Goal: Transaction & Acquisition: Purchase product/service

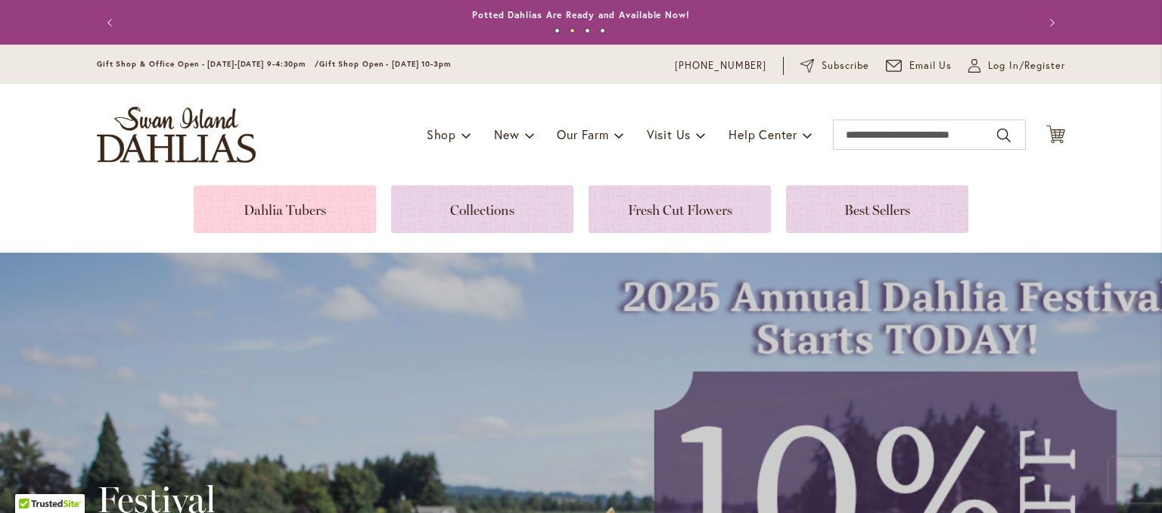
click at [297, 221] on link at bounding box center [285, 209] width 182 height 48
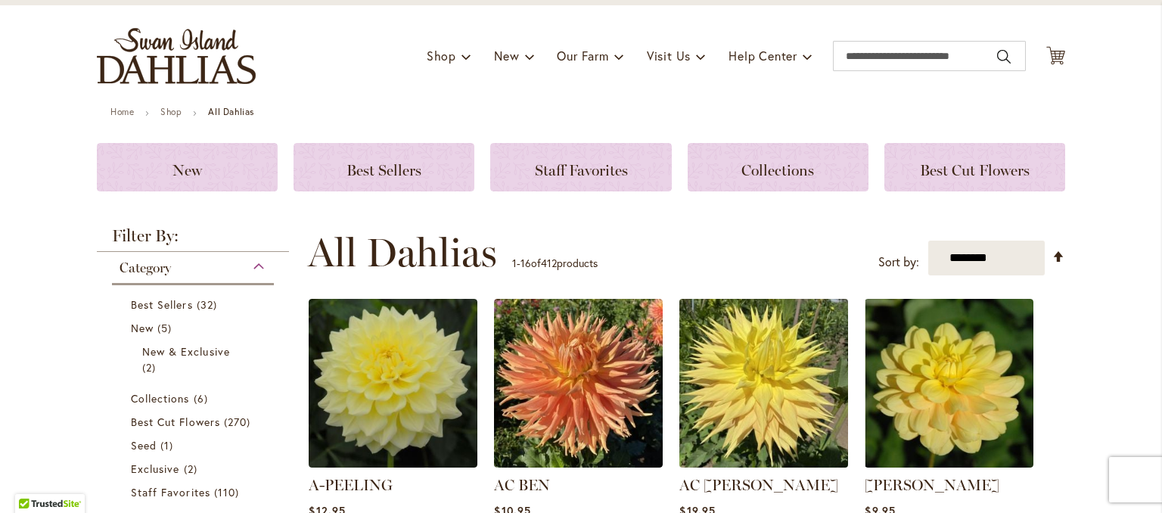
scroll to position [76, 0]
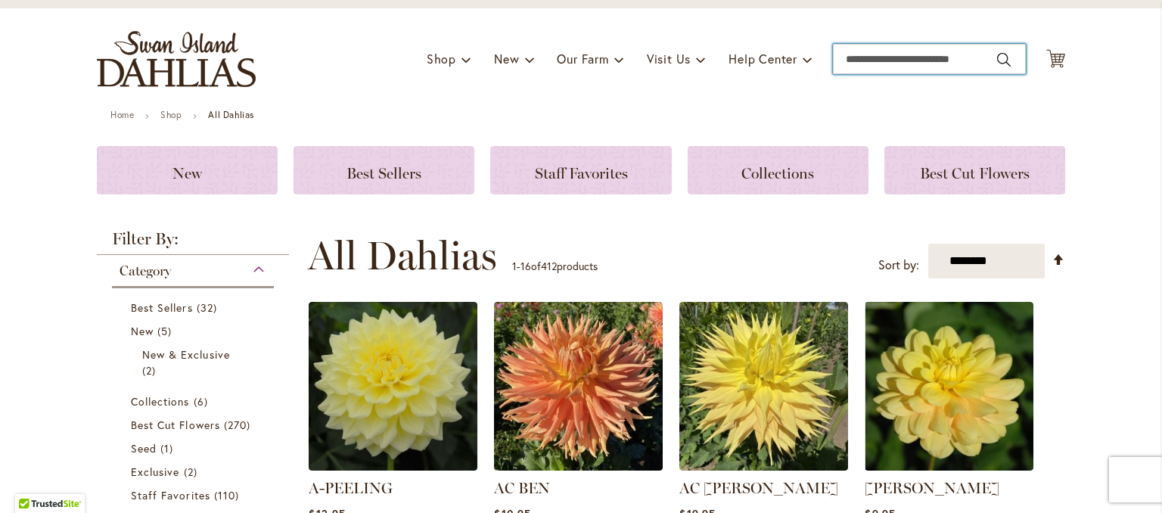
click at [867, 50] on input "Search" at bounding box center [929, 59] width 193 height 30
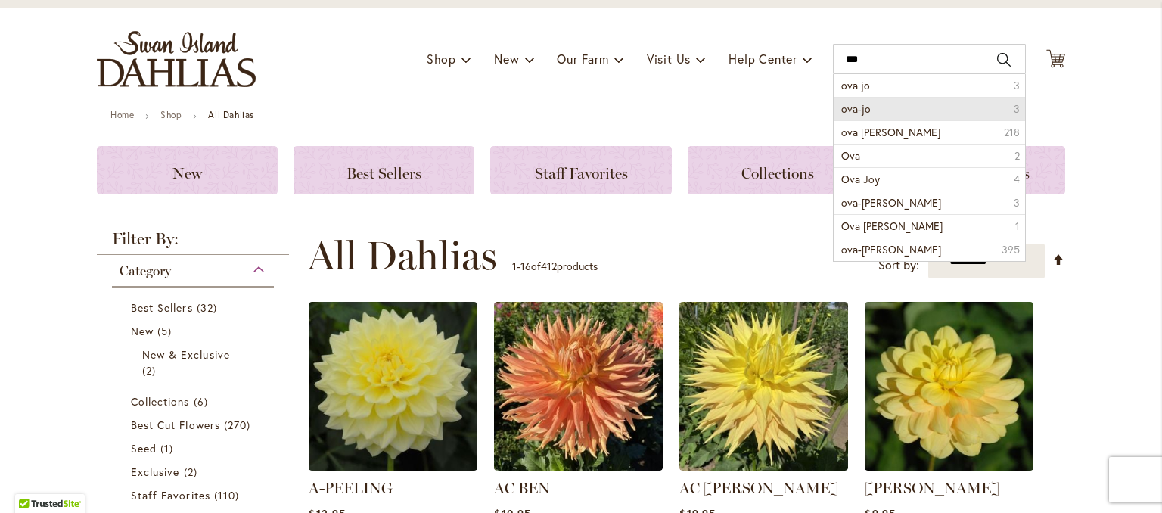
click at [847, 107] on span "ova-jo" at bounding box center [856, 108] width 30 height 14
type input "******"
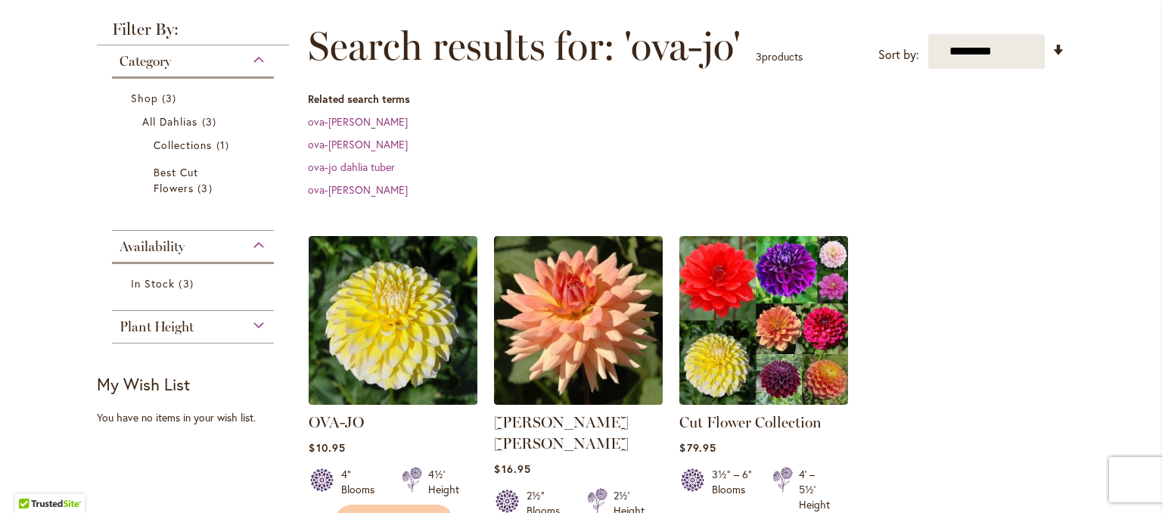
scroll to position [227, 0]
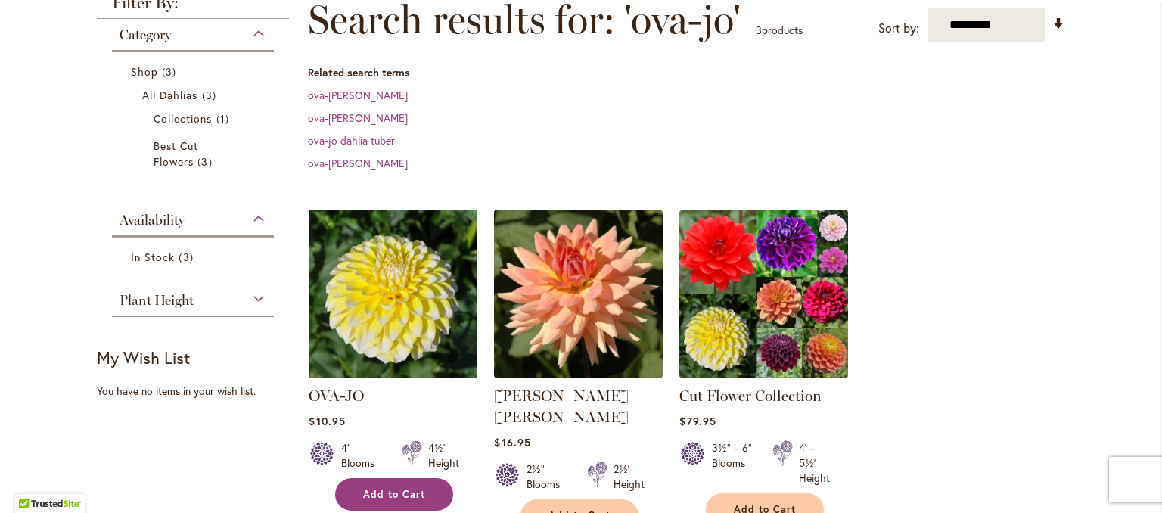
click at [393, 501] on button "Add to Cart" at bounding box center [394, 494] width 118 height 33
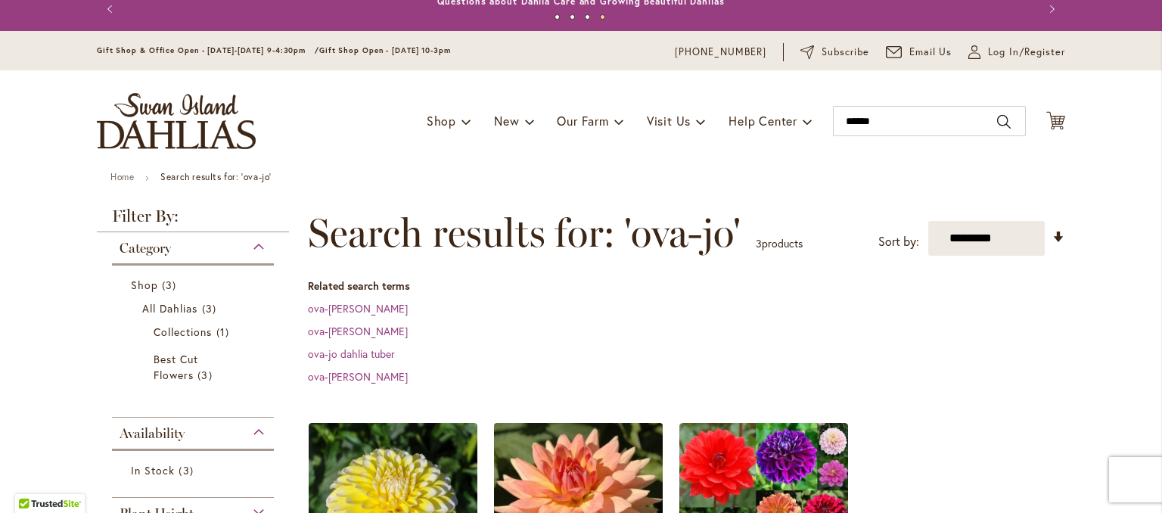
scroll to position [0, 0]
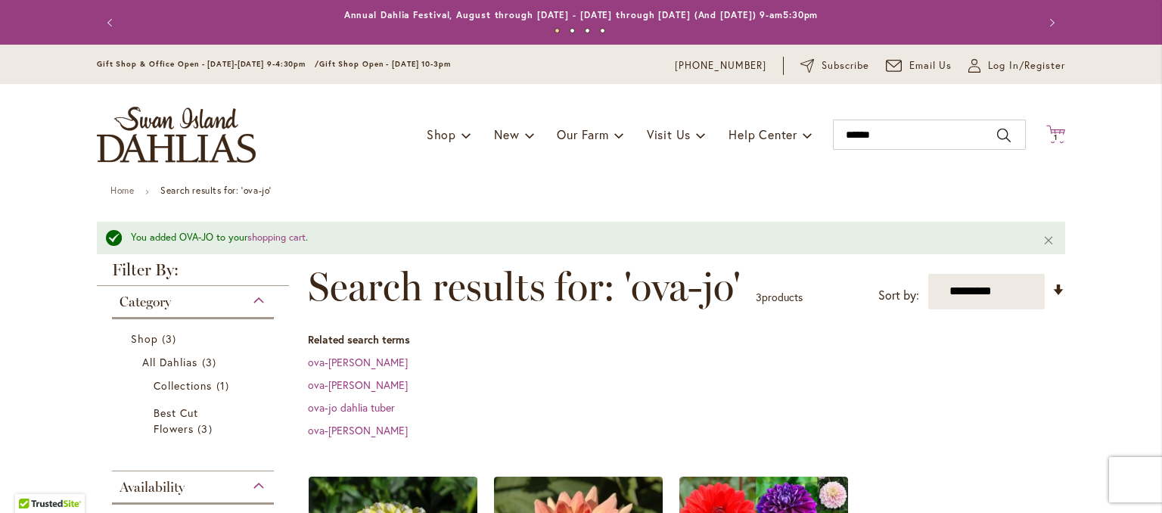
click at [1054, 137] on span "1 1 items" at bounding box center [1056, 138] width 15 height 8
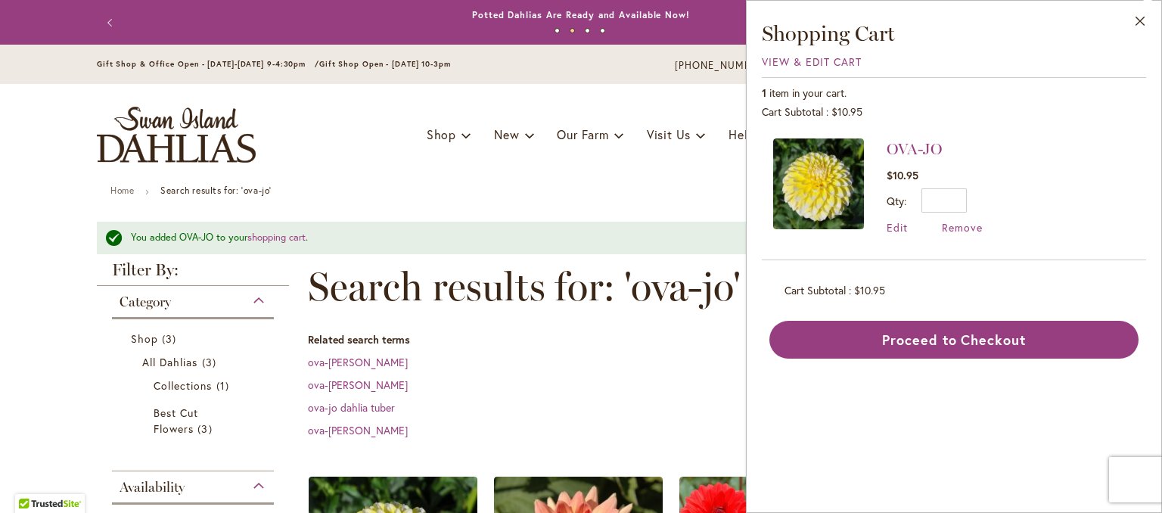
click at [673, 376] on dl "Related search terms ova-jo dahlia ova-joe dahlia ova-jo dahlia tuber ova-jo da…" at bounding box center [686, 385] width 757 height 106
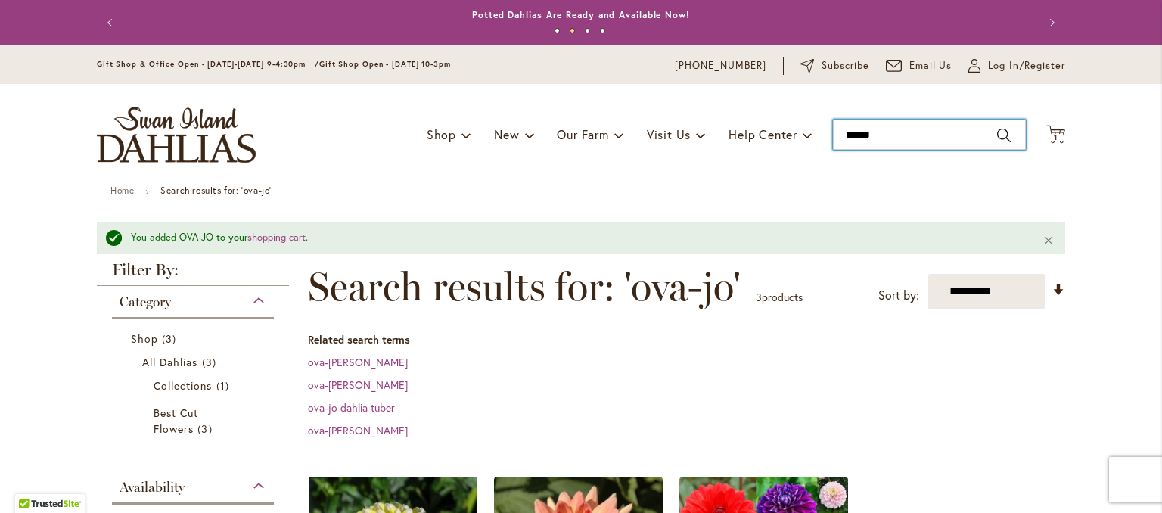
drag, startPoint x: 881, startPoint y: 141, endPoint x: 826, endPoint y: 149, distance: 55.9
click at [826, 149] on div "Toggle Nav Shop Dahlia Tubers Collections Fresh Cut Dahlias Gardening Supplies …" at bounding box center [581, 134] width 999 height 101
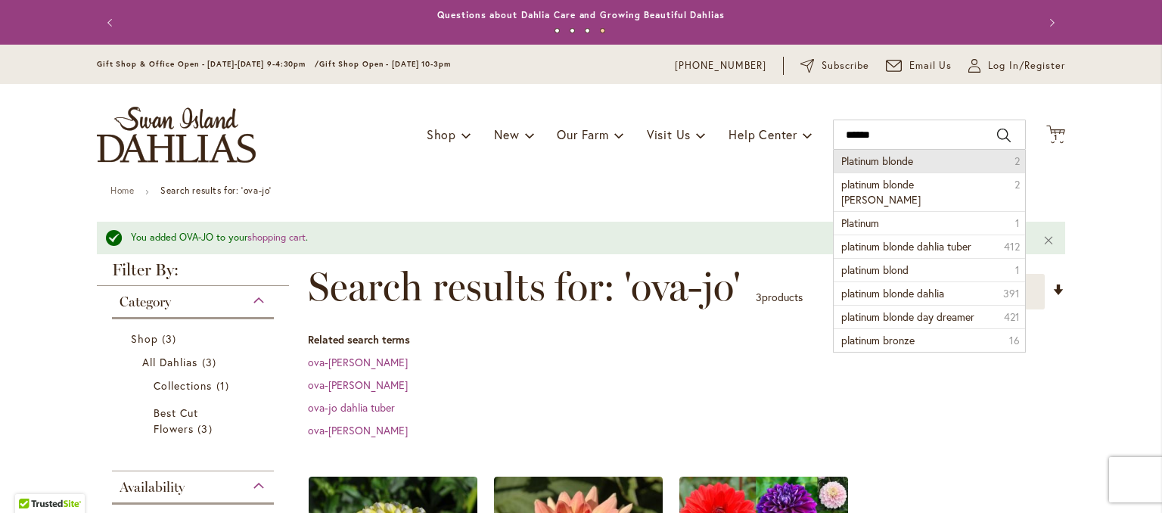
click at [844, 171] on li "Platinum blonde 2" at bounding box center [929, 161] width 191 height 23
type input "**********"
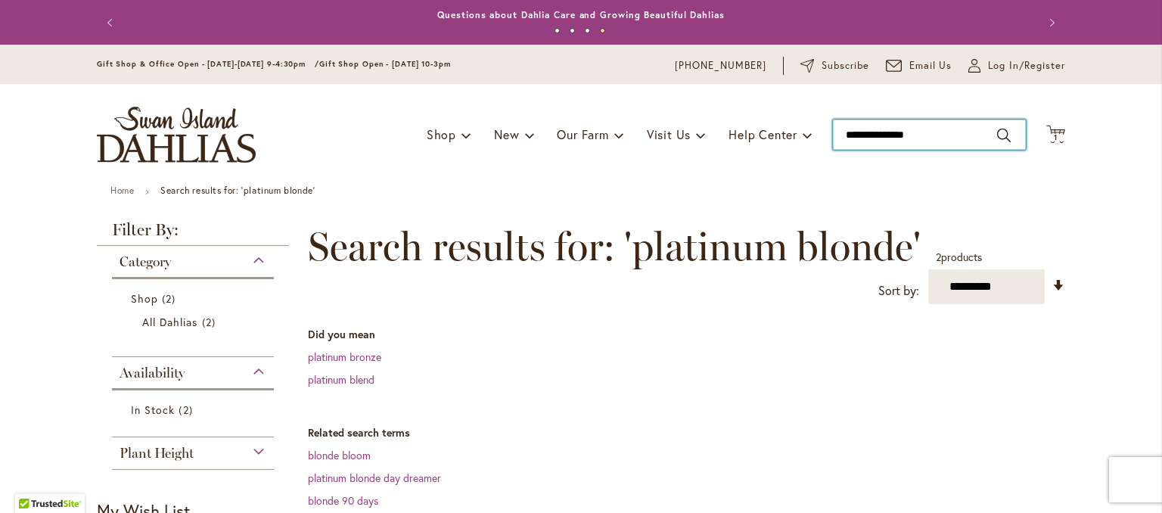
drag, startPoint x: 927, startPoint y: 134, endPoint x: 828, endPoint y: 141, distance: 99.3
click at [833, 141] on input "**********" at bounding box center [929, 135] width 193 height 30
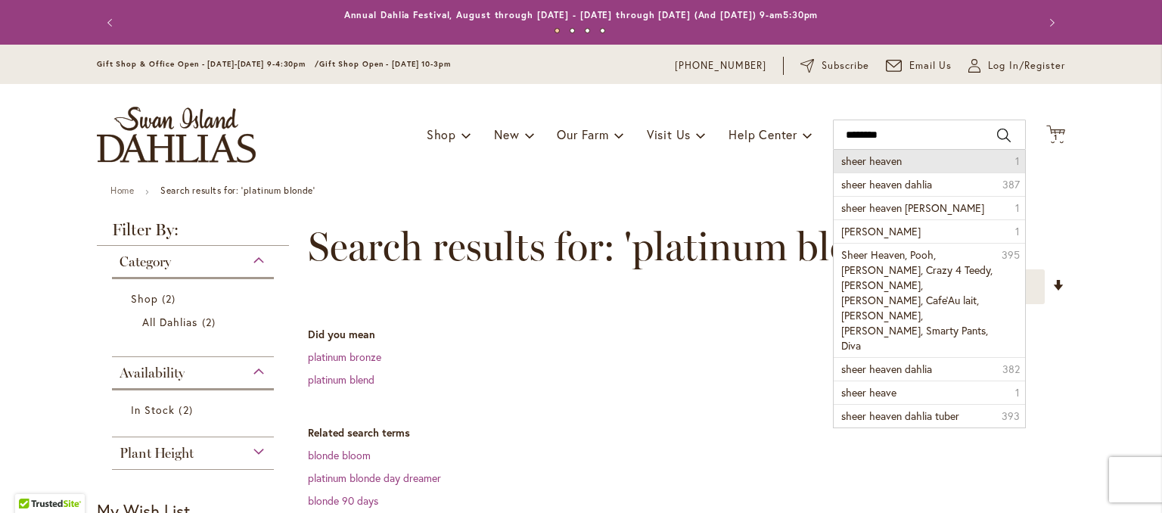
click at [842, 162] on span "sheer heaven" at bounding box center [871, 161] width 61 height 14
type input "**********"
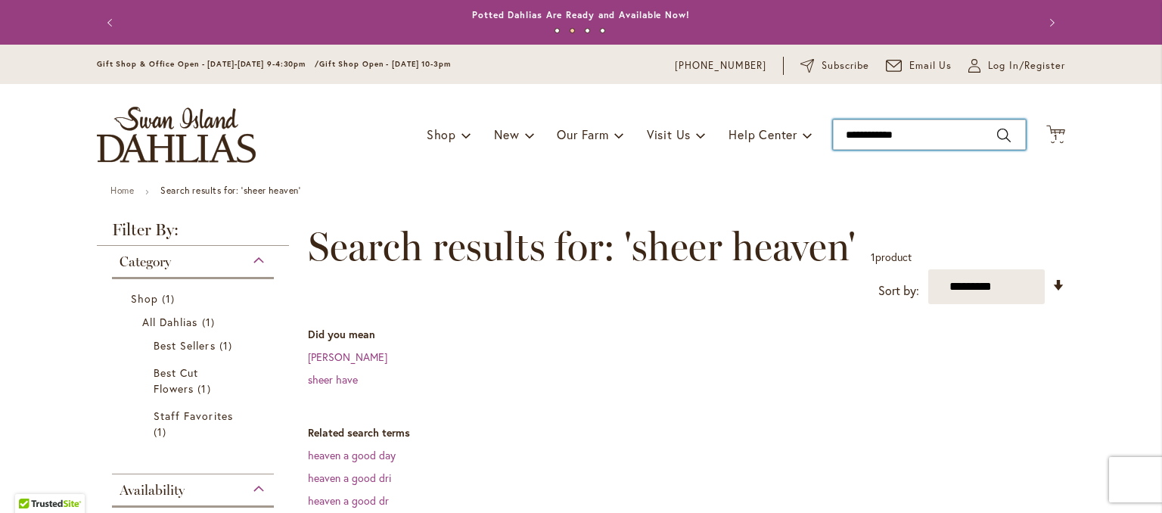
drag, startPoint x: 934, startPoint y: 136, endPoint x: 832, endPoint y: 151, distance: 103.2
click at [832, 151] on div "Toggle Nav Shop Dahlia Tubers Collections Fresh Cut Dahlias Gardening Supplies …" at bounding box center [581, 134] width 999 height 101
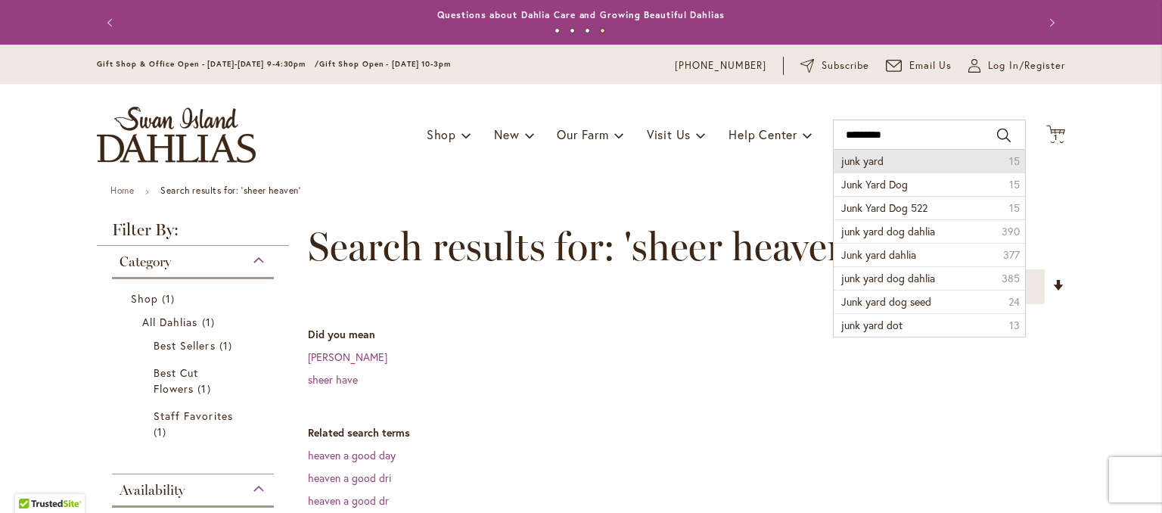
click at [884, 161] on li "junk yard 15" at bounding box center [929, 161] width 191 height 23
type input "*********"
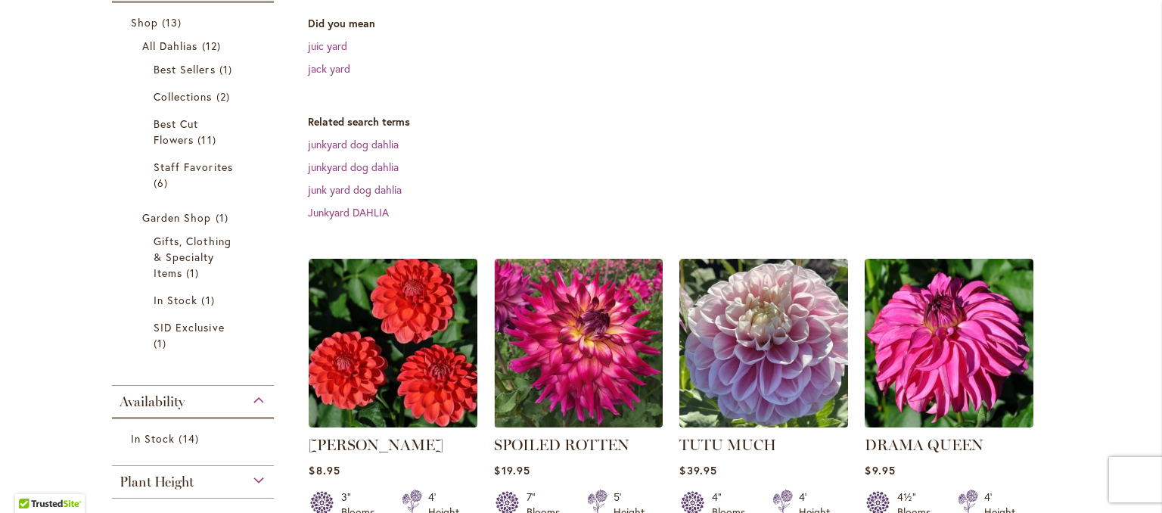
scroll to position [303, 0]
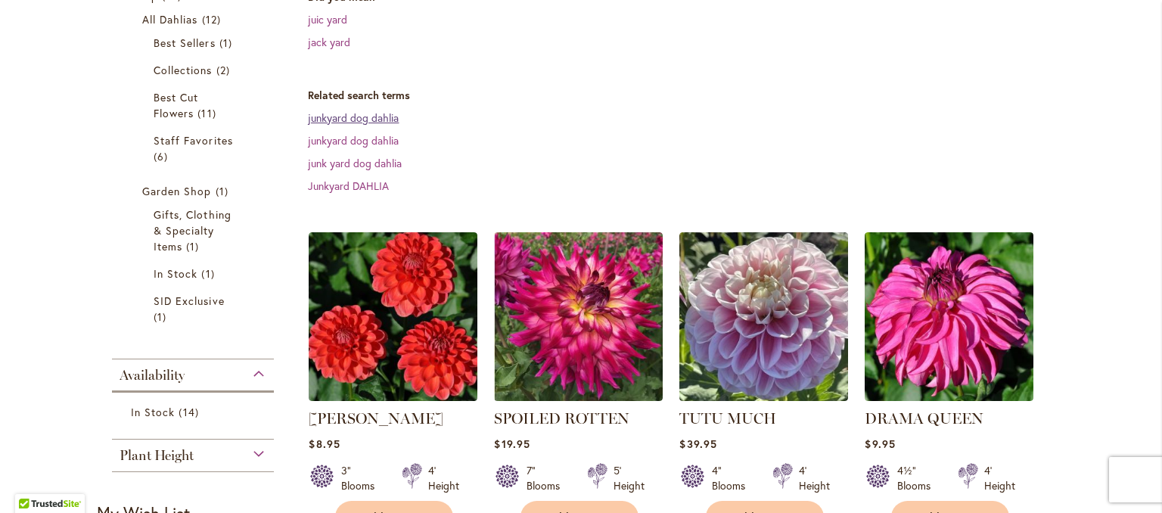
click at [368, 122] on link "junkyard dog dahlia" at bounding box center [353, 117] width 91 height 14
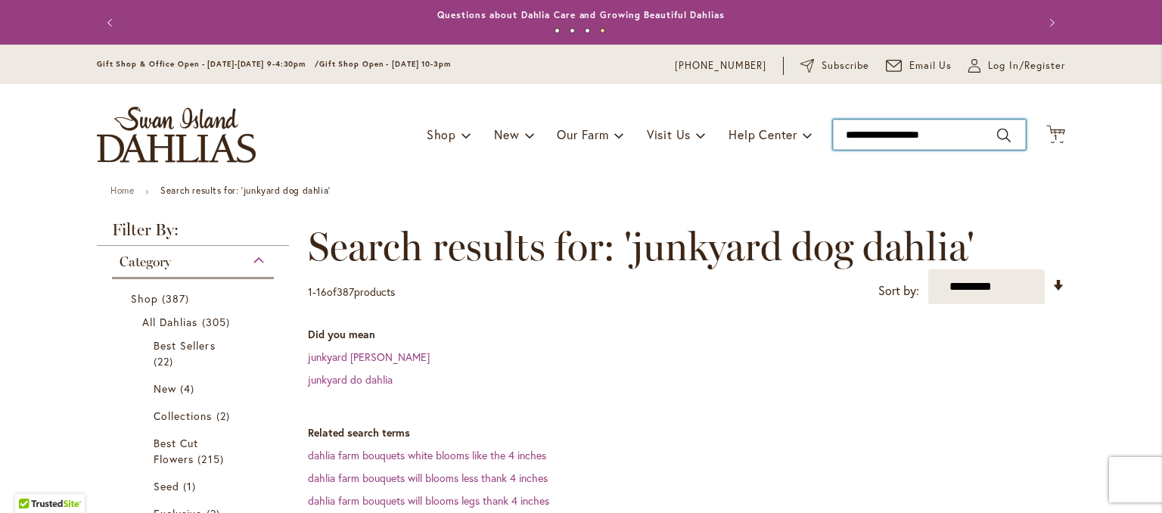
drag, startPoint x: 907, startPoint y: 132, endPoint x: 813, endPoint y: 132, distance: 94.6
click at [813, 132] on div "Toggle Nav Shop Dahlia Tubers Collections Fresh Cut Dahlias Gardening Supplies …" at bounding box center [581, 134] width 999 height 101
type input "**********"
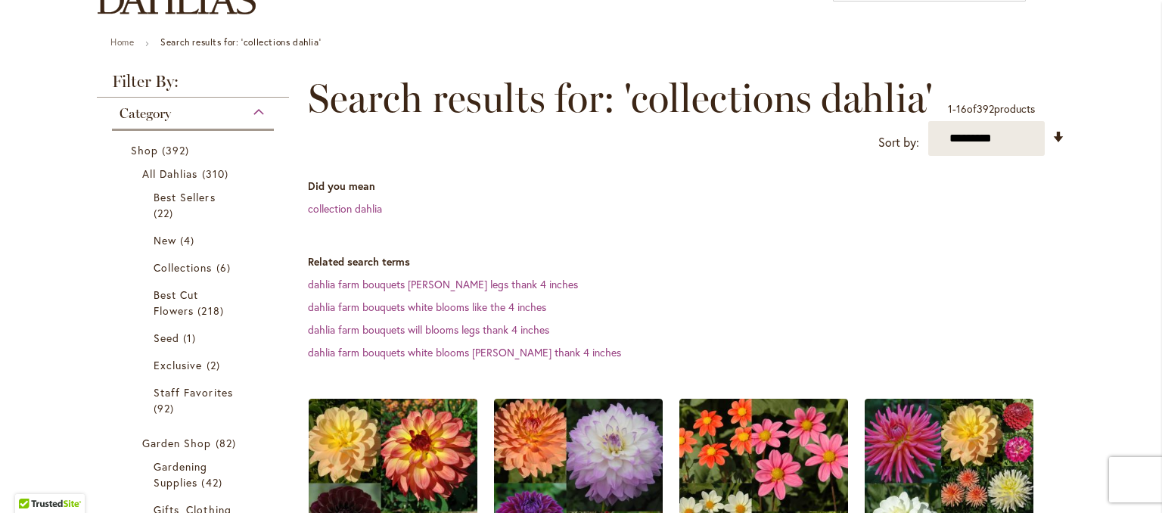
scroll to position [76, 0]
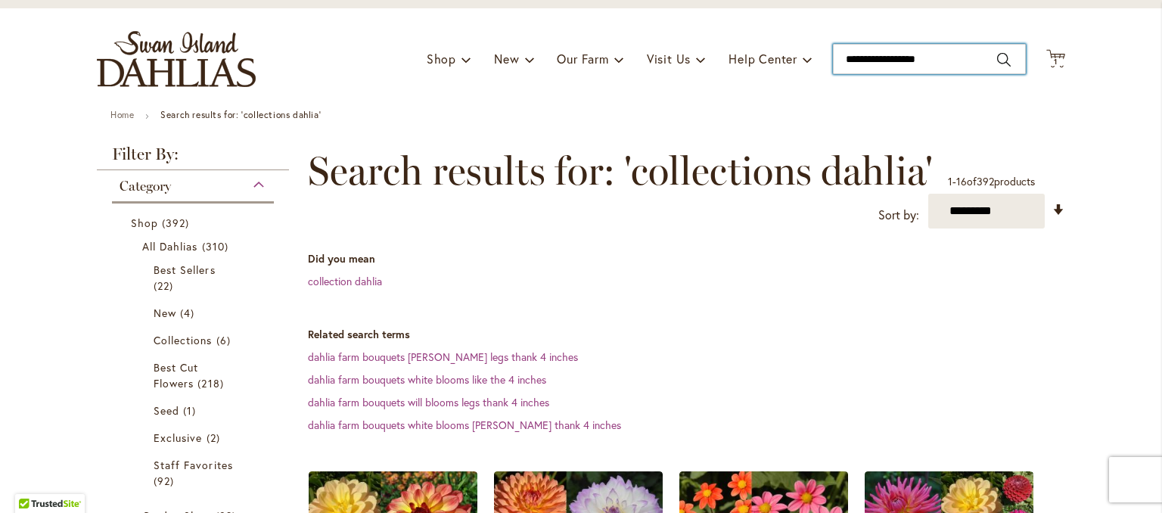
drag, startPoint x: 965, startPoint y: 59, endPoint x: 762, endPoint y: 26, distance: 206.2
click at [762, 26] on div "Toggle Nav Shop Dahlia Tubers Collections Fresh Cut Dahlias Gardening Supplies …" at bounding box center [581, 58] width 999 height 101
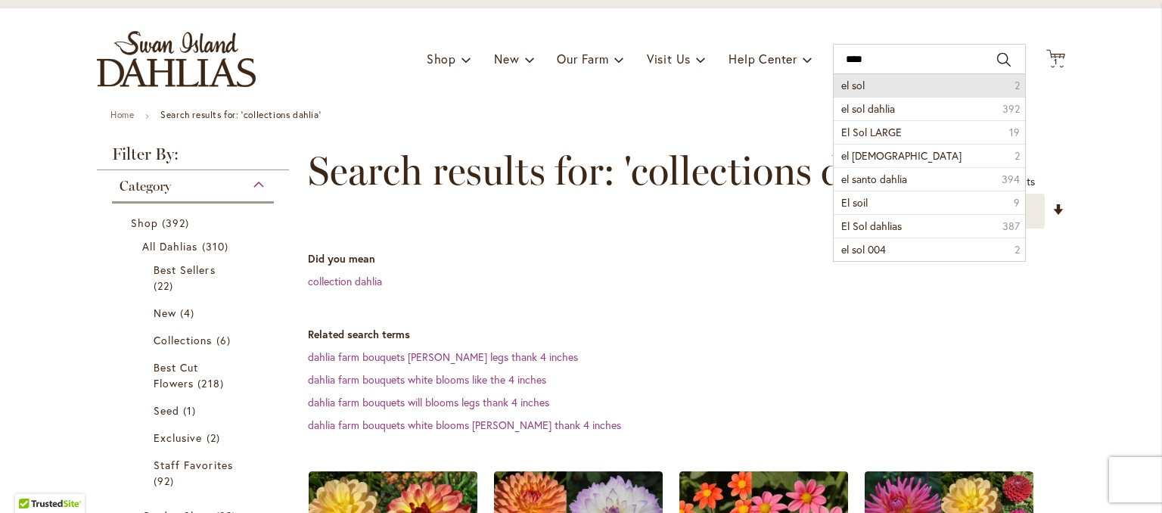
click at [853, 82] on span "el sol" at bounding box center [852, 85] width 23 height 14
type input "******"
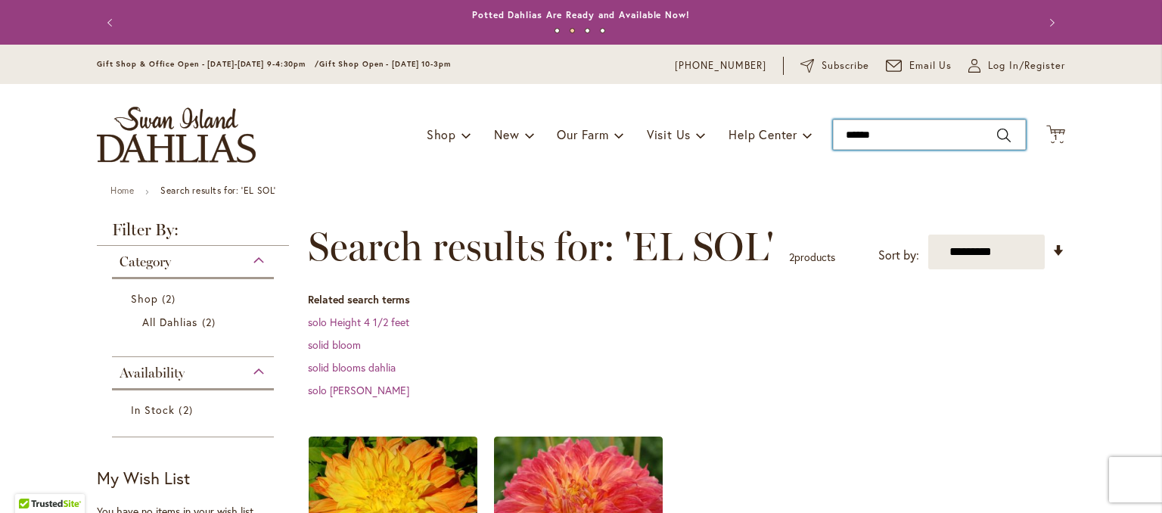
drag, startPoint x: 900, startPoint y: 135, endPoint x: 826, endPoint y: 139, distance: 73.5
click at [826, 139] on div "Toggle Nav Shop Dahlia Tubers Collections Fresh Cut Dahlias Gardening Supplies …" at bounding box center [581, 134] width 999 height 101
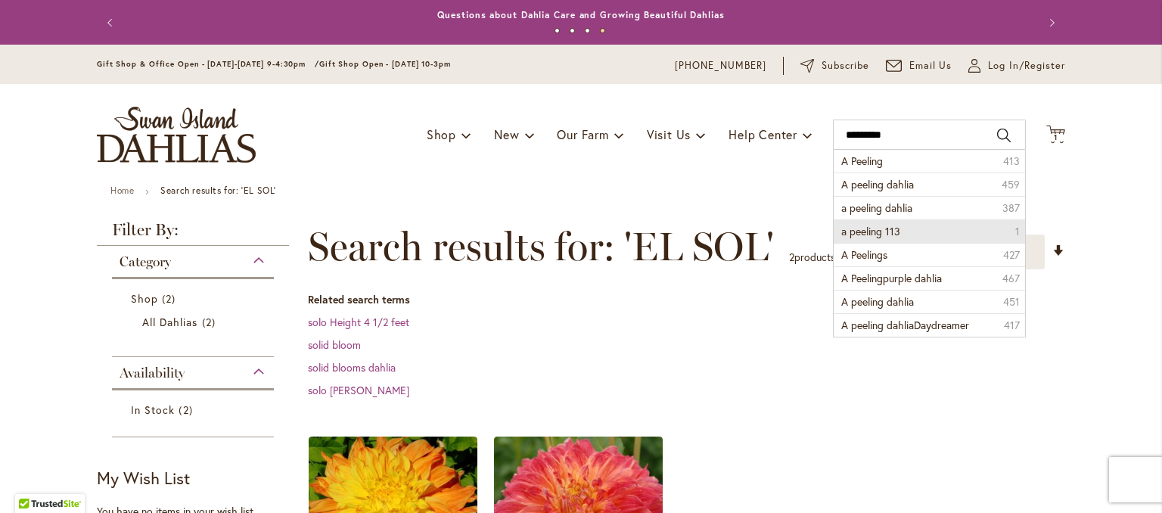
click at [856, 231] on span "a peeling 113" at bounding box center [870, 231] width 59 height 14
type input "**********"
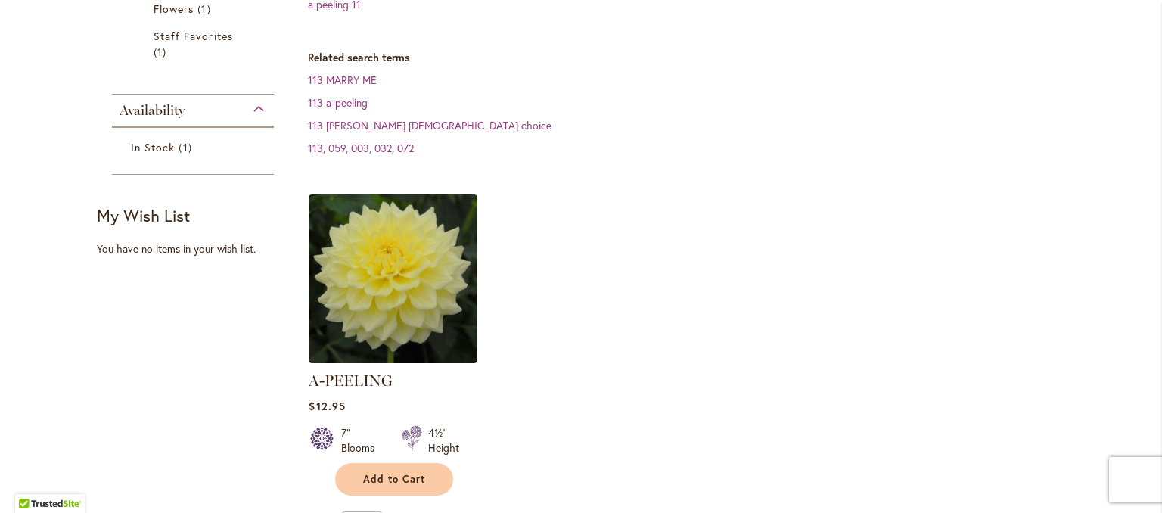
scroll to position [378, 0]
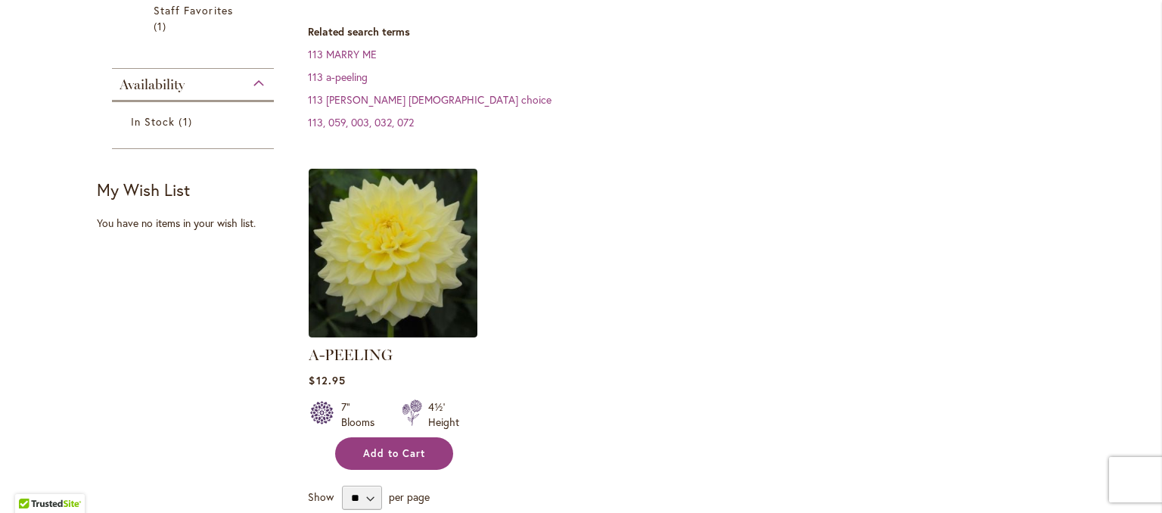
click at [412, 447] on span "Add to Cart" at bounding box center [394, 453] width 62 height 13
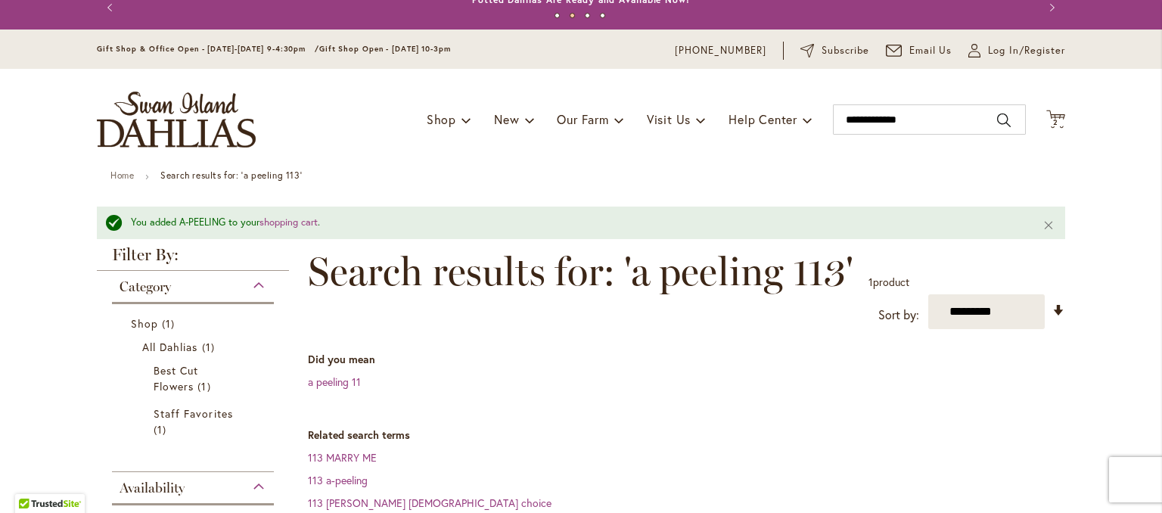
scroll to position [0, 0]
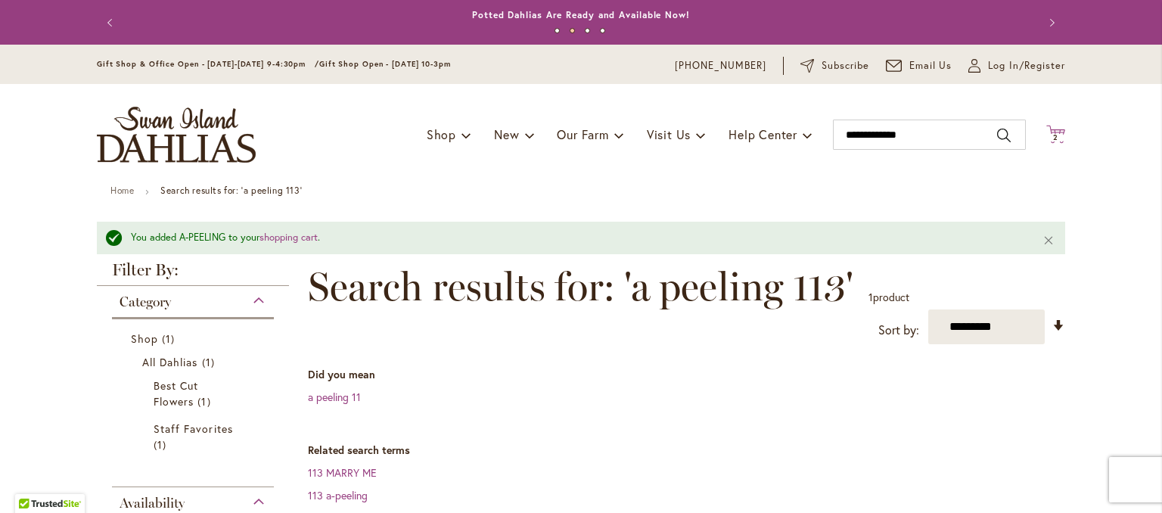
click at [1053, 125] on icon "Cart .cls-1 { fill: #231f20; }" at bounding box center [1055, 134] width 19 height 19
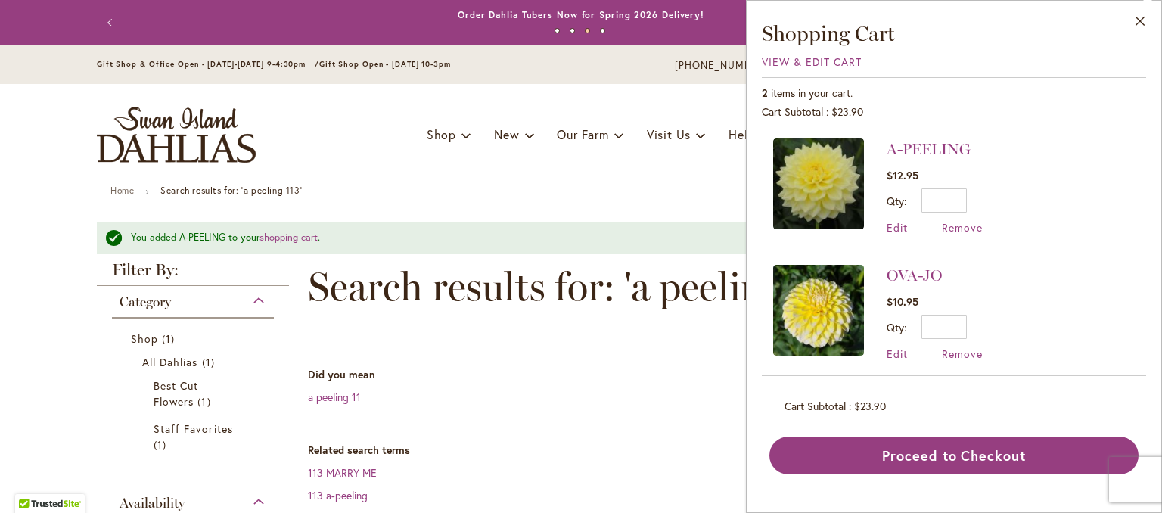
click at [617, 178] on div "Toggle Nav Shop Dahlia Tubers Collections Fresh Cut Dahlias Gardening Supplies …" at bounding box center [581, 134] width 999 height 101
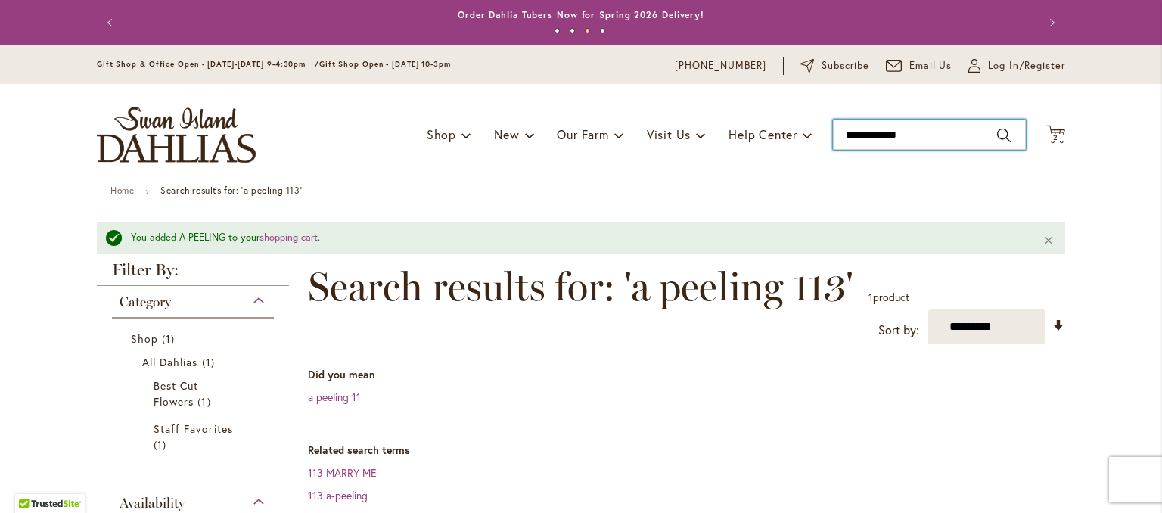
drag, startPoint x: 919, startPoint y: 144, endPoint x: 833, endPoint y: 152, distance: 86.6
click at [833, 152] on div "Toggle Nav Shop Dahlia Tubers Collections Fresh Cut Dahlias Gardening Supplies …" at bounding box center [581, 134] width 999 height 101
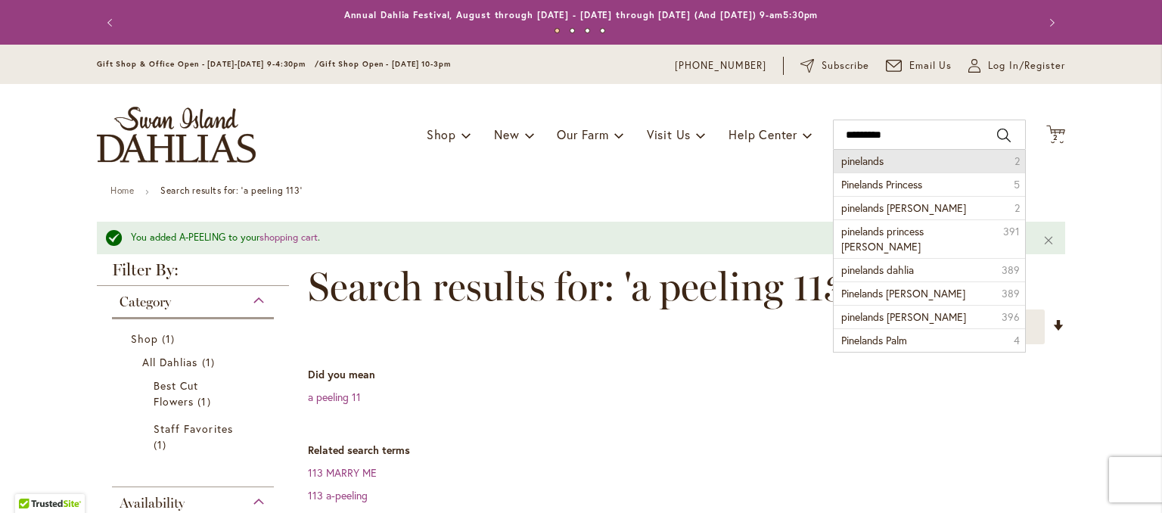
click at [849, 154] on span "pinelands" at bounding box center [862, 161] width 42 height 14
type input "*********"
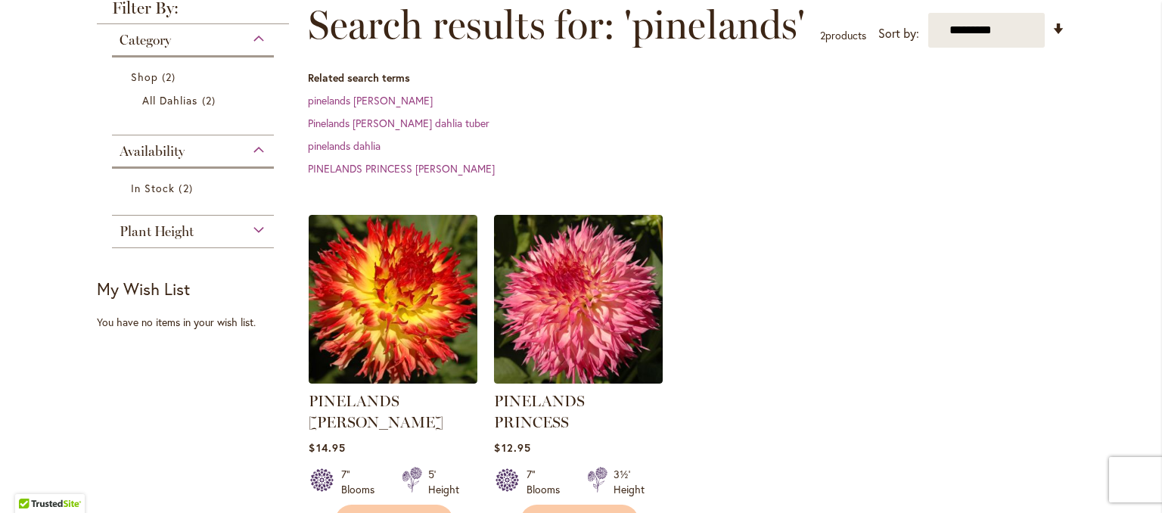
scroll to position [227, 0]
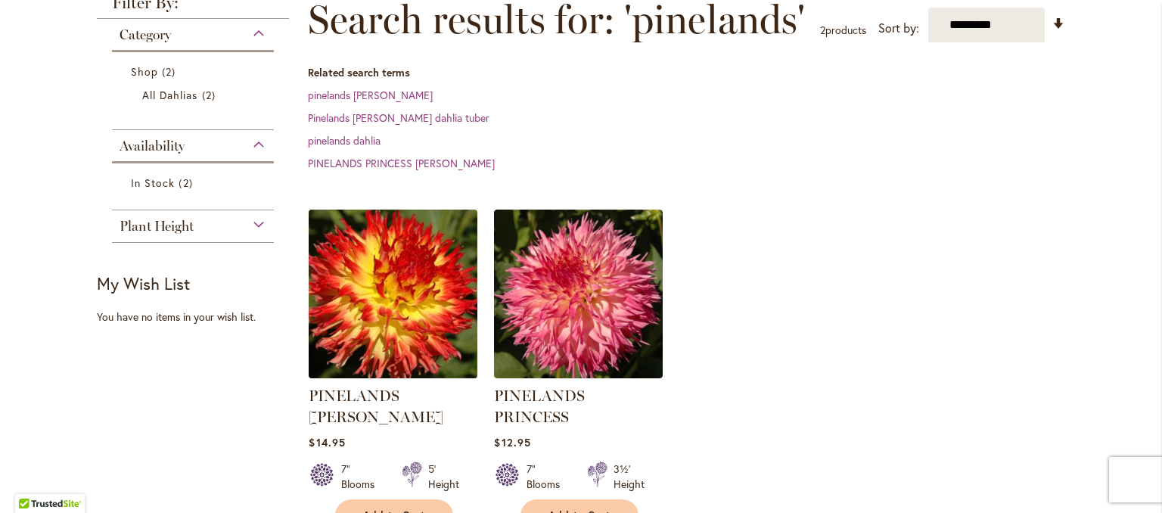
click at [448, 316] on img at bounding box center [393, 293] width 177 height 177
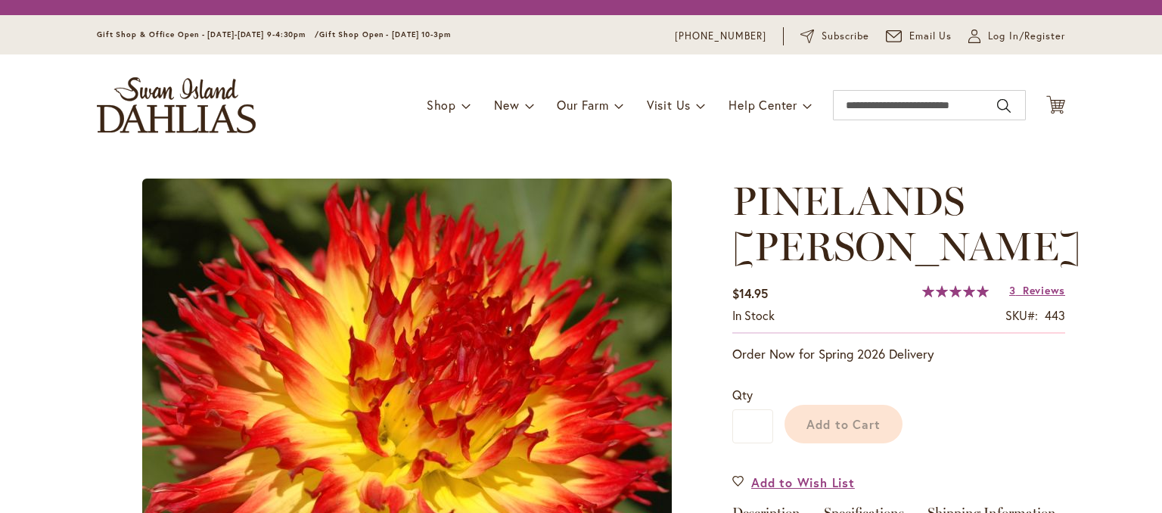
click at [448, 316] on img at bounding box center [407, 444] width 530 height 530
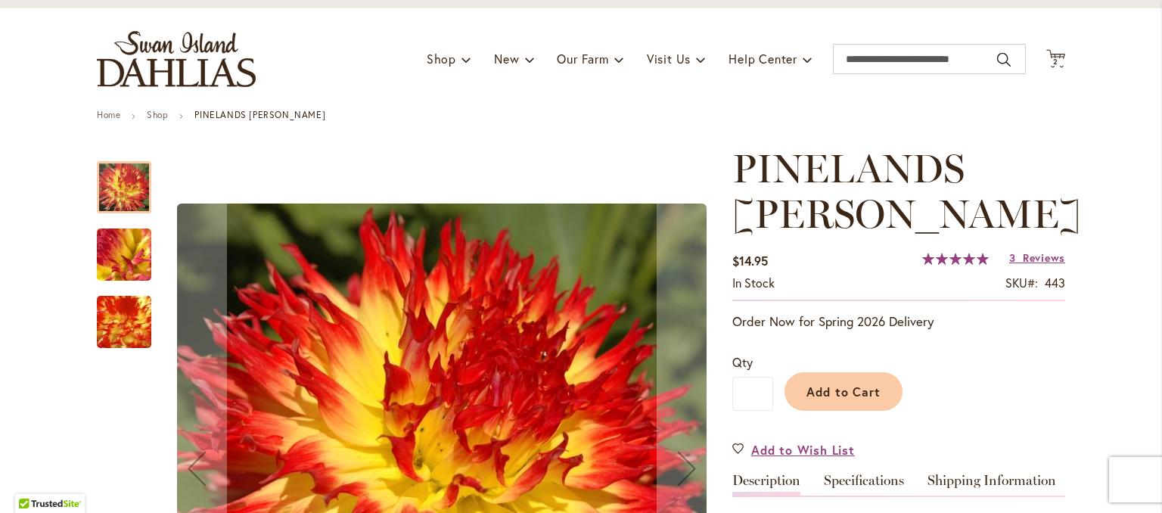
scroll to position [227, 0]
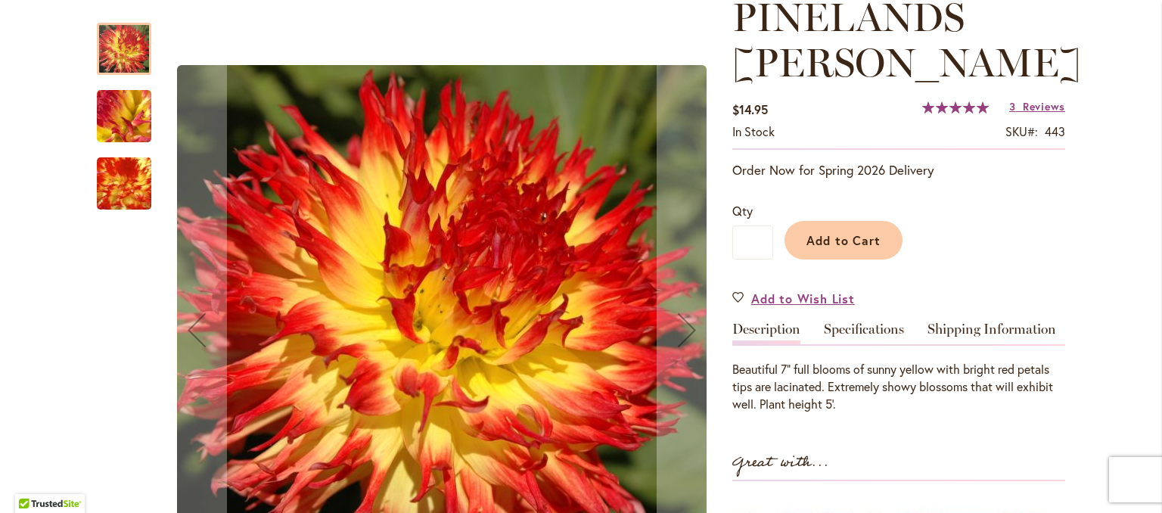
click at [98, 116] on img "PINELANDS PAM" at bounding box center [124, 117] width 109 height 82
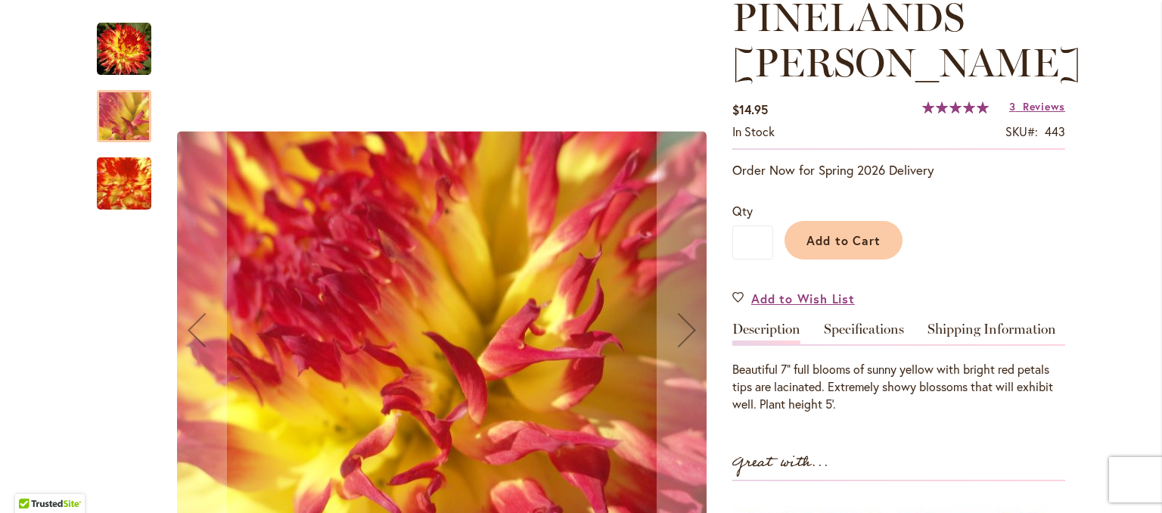
click at [123, 190] on img "PINELANDS PAM" at bounding box center [124, 184] width 105 height 104
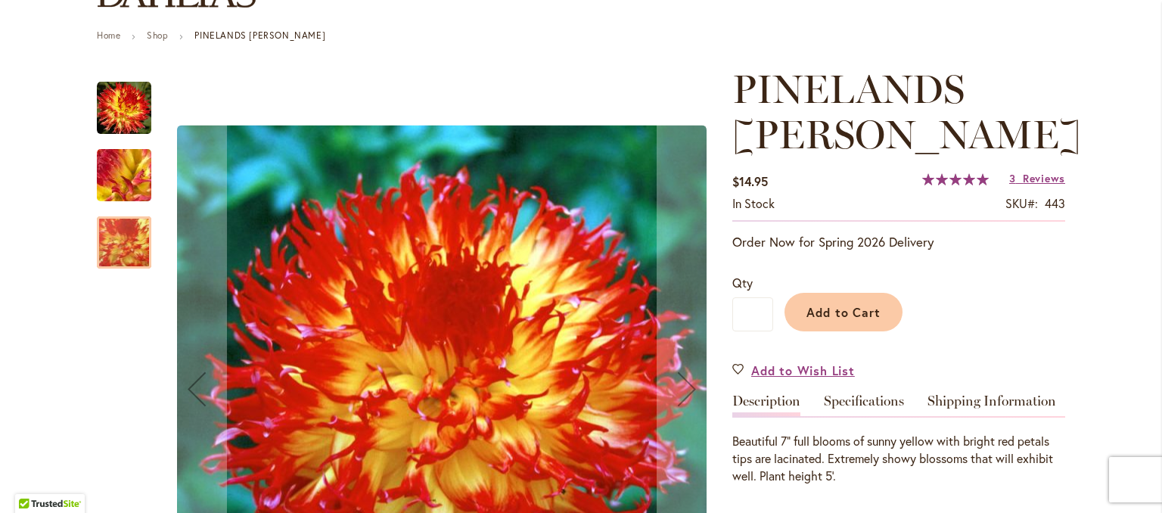
scroll to position [151, 0]
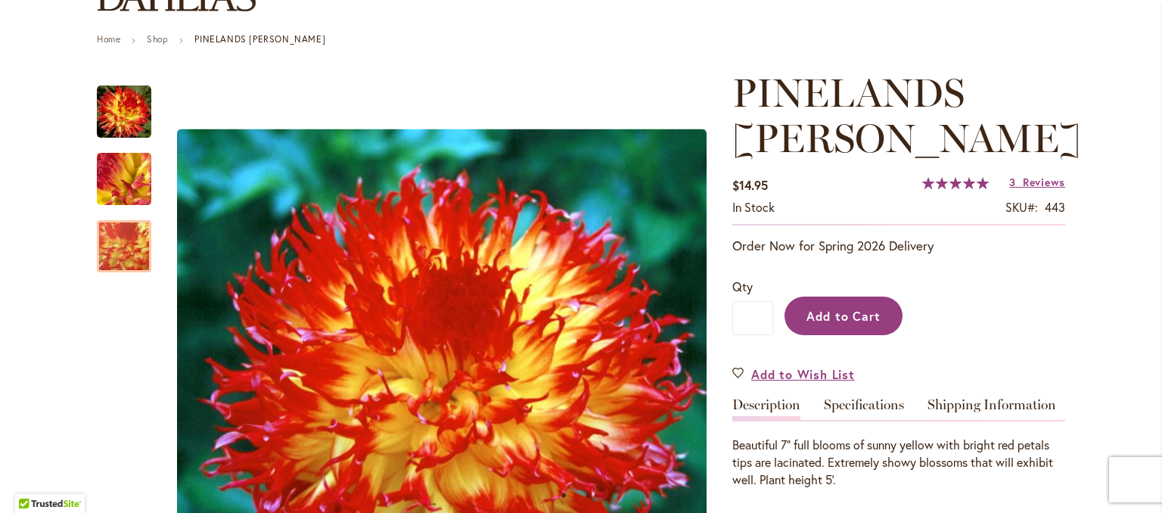
click at [841, 308] on span "Add to Cart" at bounding box center [843, 316] width 75 height 16
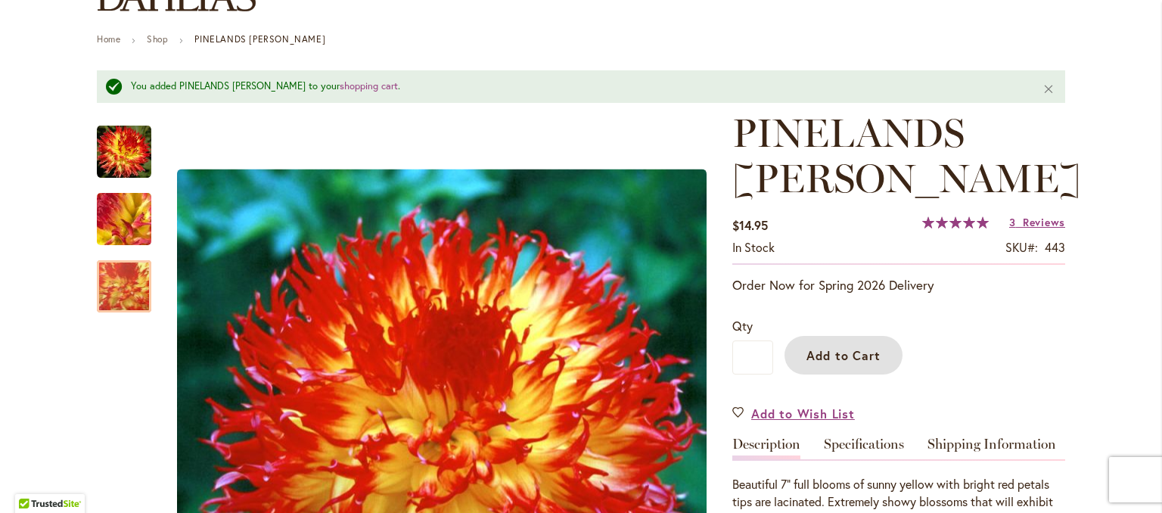
scroll to position [0, 0]
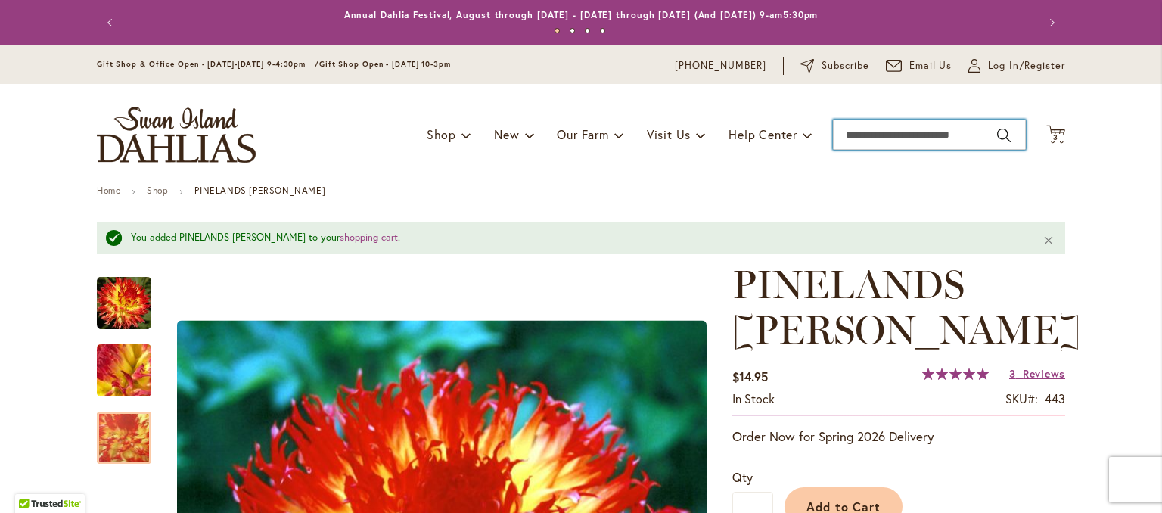
click at [915, 136] on input "Search" at bounding box center [929, 135] width 193 height 30
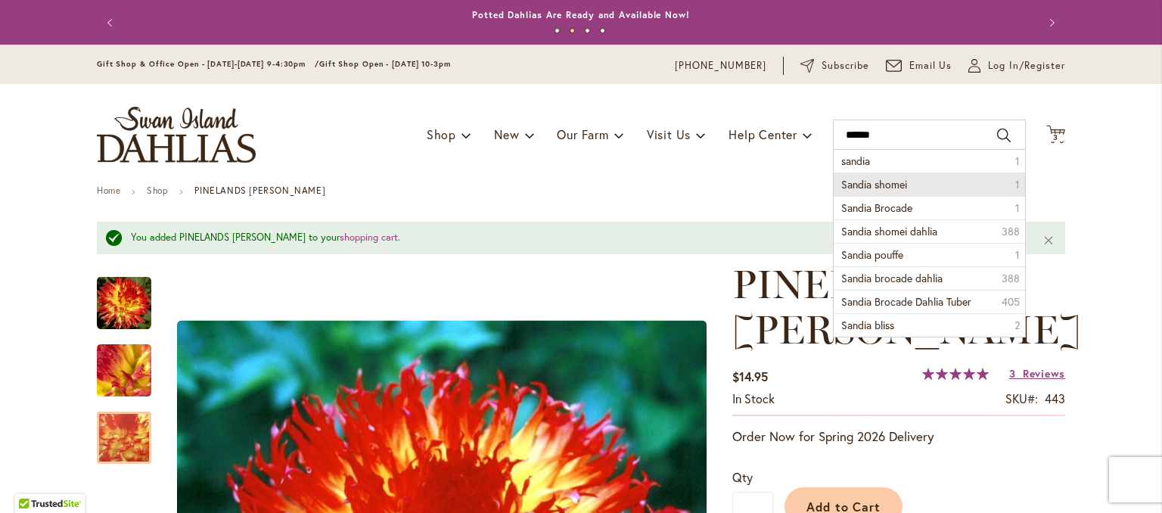
click at [869, 185] on span "Sandia shomei" at bounding box center [874, 184] width 66 height 14
type input "**********"
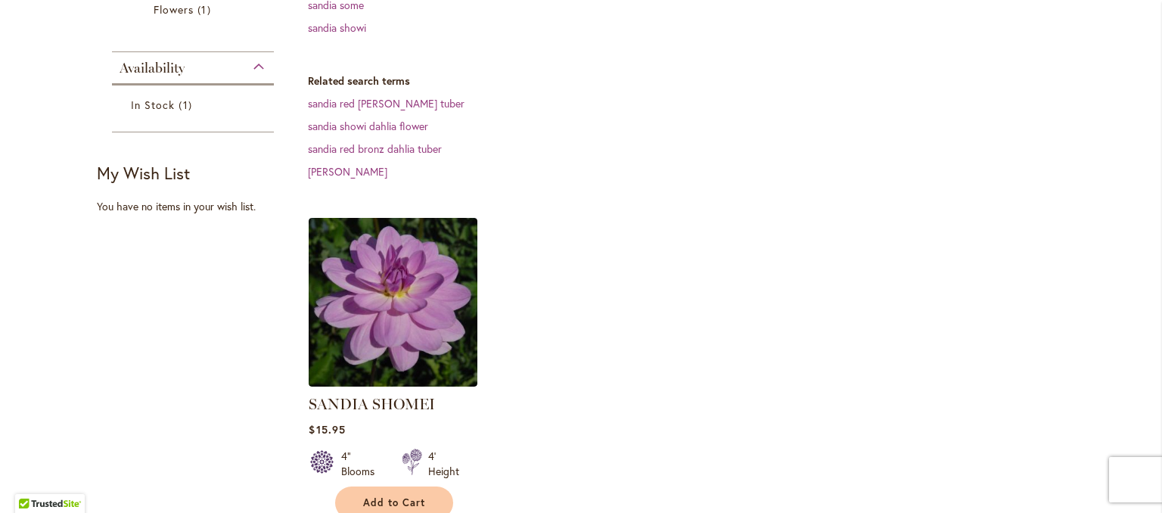
scroll to position [378, 0]
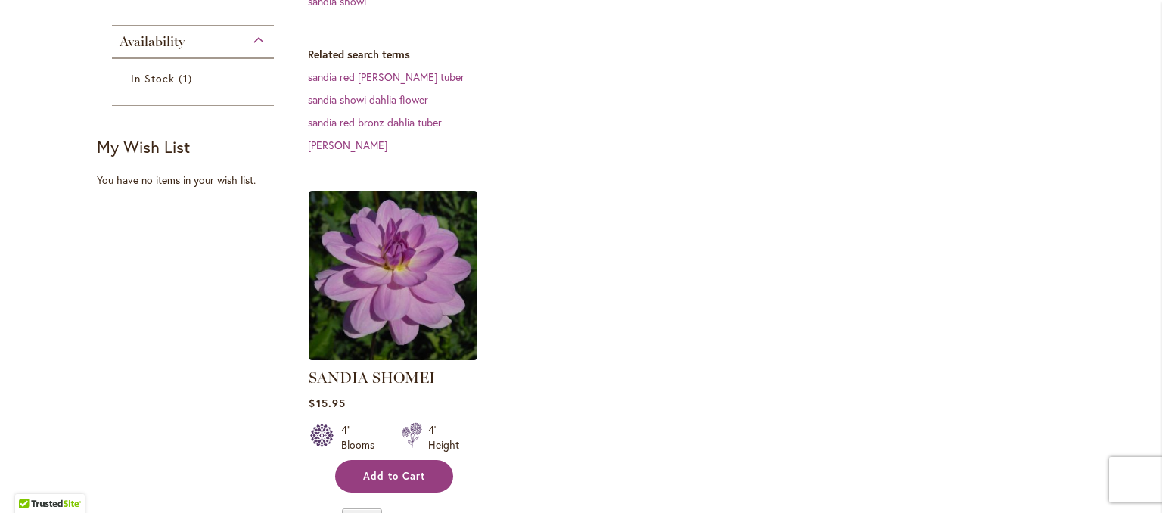
click at [345, 473] on button "Add to Cart" at bounding box center [394, 476] width 118 height 33
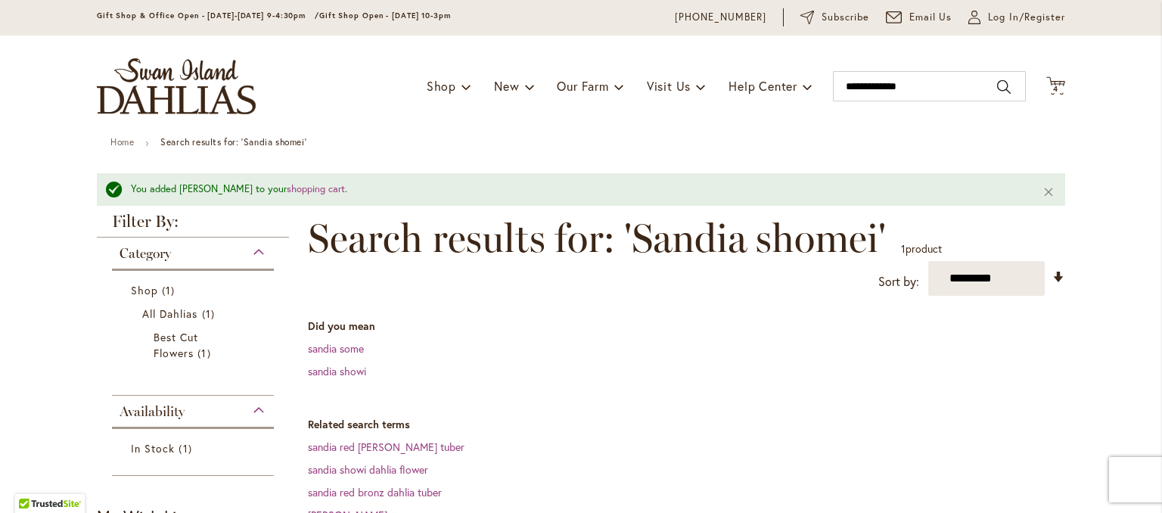
scroll to position [39, 0]
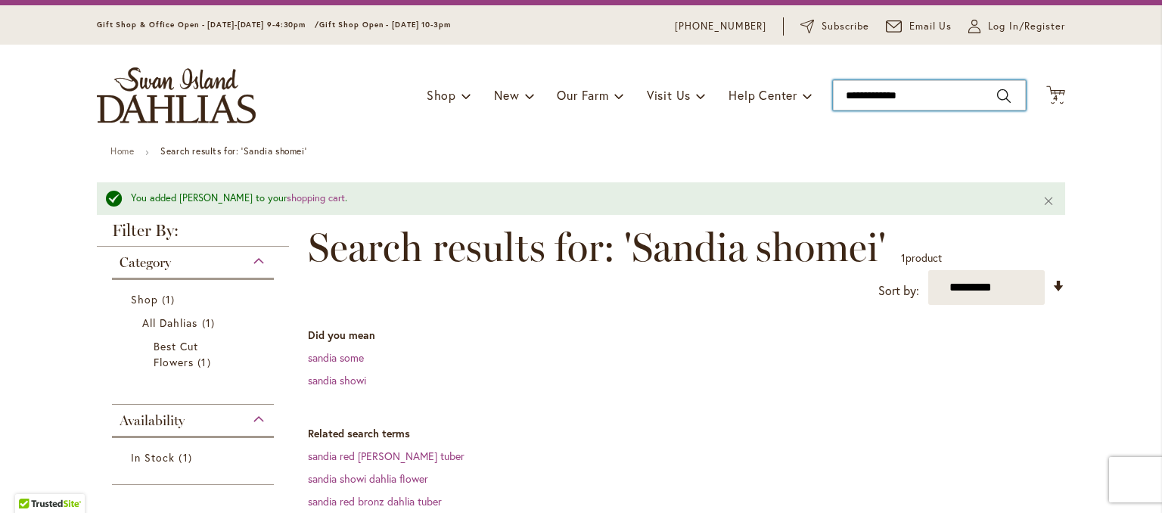
drag, startPoint x: 933, startPoint y: 96, endPoint x: 834, endPoint y: 109, distance: 99.9
click at [834, 109] on input "**********" at bounding box center [929, 95] width 193 height 30
type input "*"
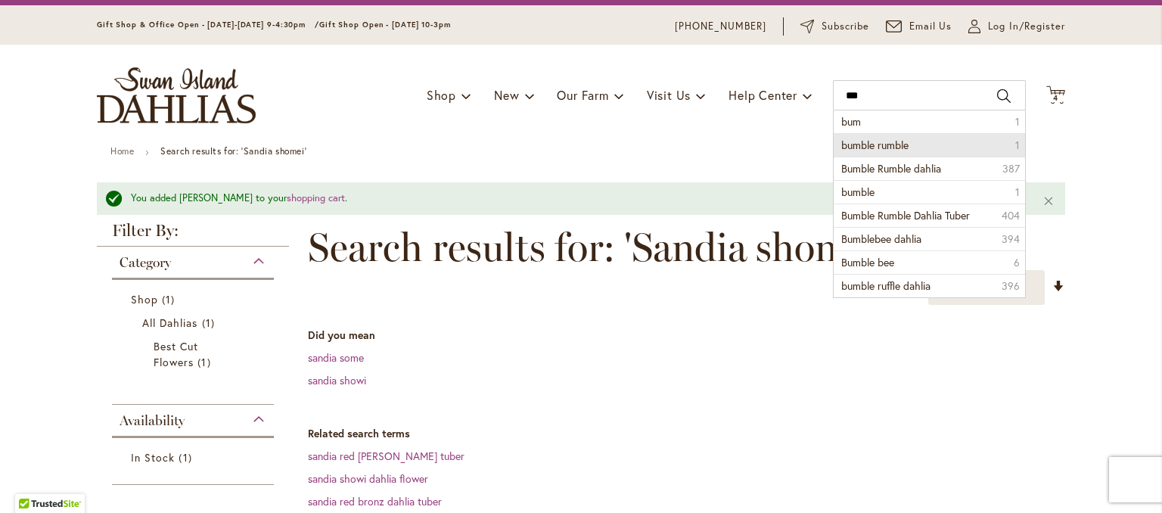
click at [887, 143] on span "bumble rumble" at bounding box center [874, 145] width 67 height 14
type input "**********"
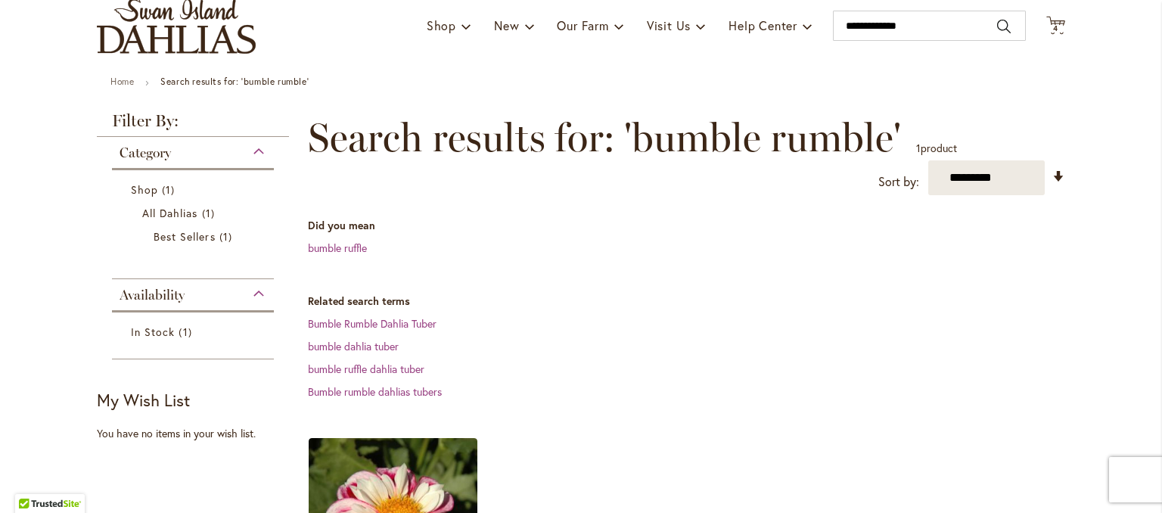
scroll to position [76, 0]
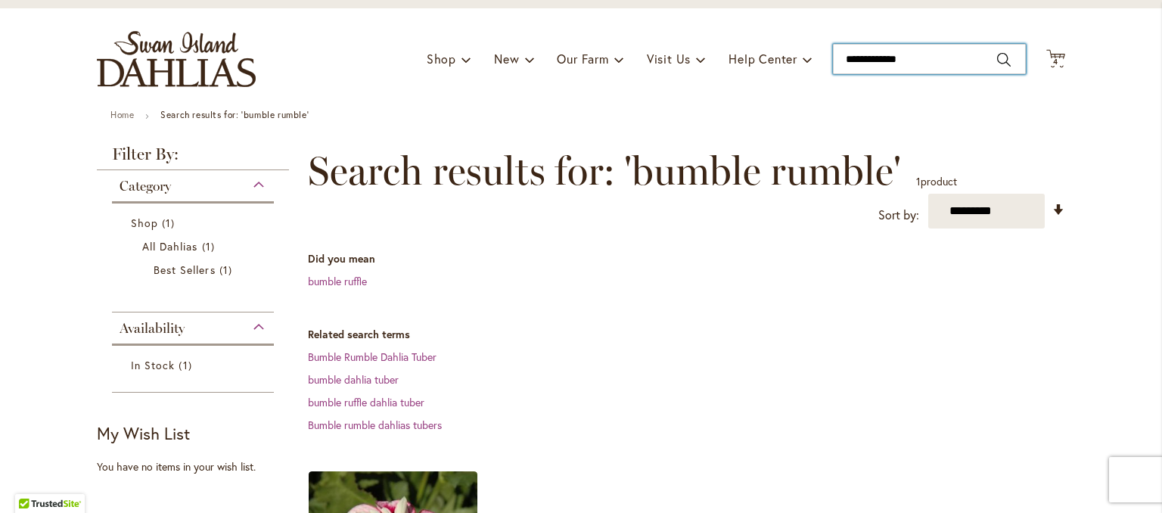
drag, startPoint x: 940, startPoint y: 49, endPoint x: 822, endPoint y: 71, distance: 119.3
click at [822, 71] on div "Toggle Nav Shop Dahlia Tubers Collections Fresh Cut Dahlias Gardening Supplies …" at bounding box center [581, 58] width 999 height 101
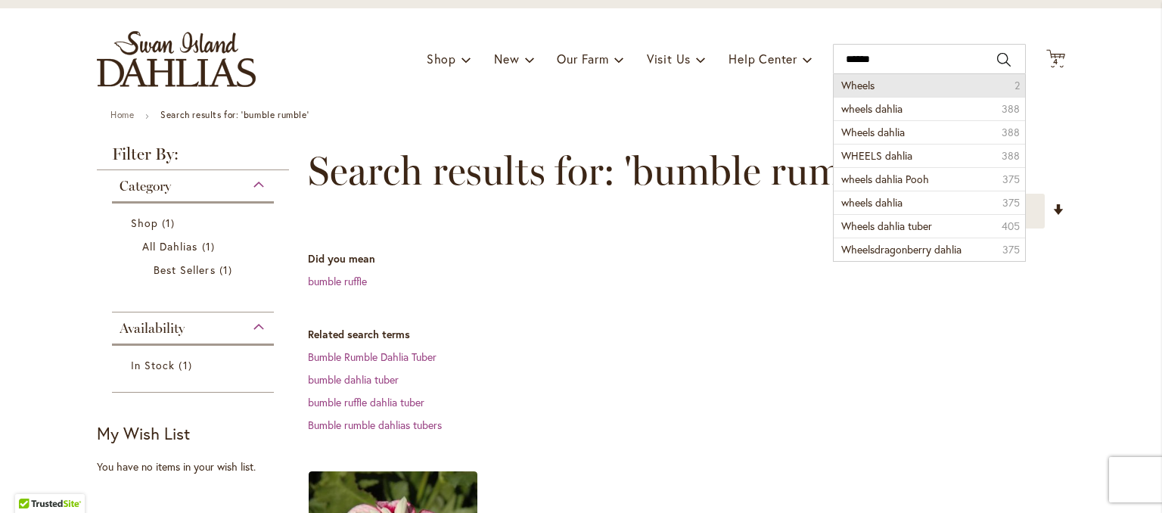
click at [847, 95] on li "Wheels 2" at bounding box center [929, 85] width 191 height 23
type input "******"
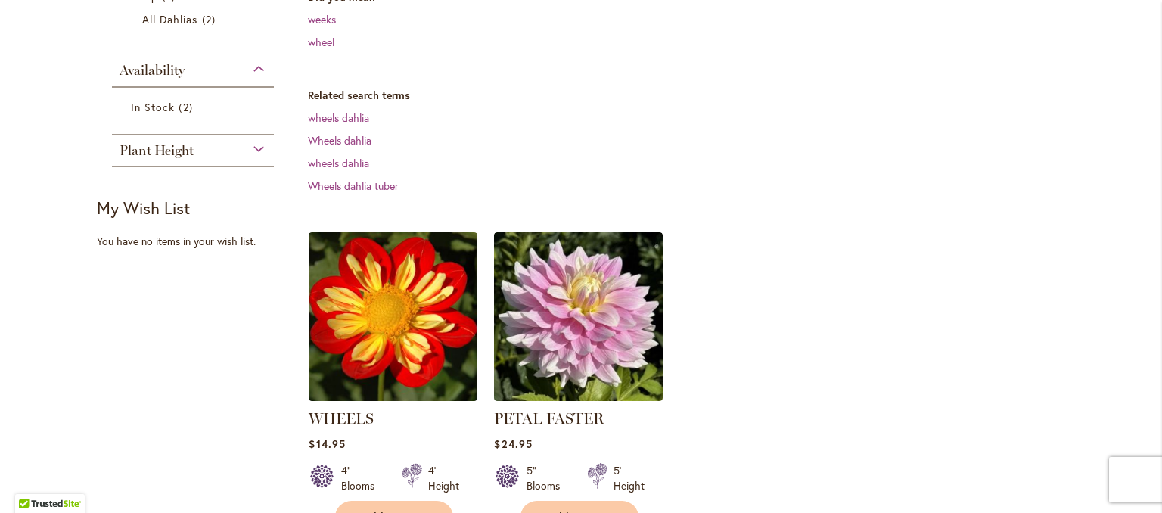
scroll to position [378, 0]
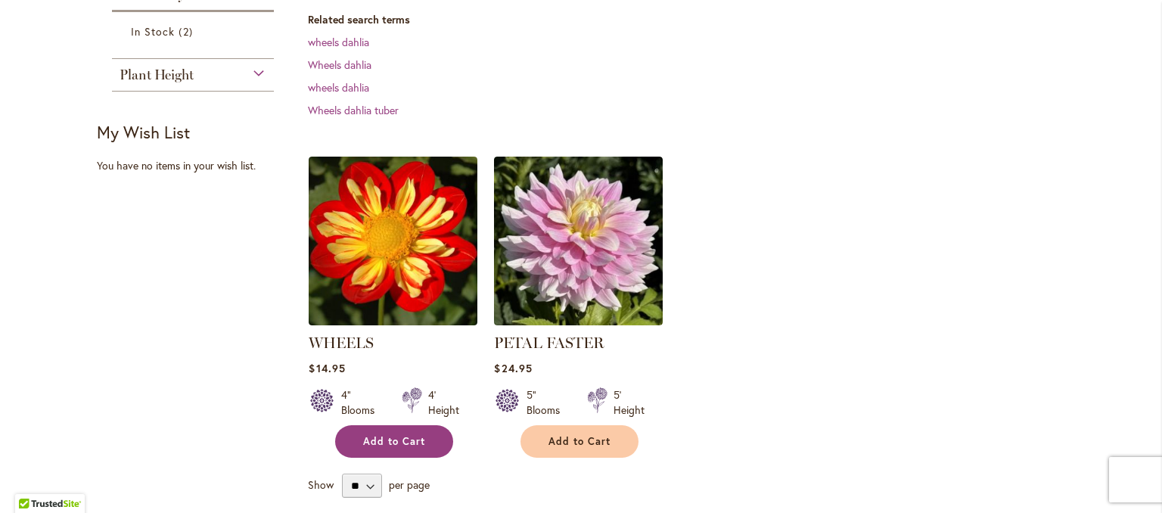
click at [378, 437] on span "Add to Cart" at bounding box center [394, 441] width 62 height 13
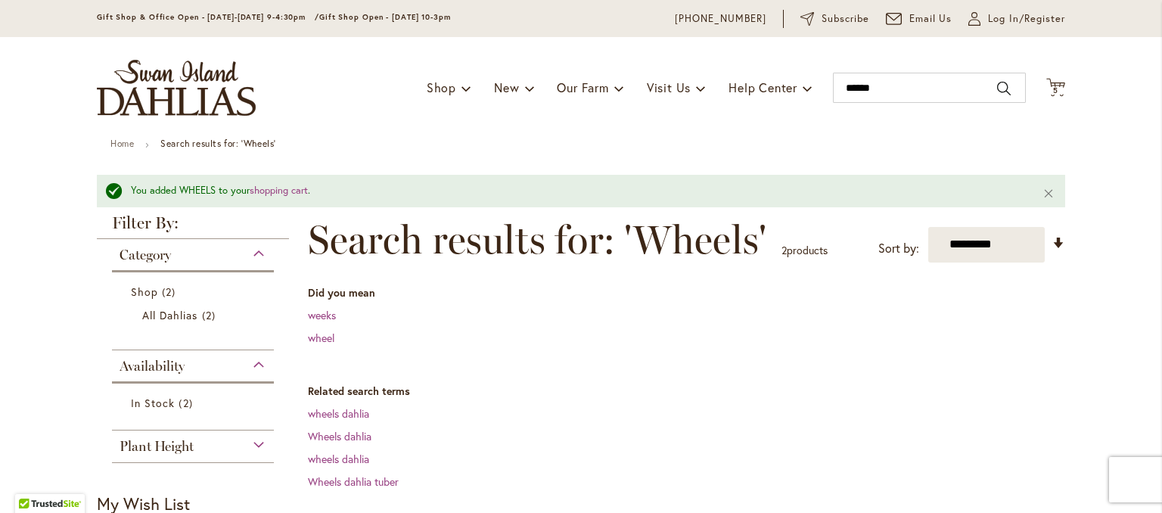
scroll to position [0, 0]
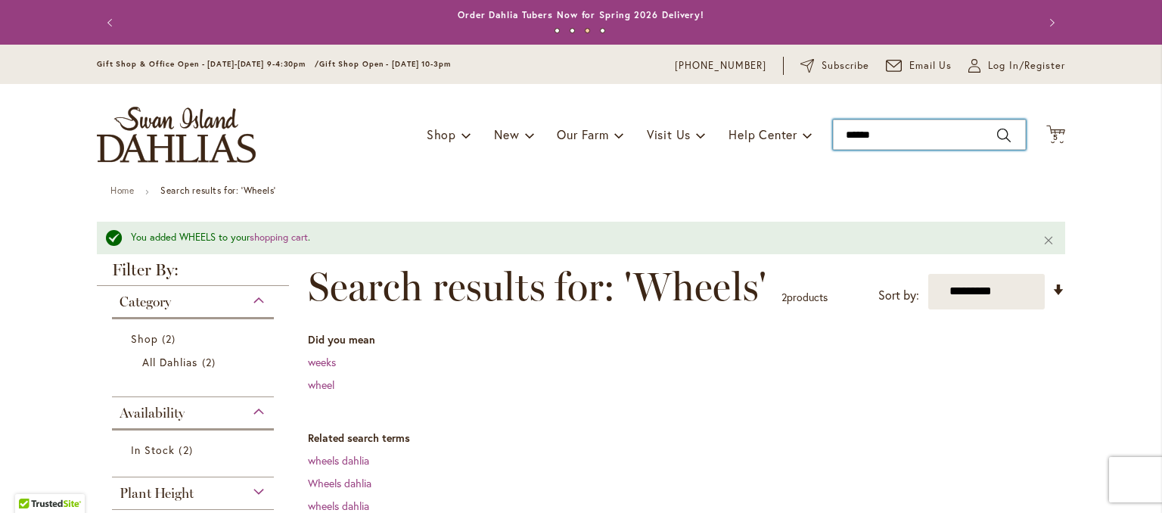
click at [898, 127] on input "******" at bounding box center [929, 135] width 193 height 30
type input "*"
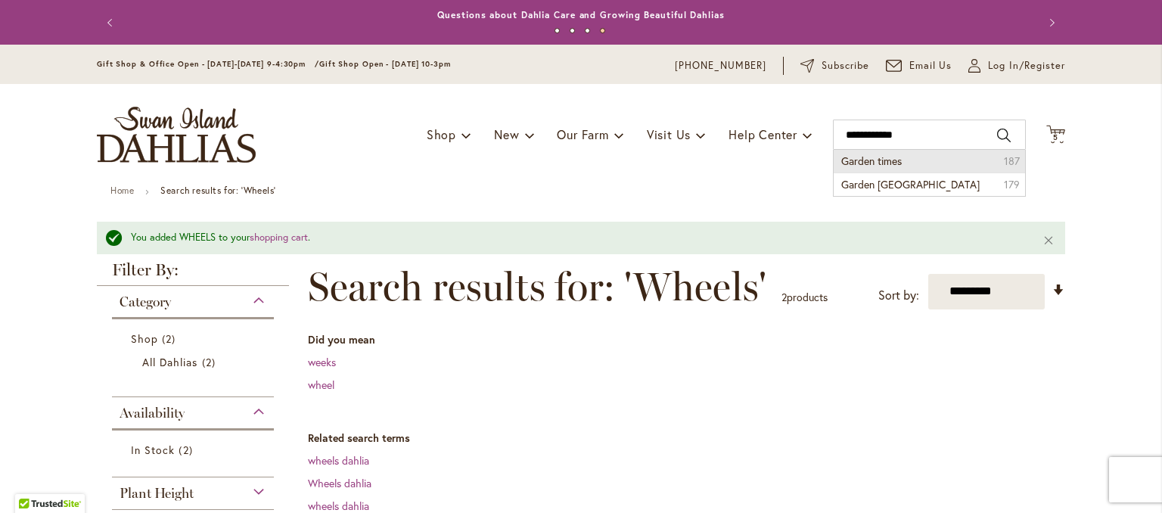
click at [884, 163] on span "Garden times" at bounding box center [871, 161] width 61 height 14
type input "**********"
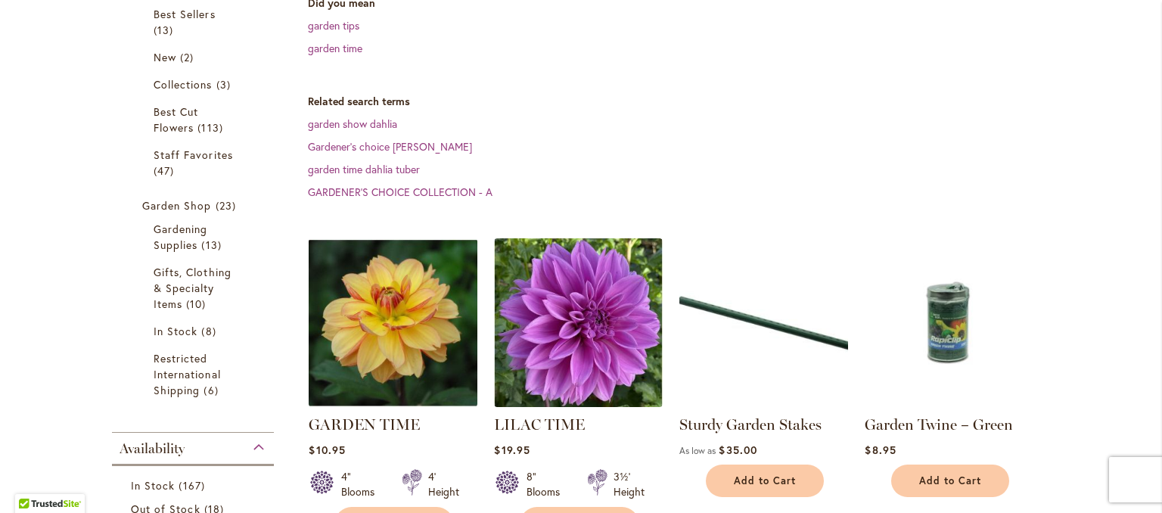
scroll to position [407, 0]
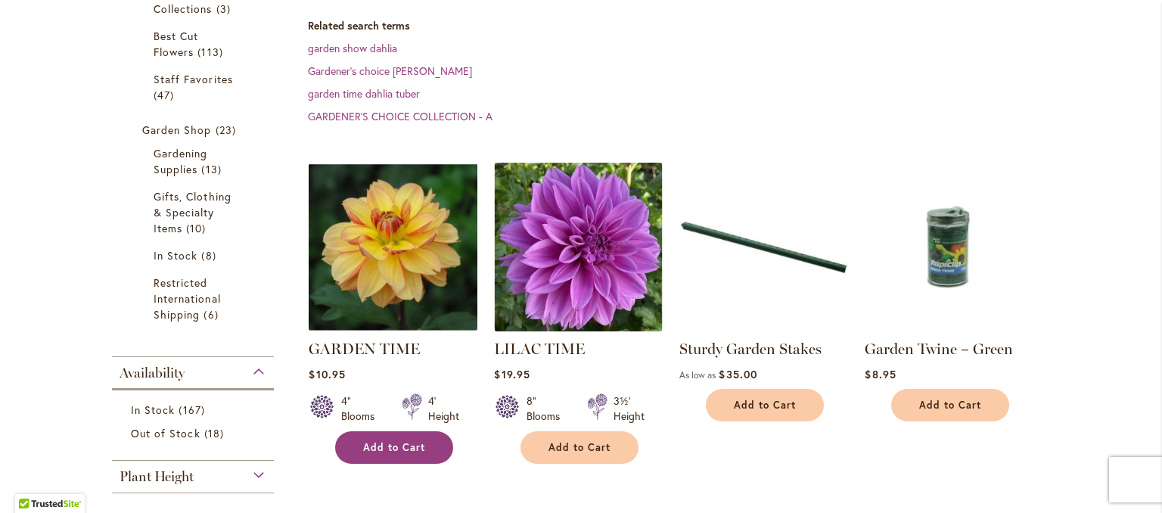
click at [424, 449] on button "Add to Cart" at bounding box center [394, 447] width 118 height 33
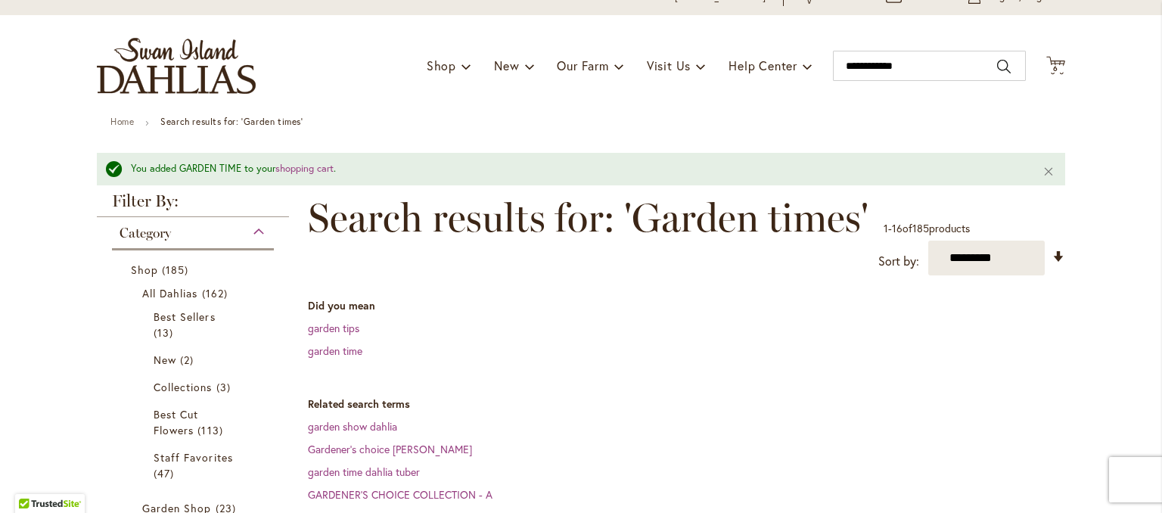
scroll to position [0, 0]
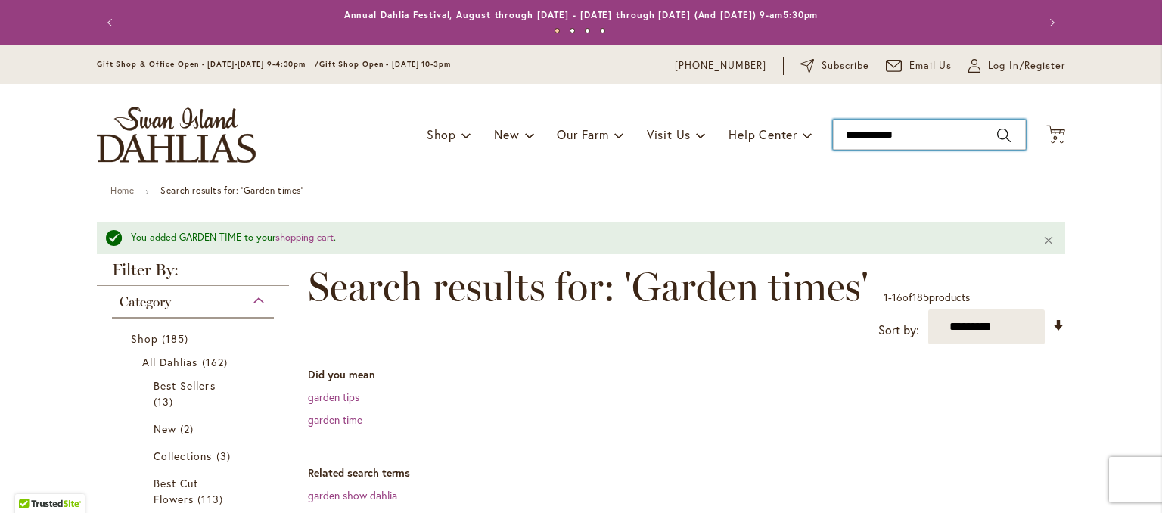
drag, startPoint x: 915, startPoint y: 135, endPoint x: 837, endPoint y: 140, distance: 78.9
click at [837, 140] on input "**********" at bounding box center [929, 135] width 193 height 30
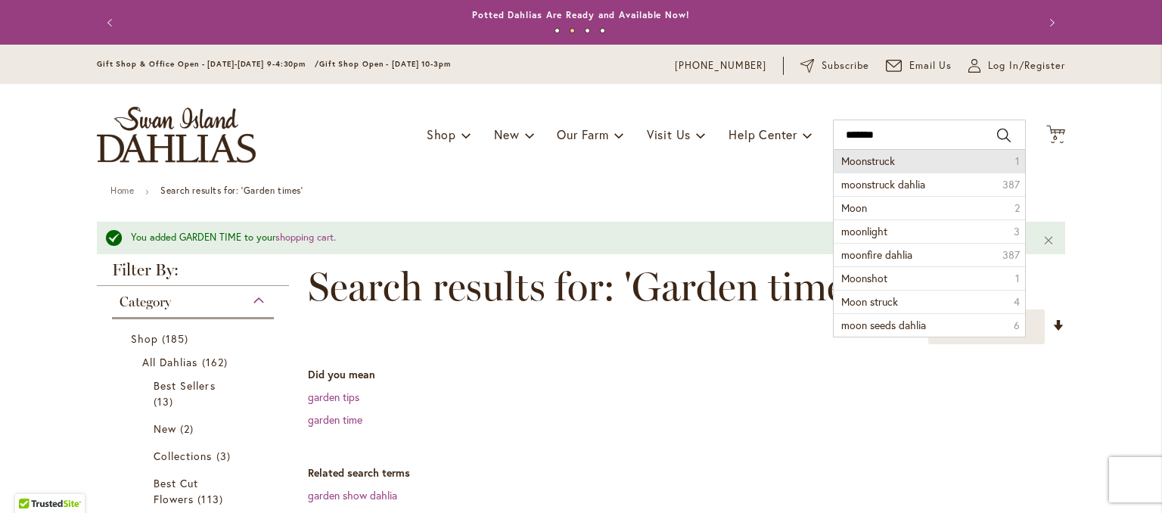
click at [853, 161] on span "Moonstruck" at bounding box center [868, 161] width 54 height 14
type input "**********"
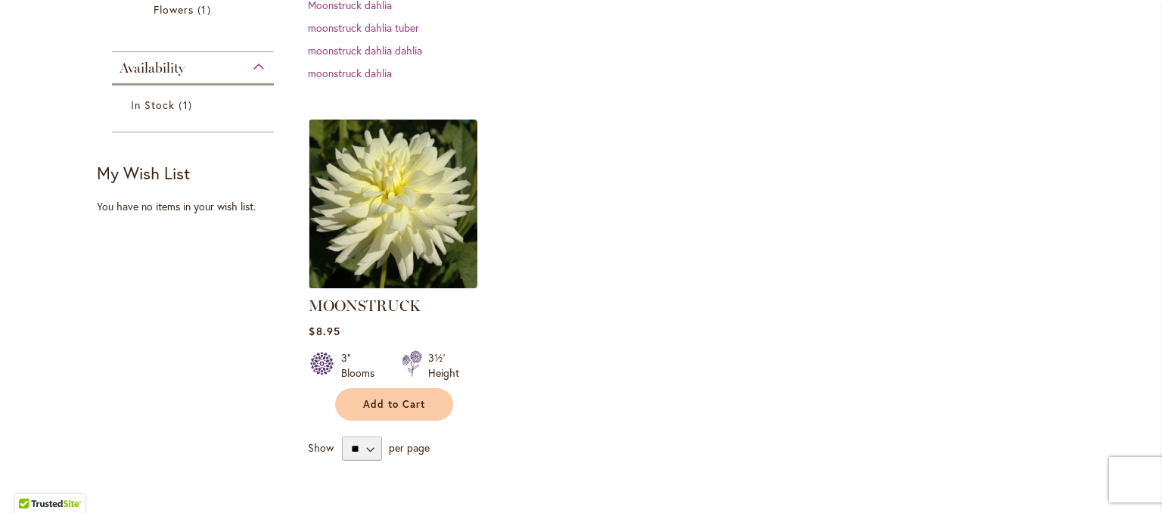
scroll to position [378, 0]
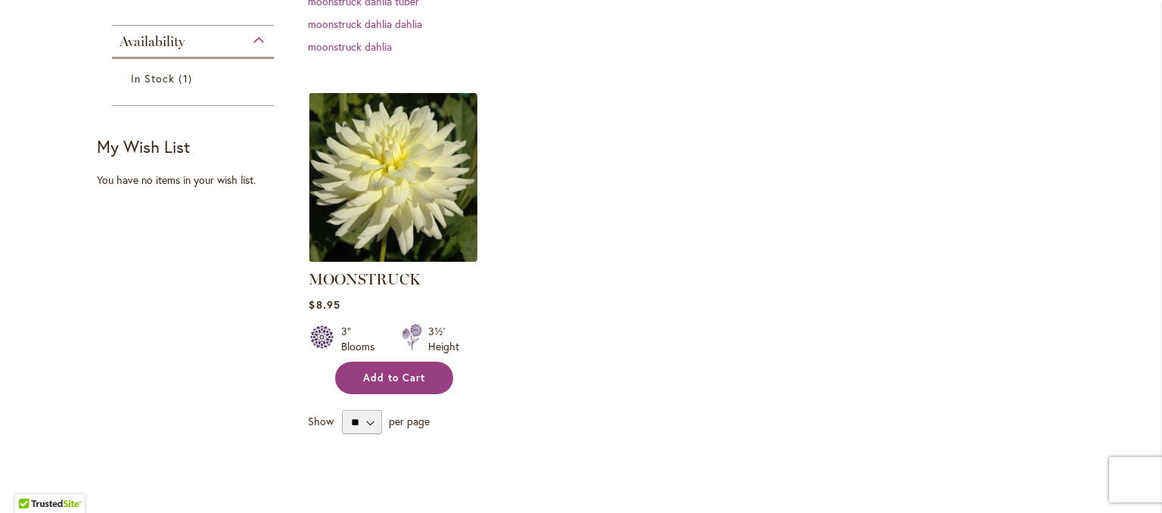
click at [424, 379] on button "Add to Cart" at bounding box center [394, 378] width 118 height 33
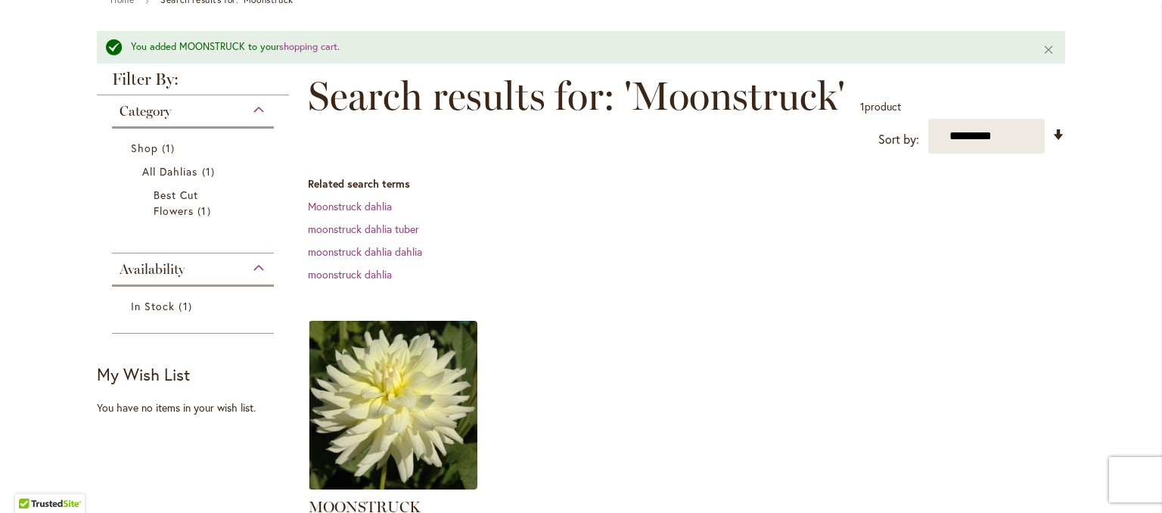
scroll to position [0, 0]
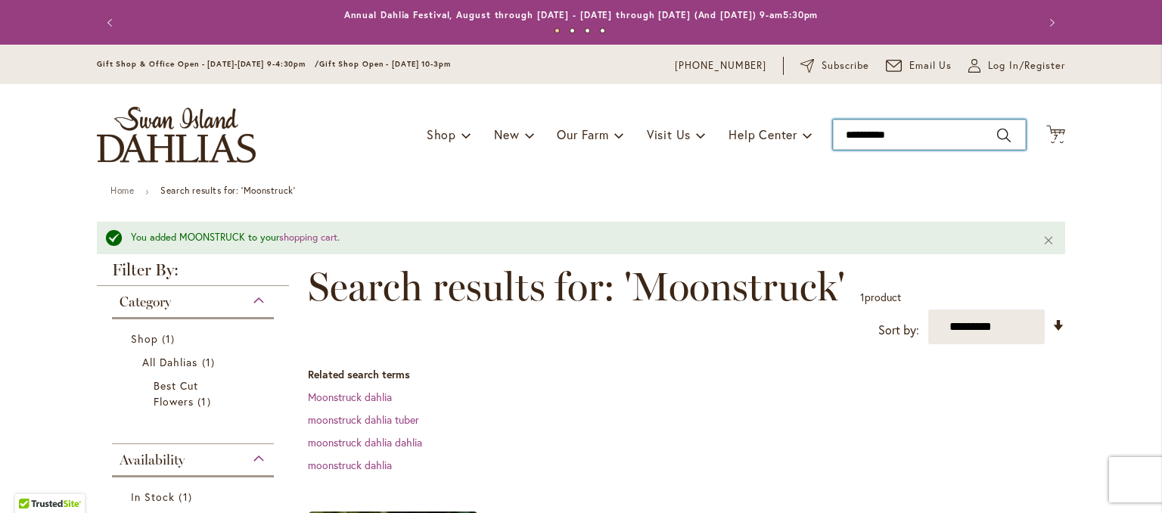
drag, startPoint x: 935, startPoint y: 131, endPoint x: 822, endPoint y: 132, distance: 112.7
click at [822, 132] on div "Toggle Nav Shop Dahlia Tubers Collections Fresh Cut Dahlias Gardening Supplies …" at bounding box center [581, 134] width 999 height 101
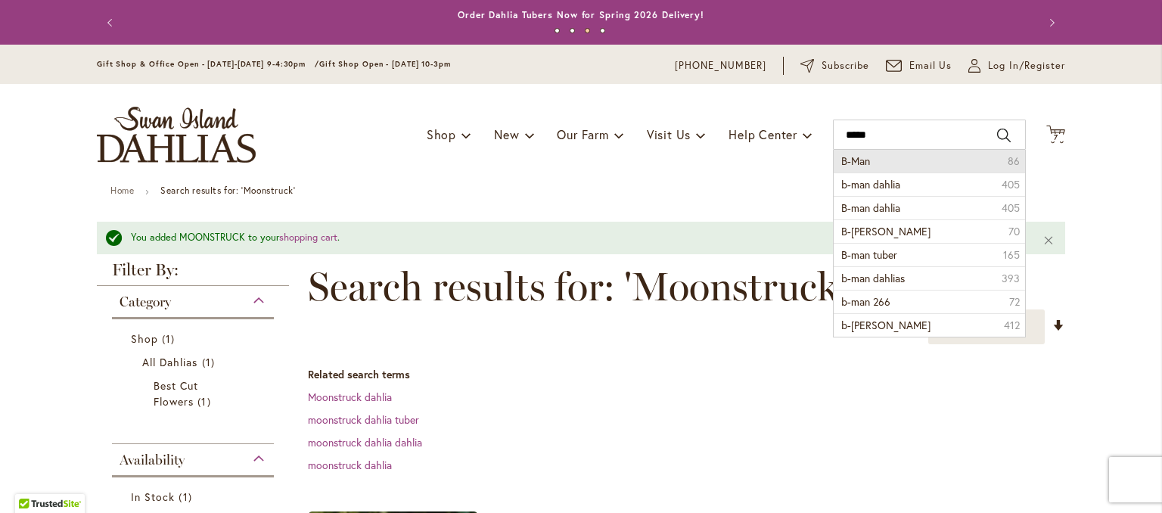
click at [841, 166] on span "B-Man" at bounding box center [855, 161] width 29 height 14
type input "*****"
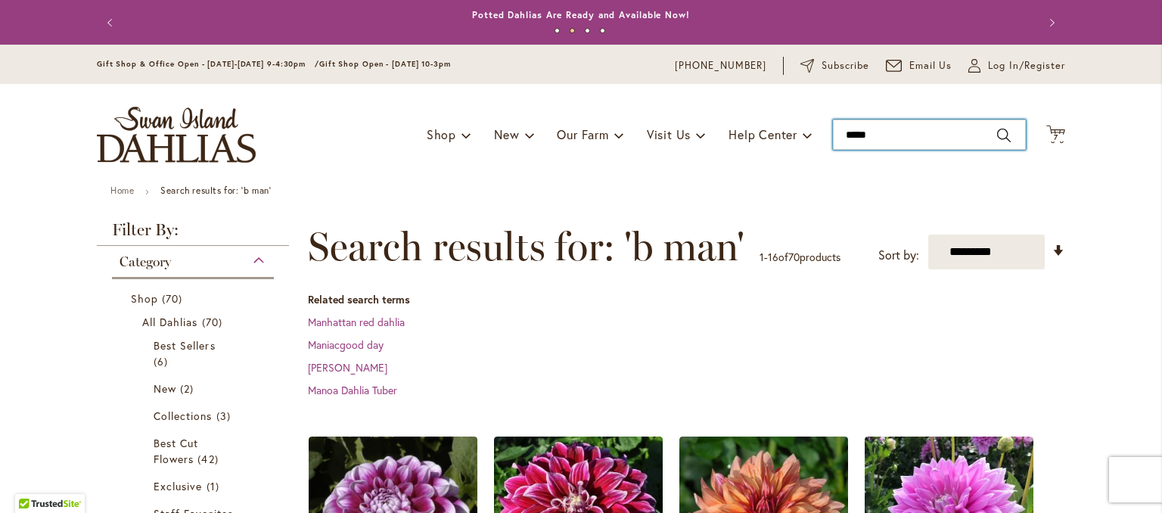
drag, startPoint x: 913, startPoint y: 137, endPoint x: 815, endPoint y: 143, distance: 98.5
click at [815, 143] on div "Toggle Nav Shop Dahlia Tubers Collections Fresh Cut Dahlias Gardening Supplies …" at bounding box center [581, 134] width 999 height 101
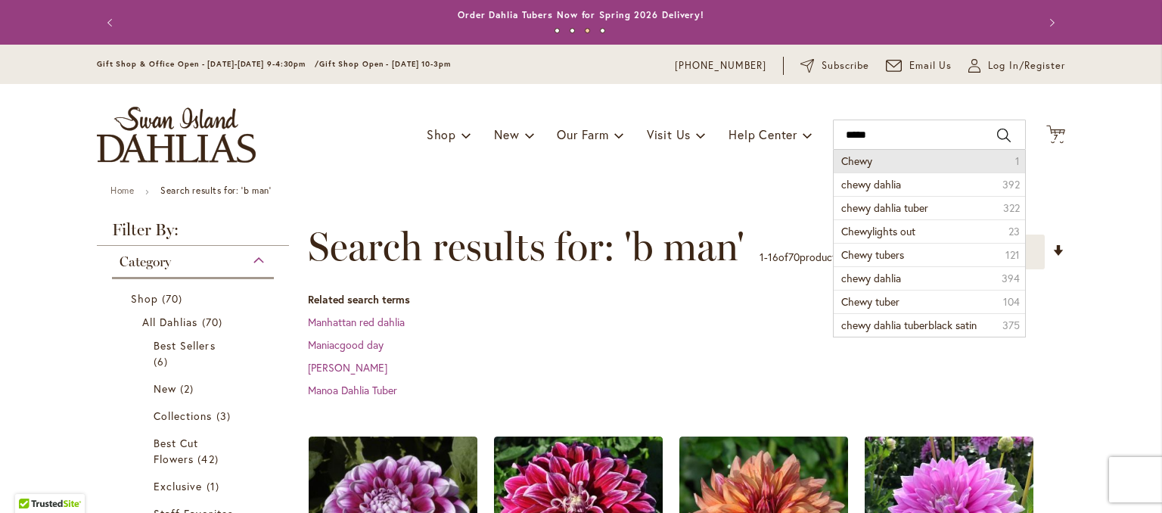
click at [857, 164] on span "Chewy" at bounding box center [856, 161] width 31 height 14
type input "*****"
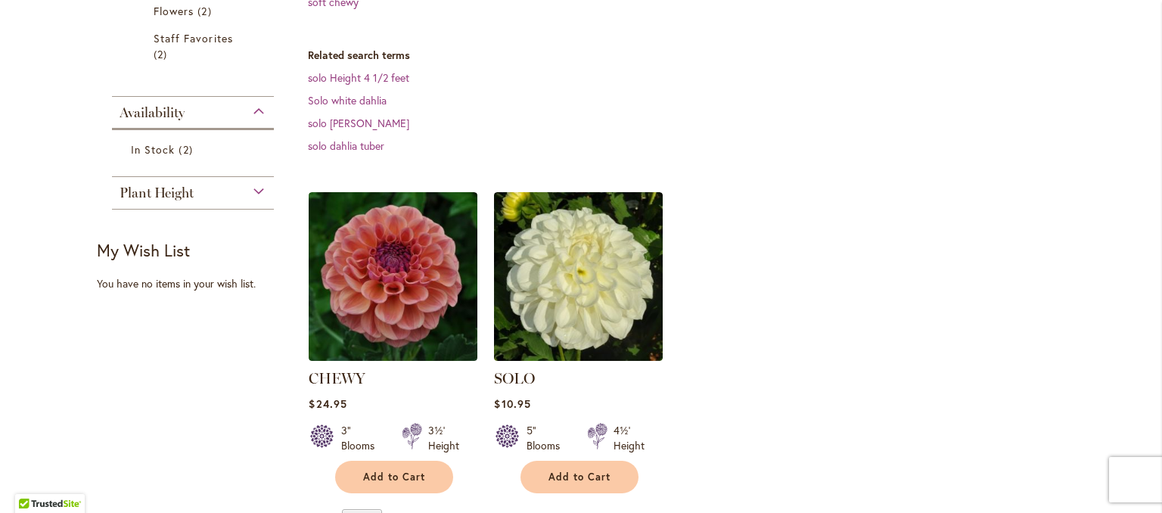
scroll to position [378, 0]
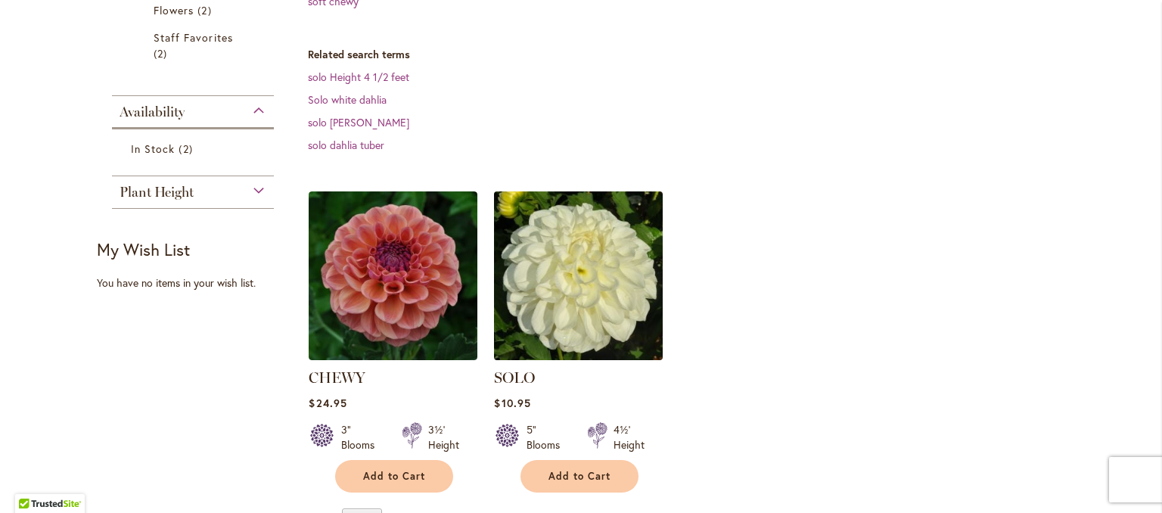
click at [635, 307] on img at bounding box center [578, 276] width 177 height 177
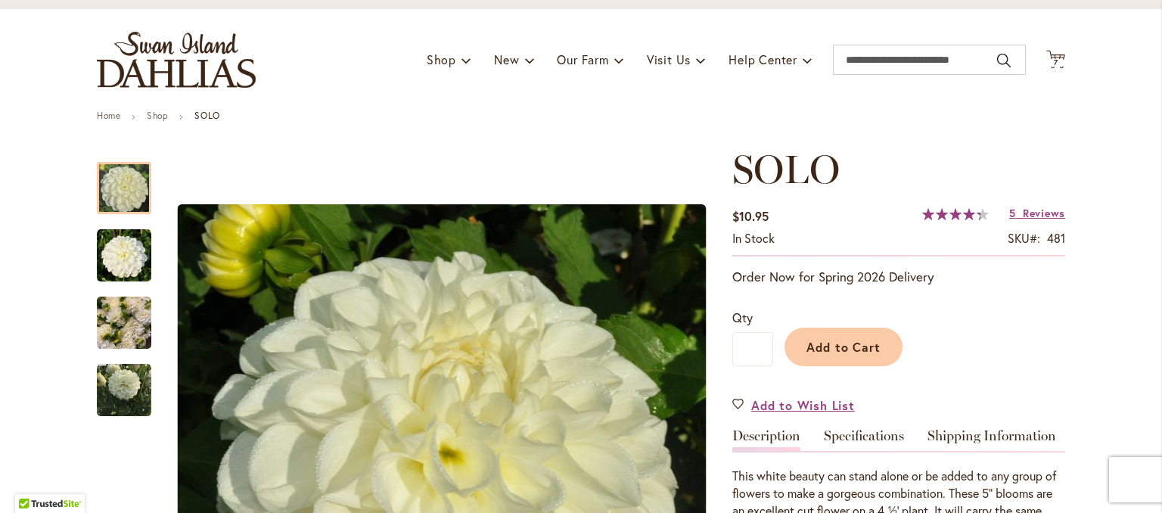
scroll to position [76, 0]
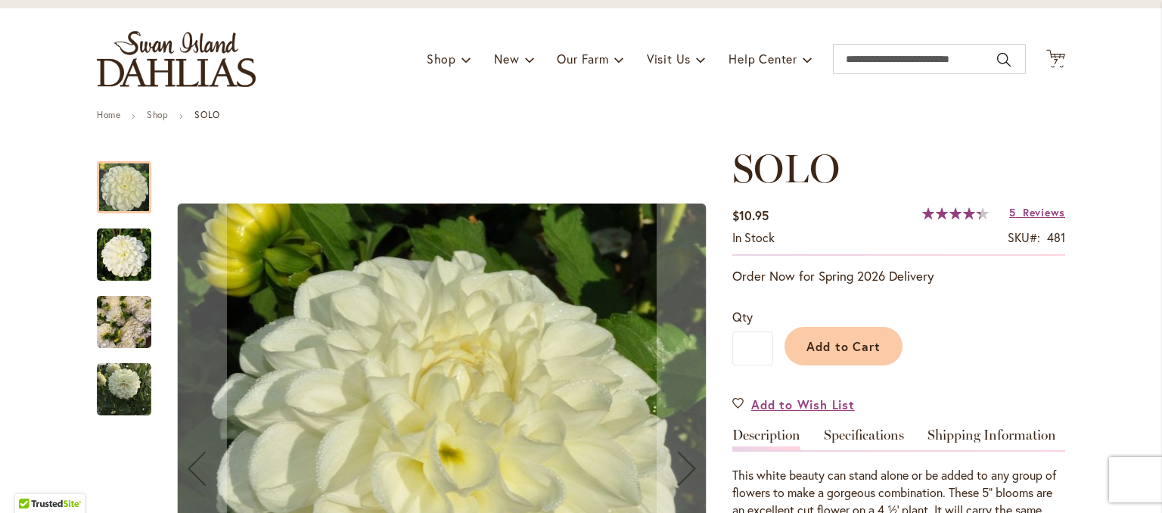
click at [100, 252] on img "SOLO" at bounding box center [124, 255] width 54 height 54
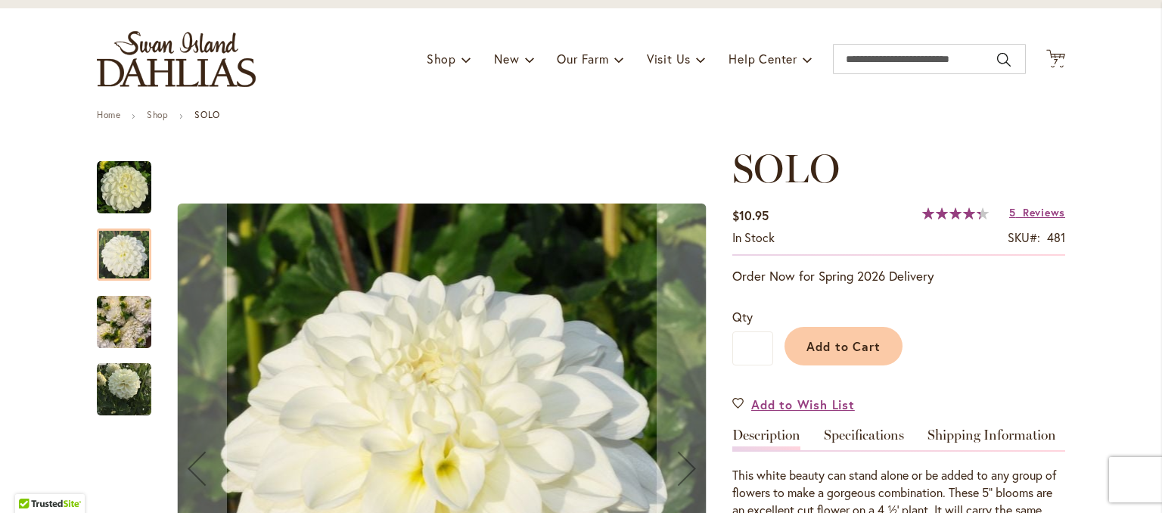
scroll to position [151, 0]
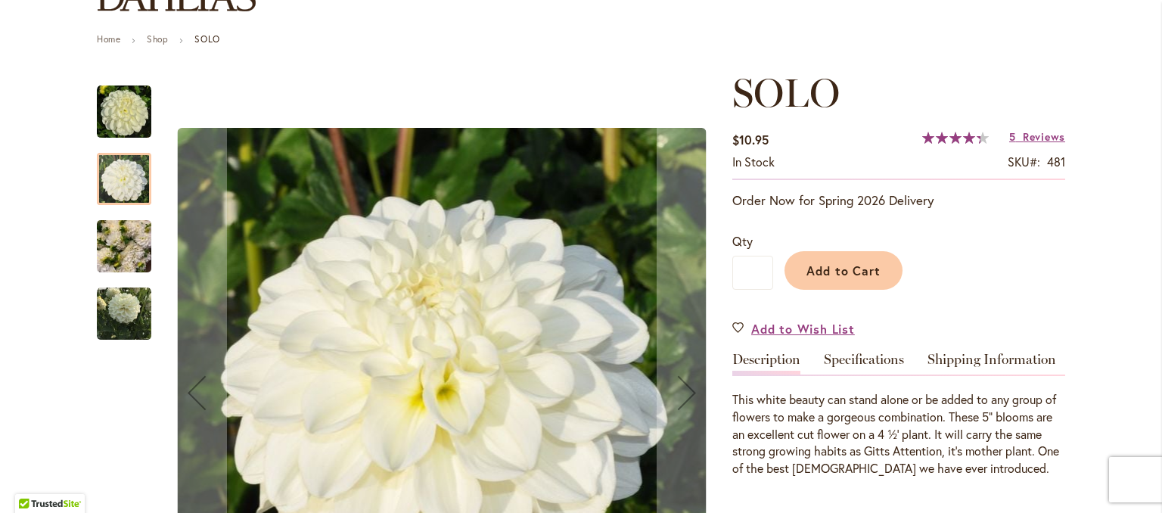
click at [135, 240] on img "SOLO" at bounding box center [124, 246] width 54 height 73
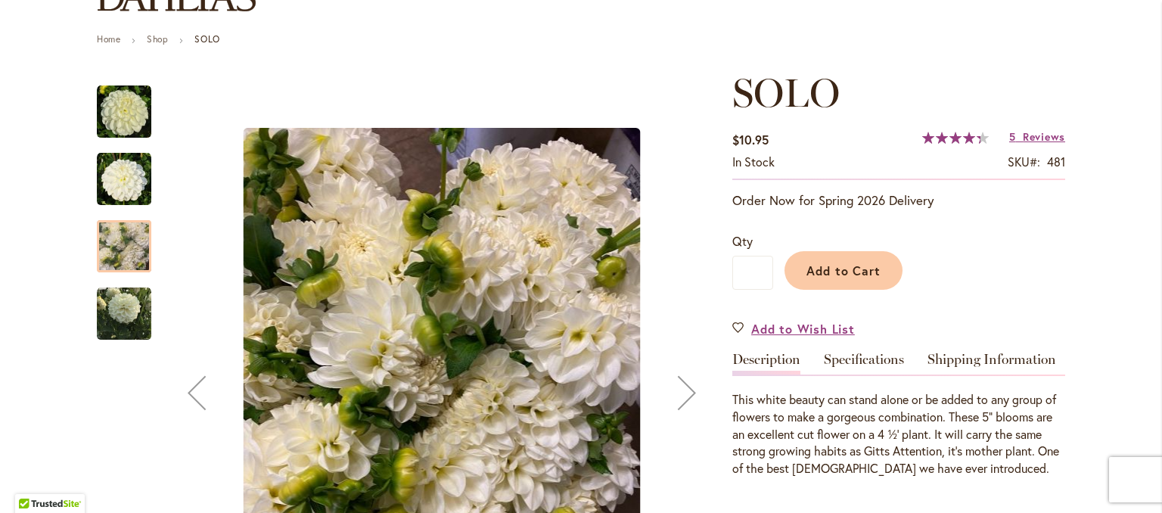
scroll to position [227, 0]
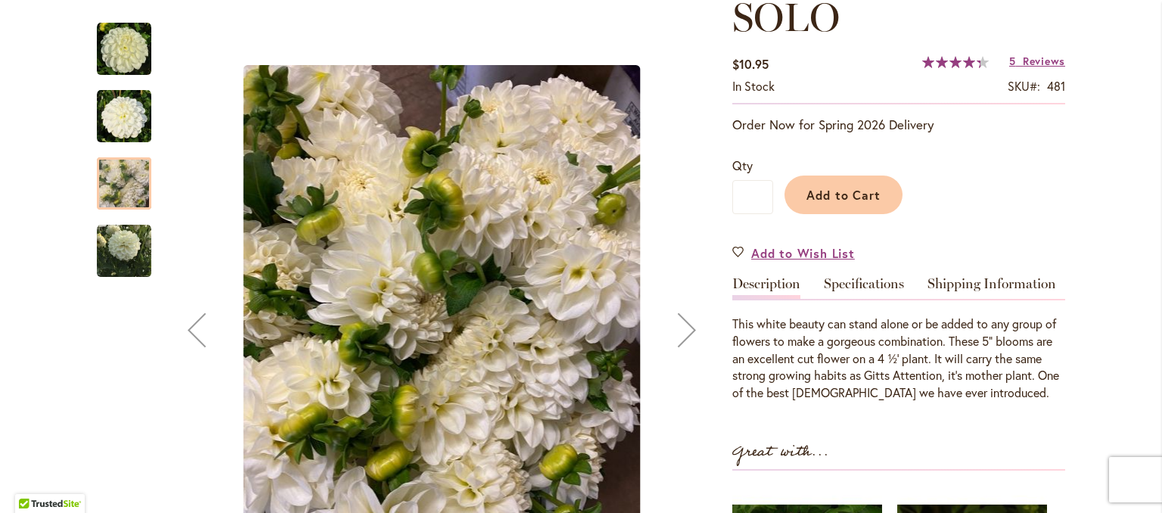
click at [126, 247] on img "SOLO" at bounding box center [124, 251] width 54 height 54
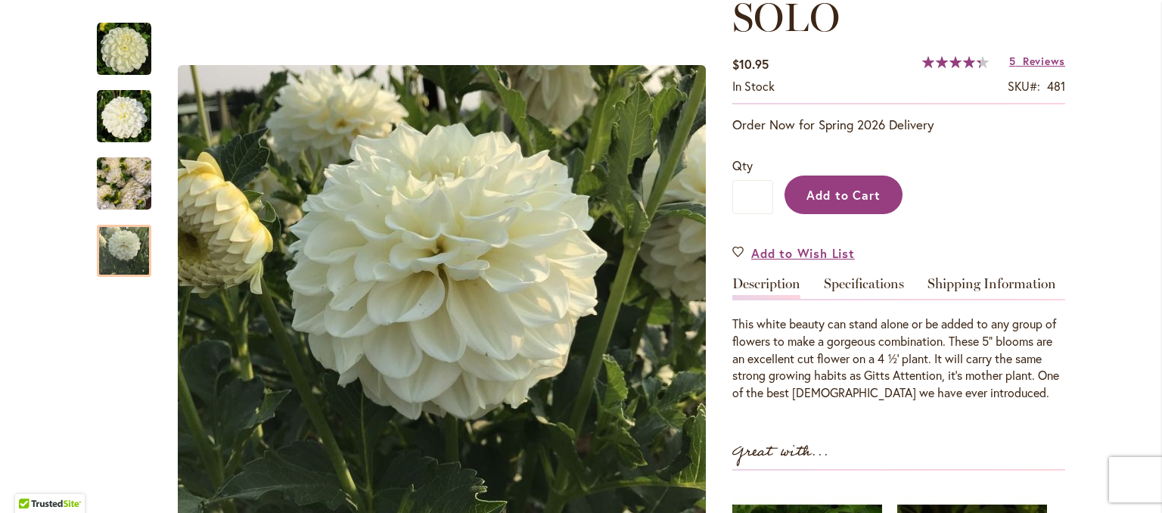
click at [822, 199] on span "Add to Cart" at bounding box center [843, 195] width 75 height 16
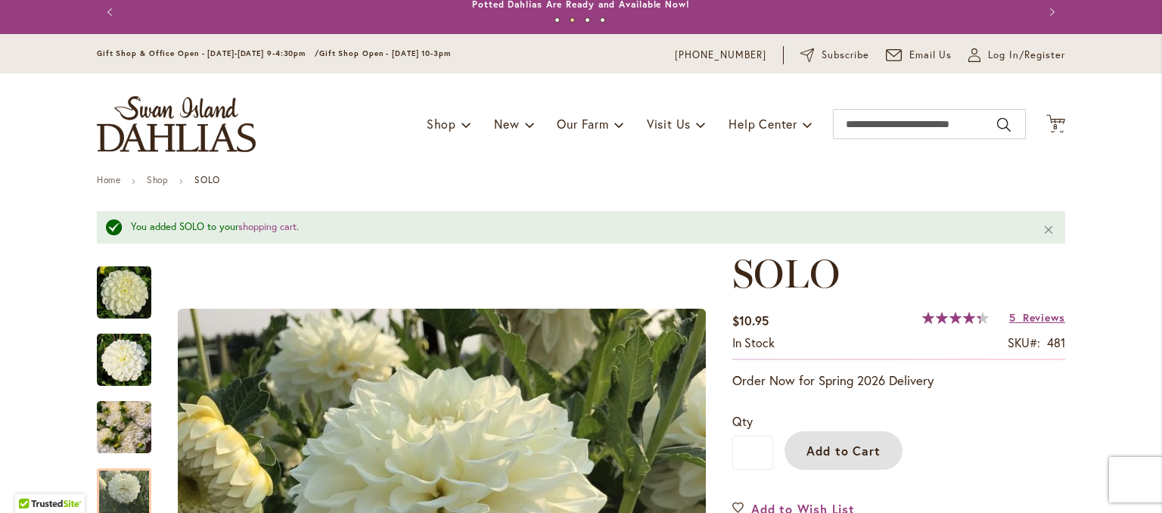
scroll to position [0, 0]
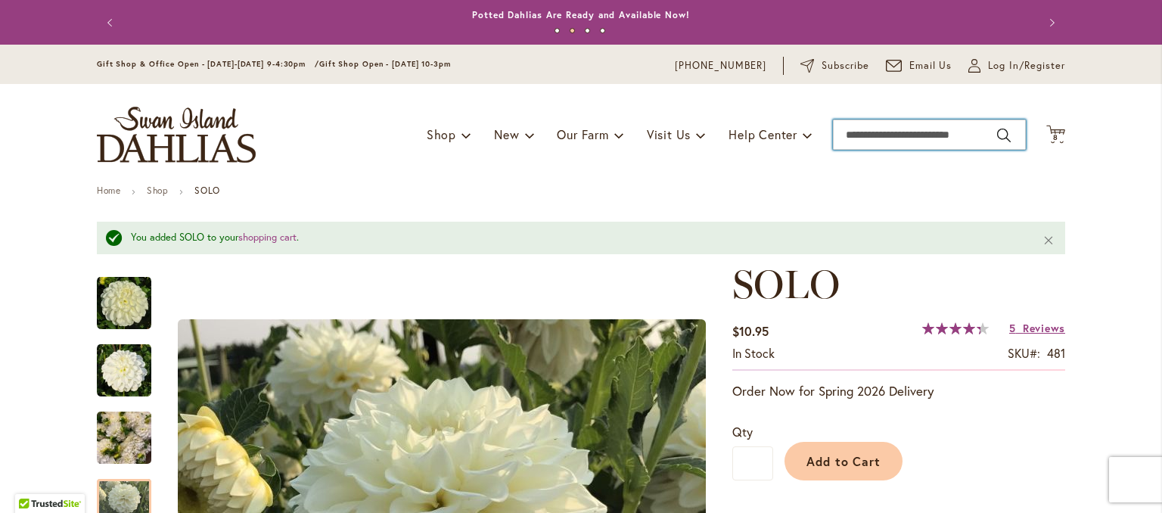
click at [876, 132] on input "Search" at bounding box center [929, 135] width 193 height 30
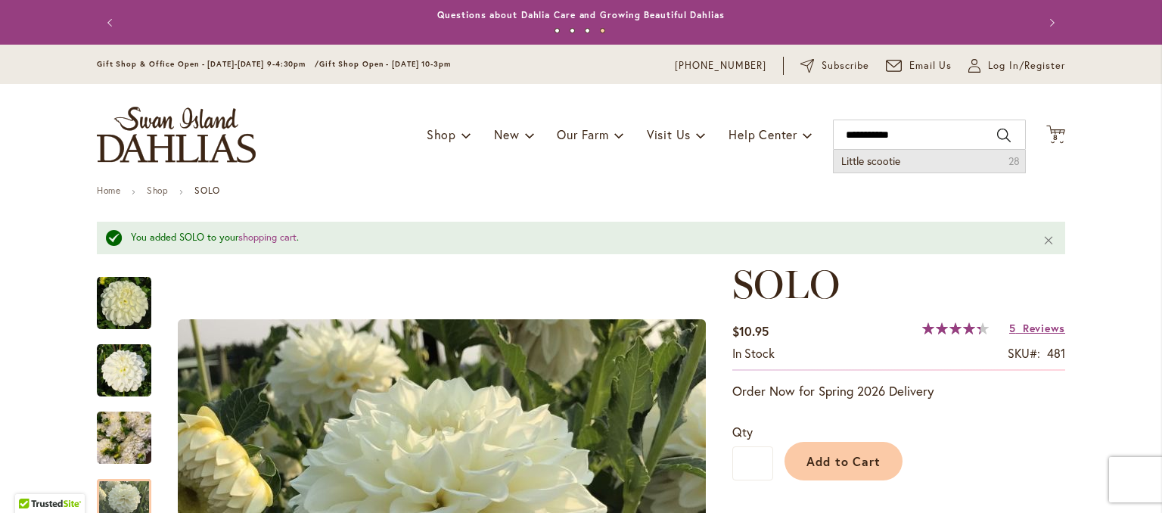
click at [842, 165] on span "Little scootie" at bounding box center [870, 161] width 59 height 14
type input "**********"
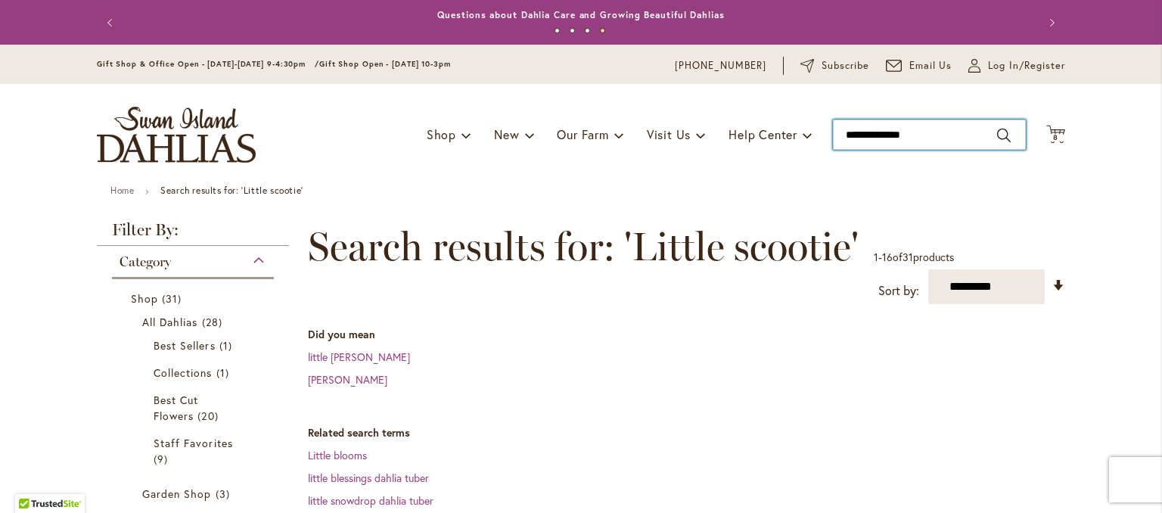
drag, startPoint x: 925, startPoint y: 126, endPoint x: 828, endPoint y: 129, distance: 96.9
click at [833, 129] on input "**********" at bounding box center [929, 135] width 193 height 30
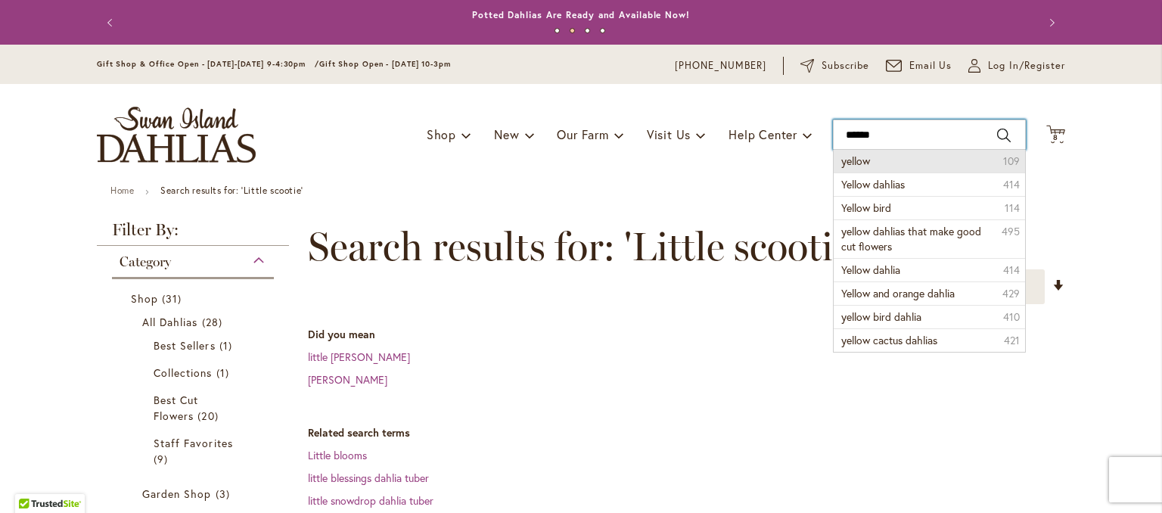
click at [854, 163] on div "Toggle Nav Shop Dahlia Tubers Collections Fresh Cut Dahlias Gardening Supplies …" at bounding box center [581, 134] width 999 height 101
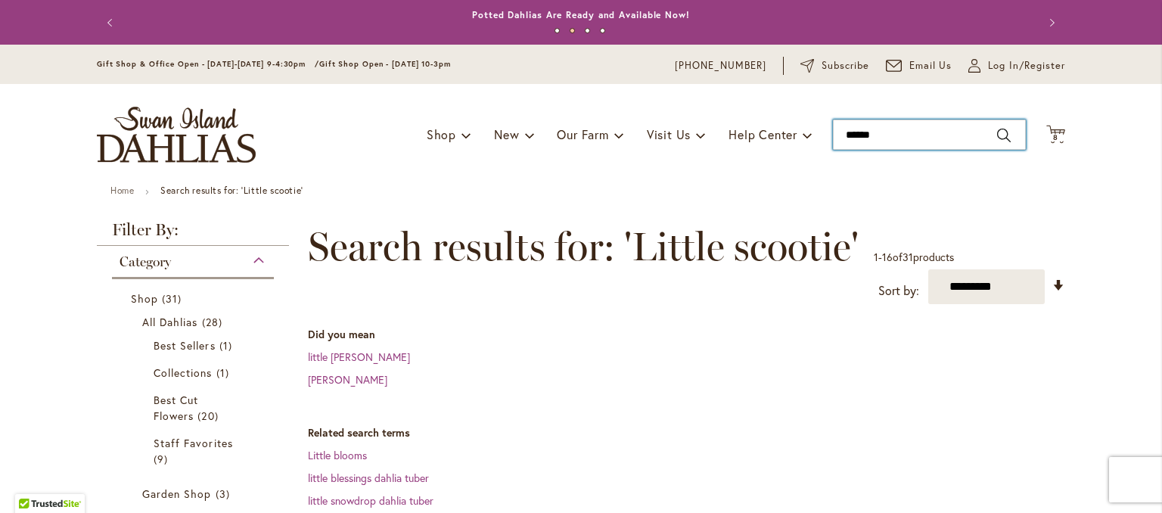
click at [884, 142] on input "******" at bounding box center [929, 135] width 193 height 30
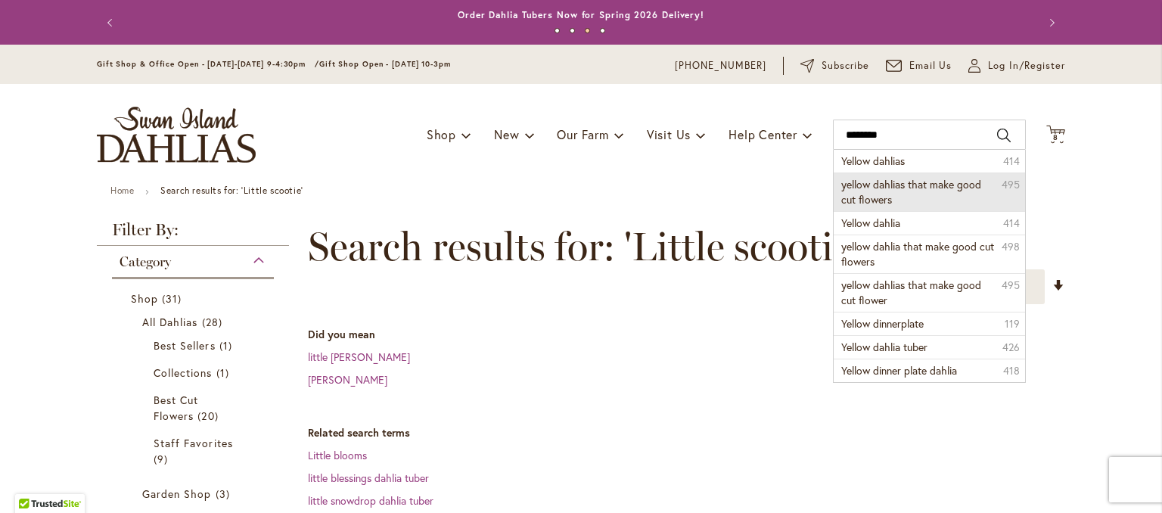
click at [858, 206] on li "yellow dahlias that make good cut flowers 495" at bounding box center [929, 191] width 191 height 39
type input "**********"
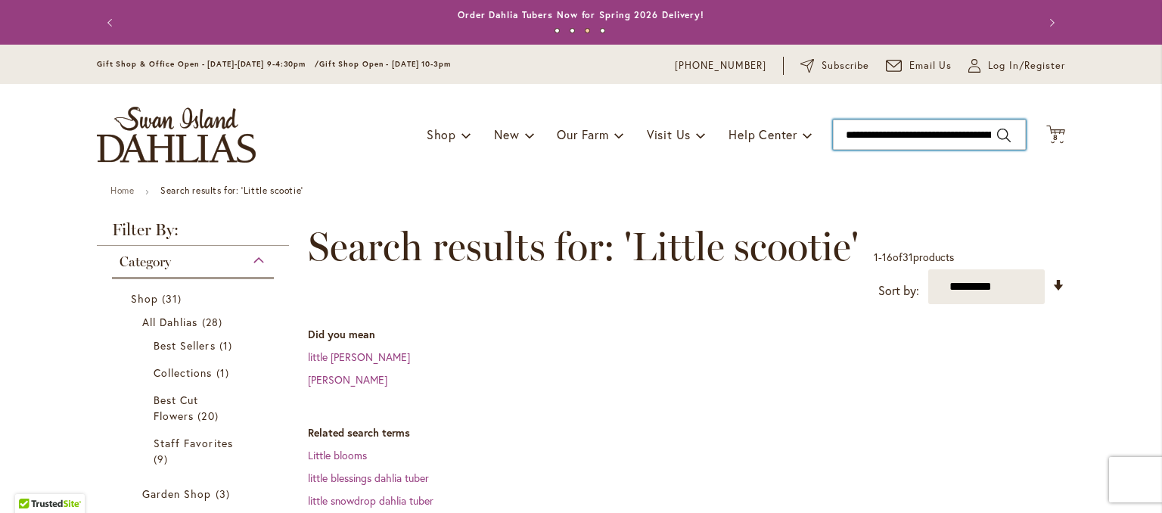
scroll to position [0, 76]
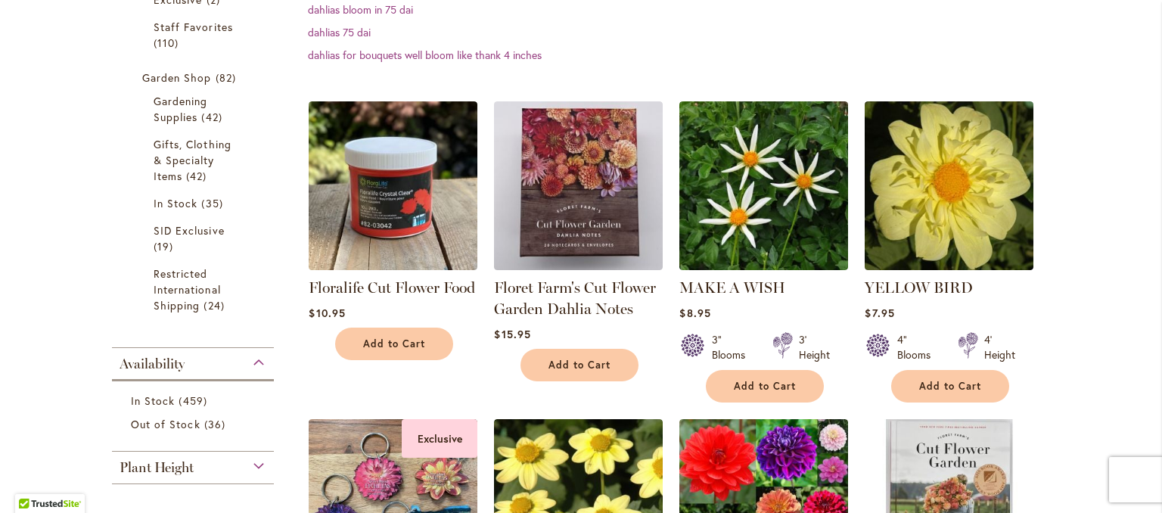
scroll to position [530, 0]
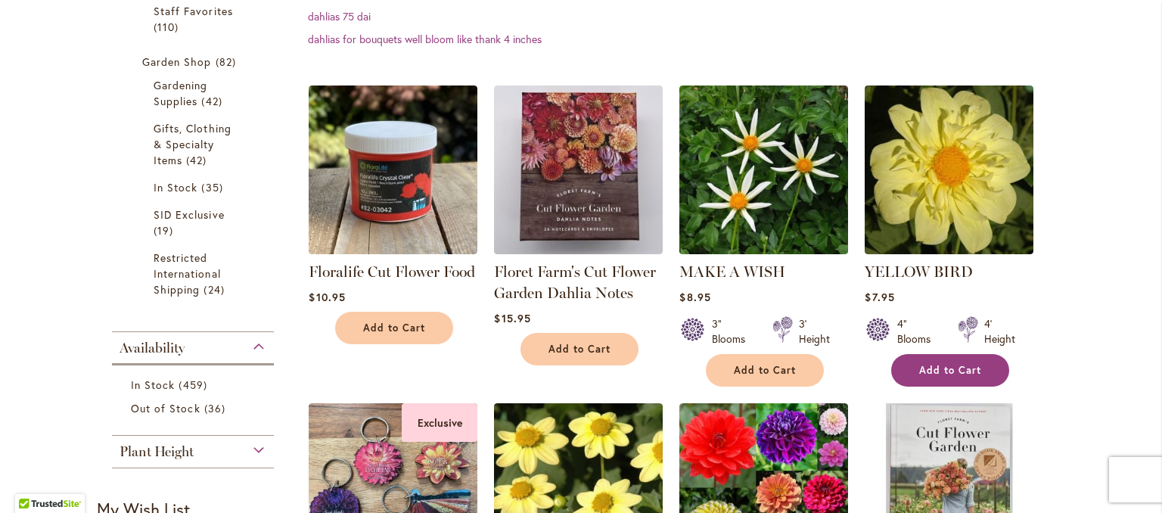
click at [953, 359] on button "Add to Cart" at bounding box center [950, 370] width 118 height 33
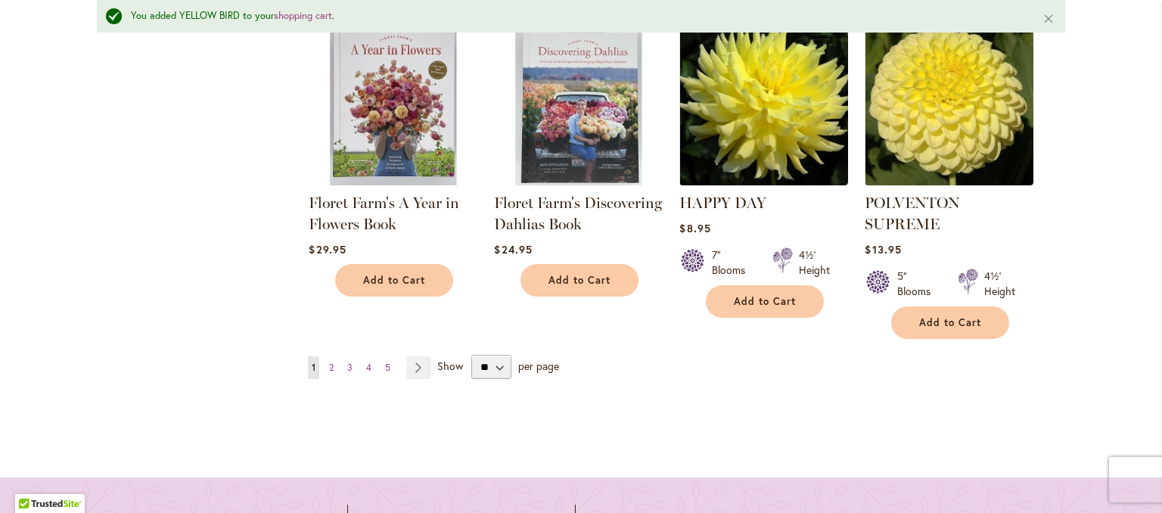
scroll to position [1628, 0]
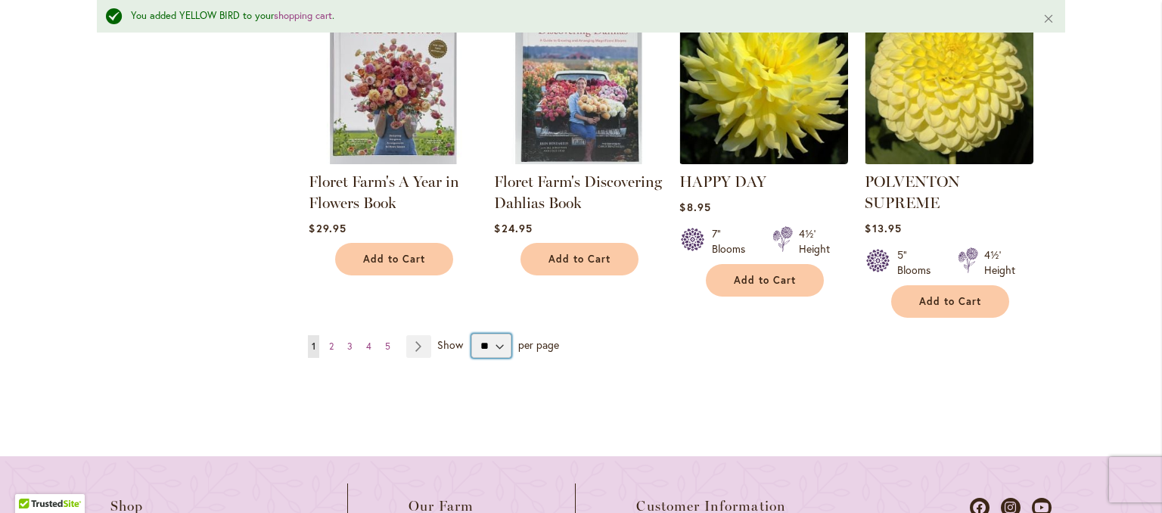
click at [500, 340] on select "** ** ** **" at bounding box center [491, 346] width 40 height 24
select select "**"
click at [471, 334] on select "** ** ** **" at bounding box center [491, 346] width 40 height 24
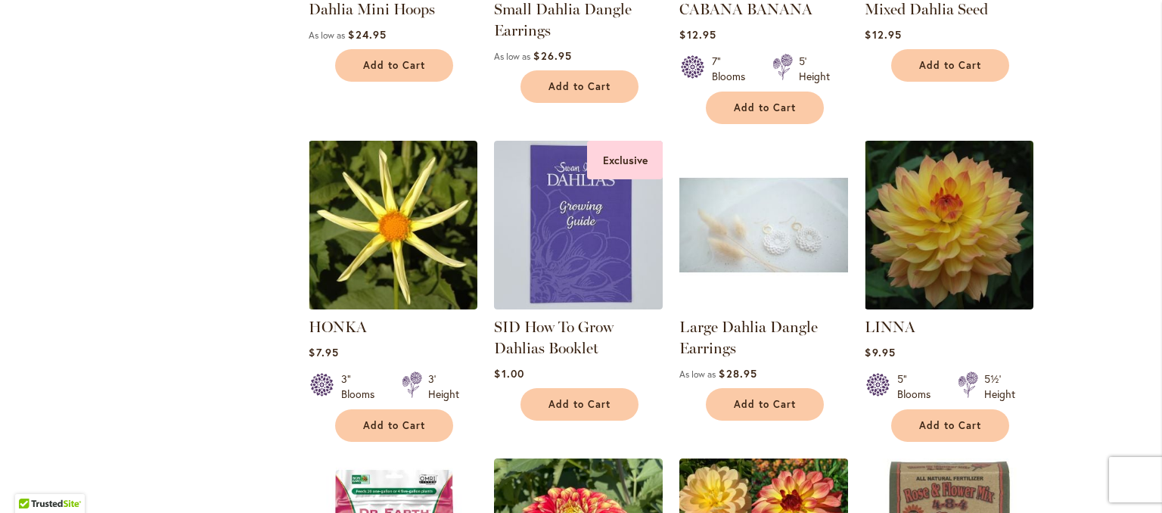
scroll to position [2421, 0]
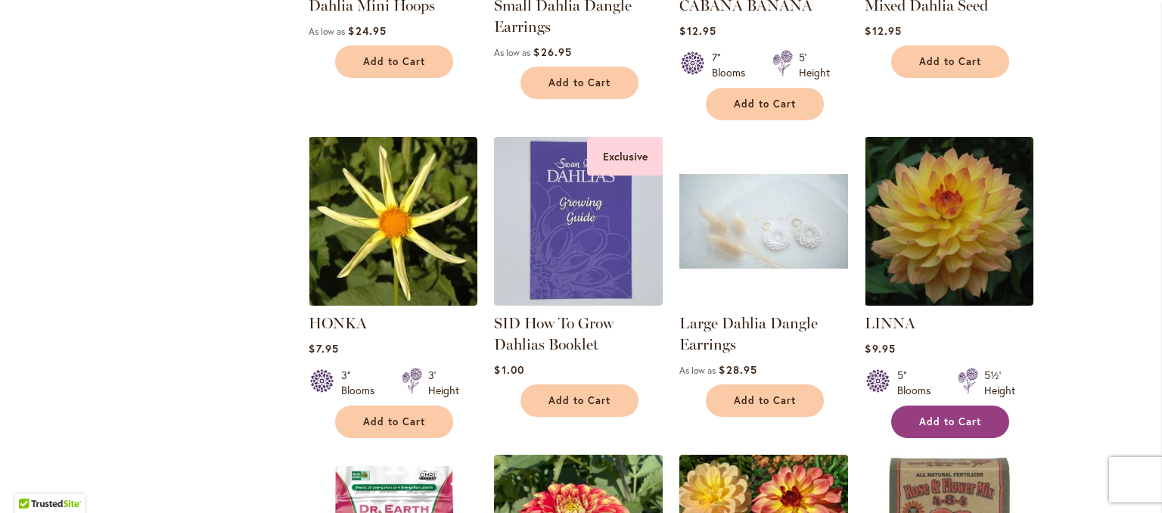
click at [922, 406] on button "Add to Cart" at bounding box center [950, 422] width 118 height 33
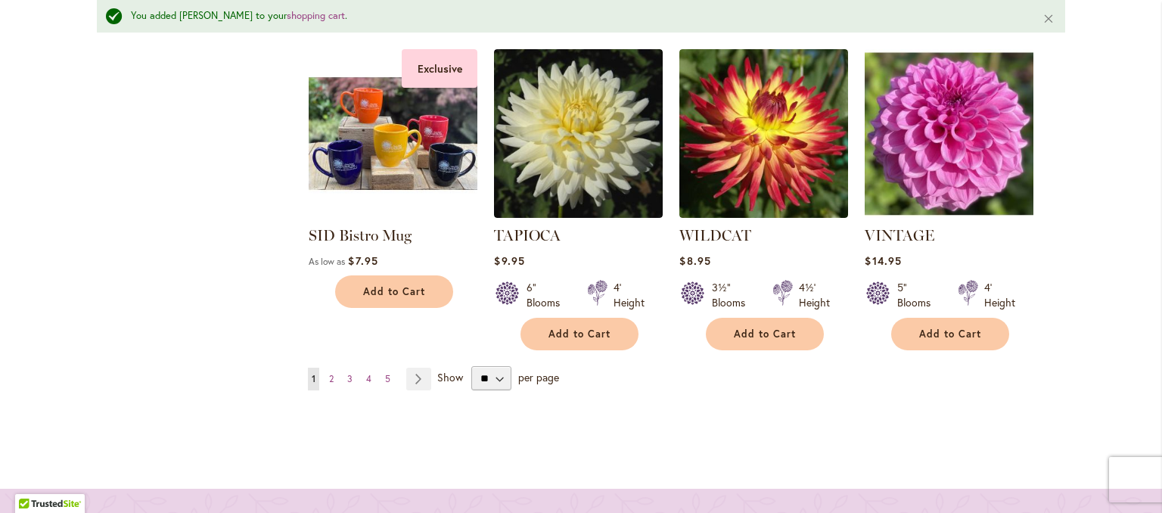
scroll to position [5486, 0]
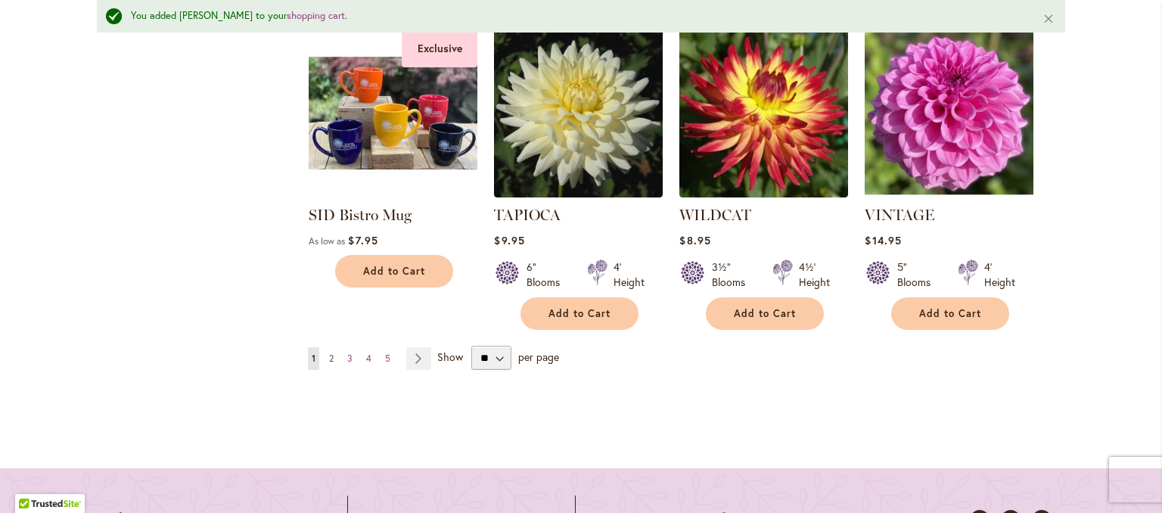
click at [329, 353] on span "2" at bounding box center [331, 358] width 5 height 11
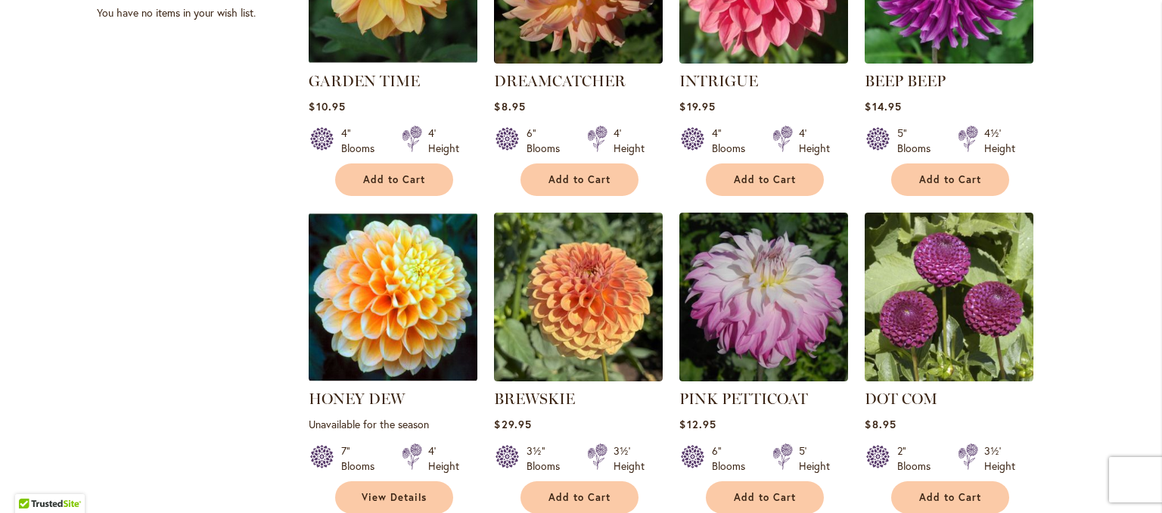
scroll to position [1135, 0]
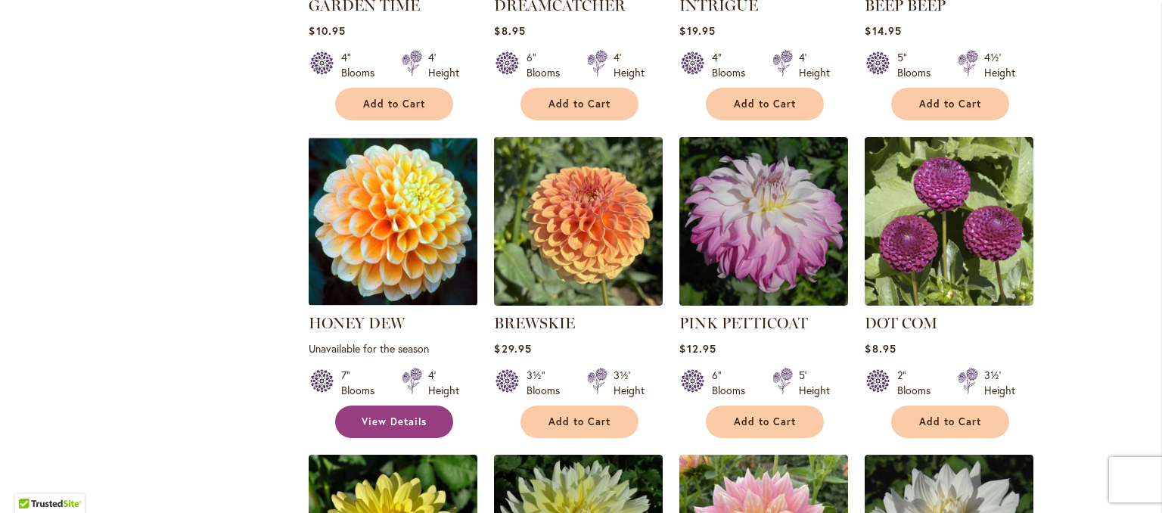
click at [351, 417] on link "View Details" at bounding box center [394, 422] width 118 height 33
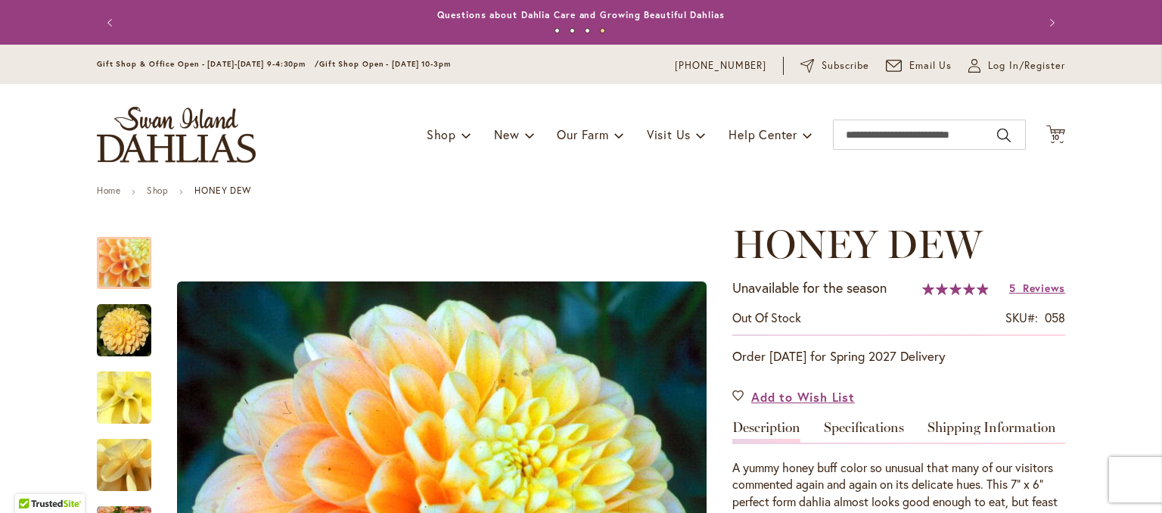
scroll to position [76, 0]
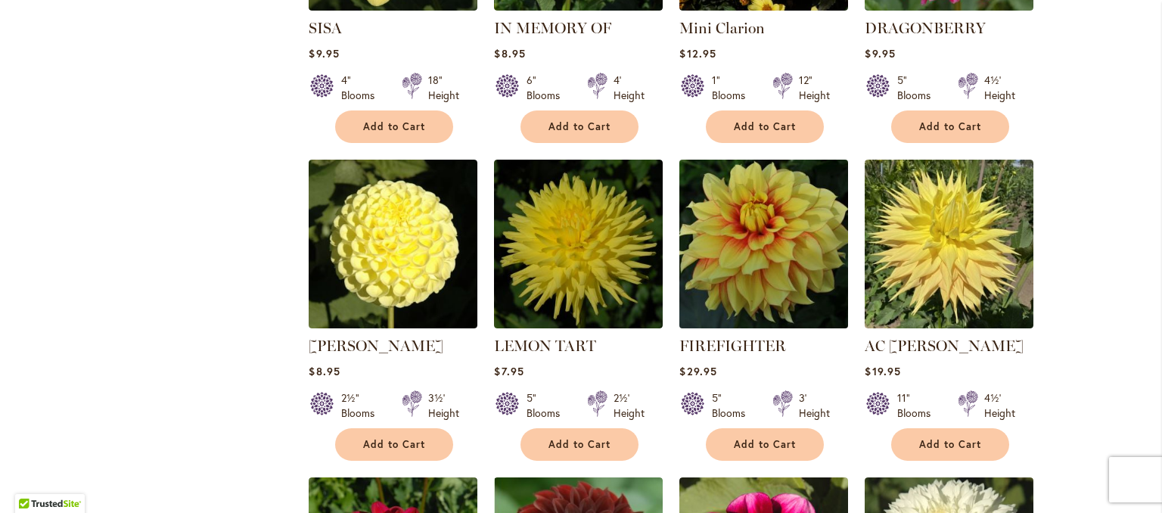
scroll to position [3404, 0]
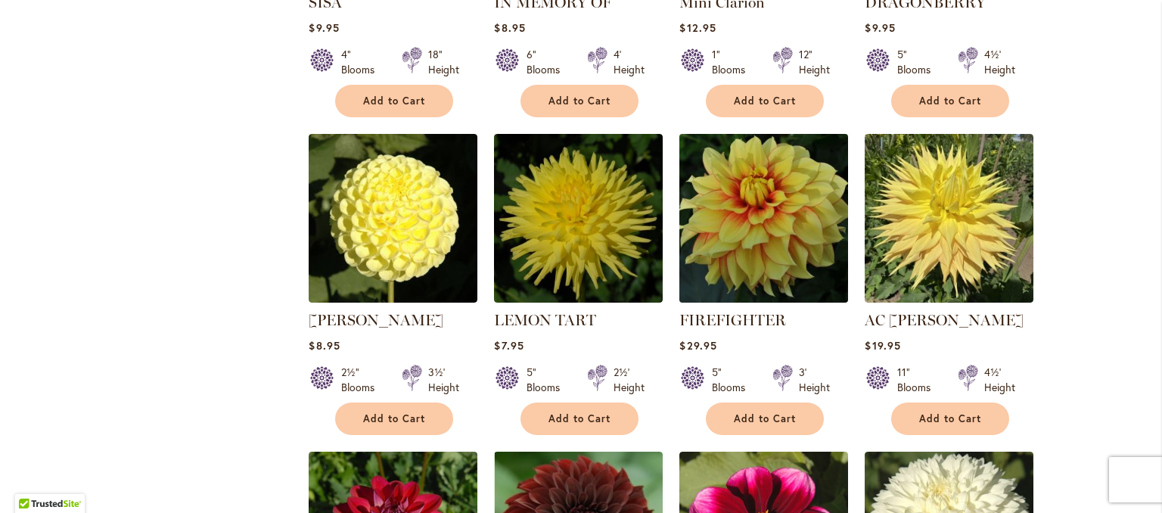
click at [759, 248] on img at bounding box center [764, 218] width 177 height 177
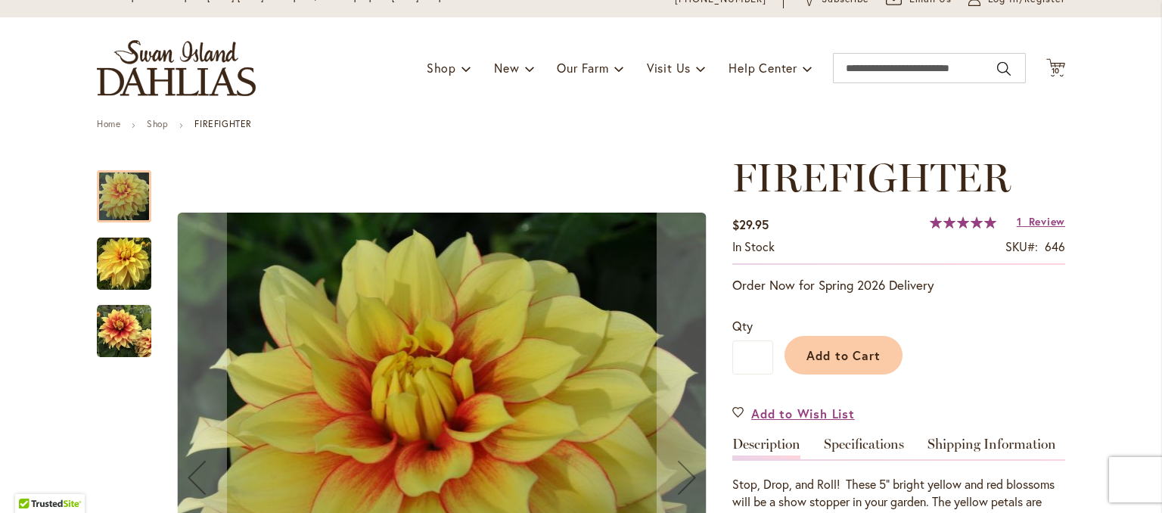
scroll to position [76, 0]
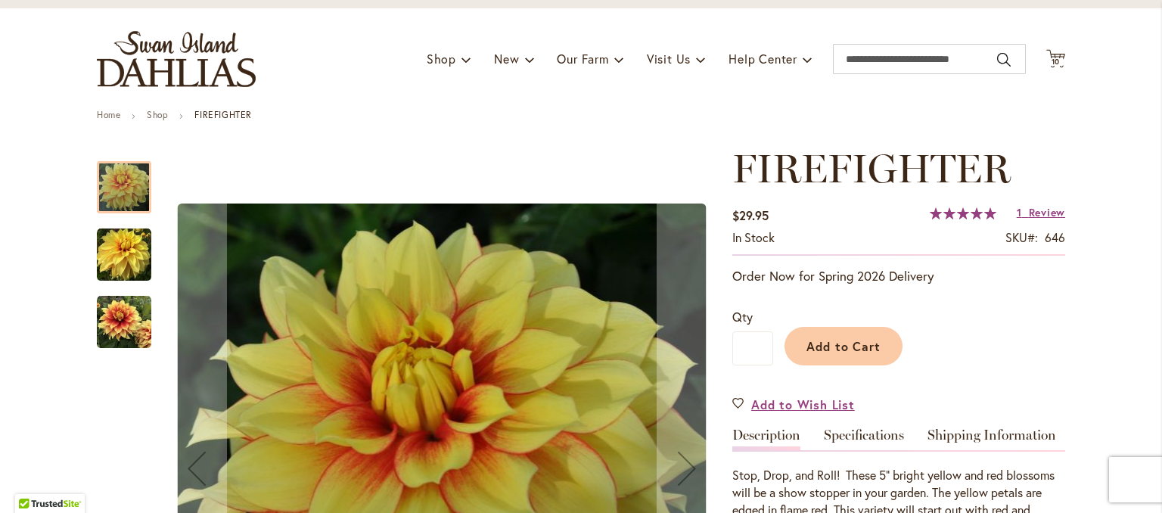
click at [106, 315] on img "FIREFIGHTER" at bounding box center [124, 322] width 54 height 54
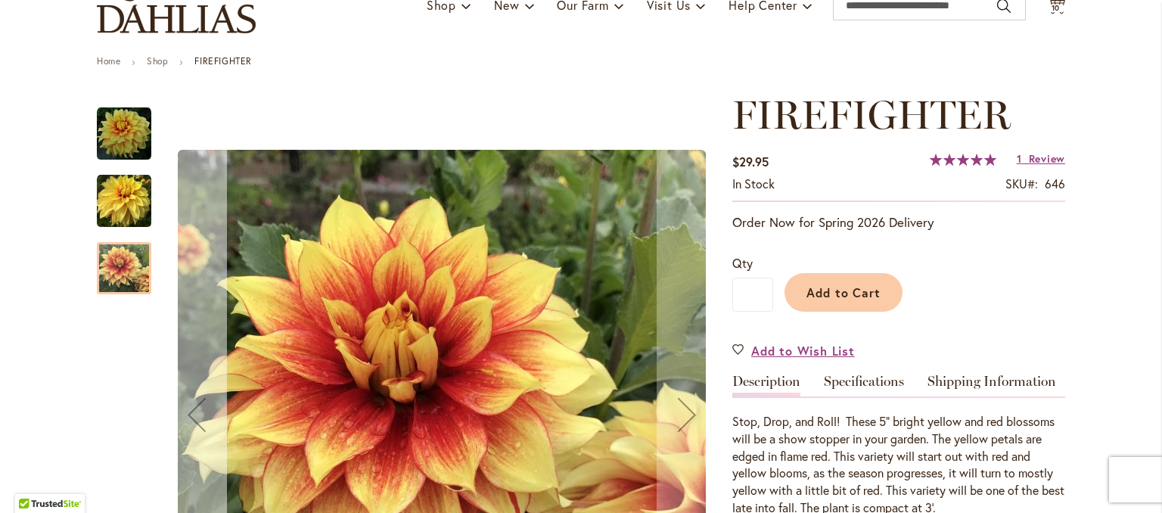
scroll to position [151, 0]
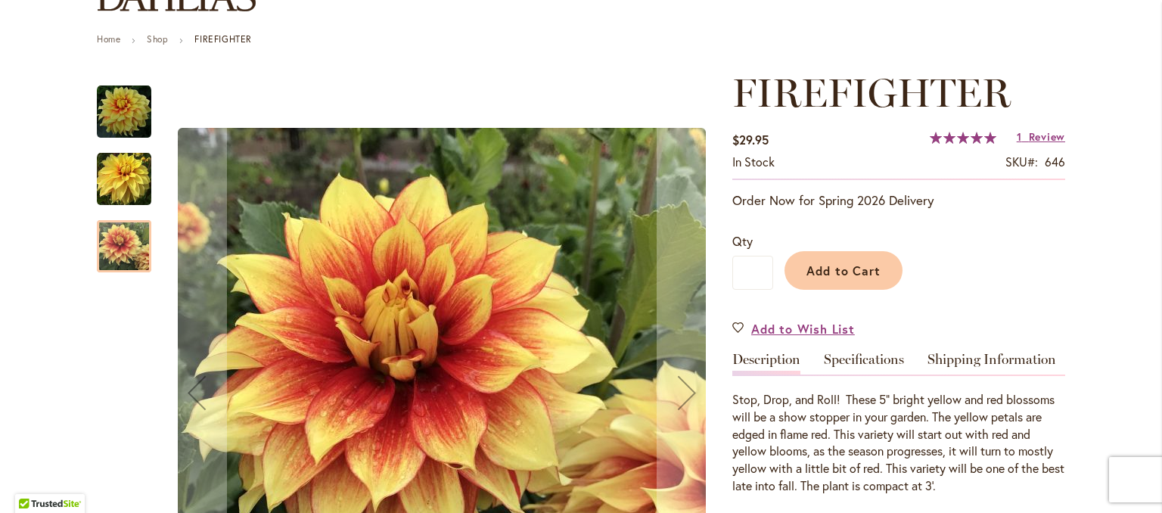
click at [111, 184] on img "FIREFIGHTER" at bounding box center [124, 179] width 54 height 54
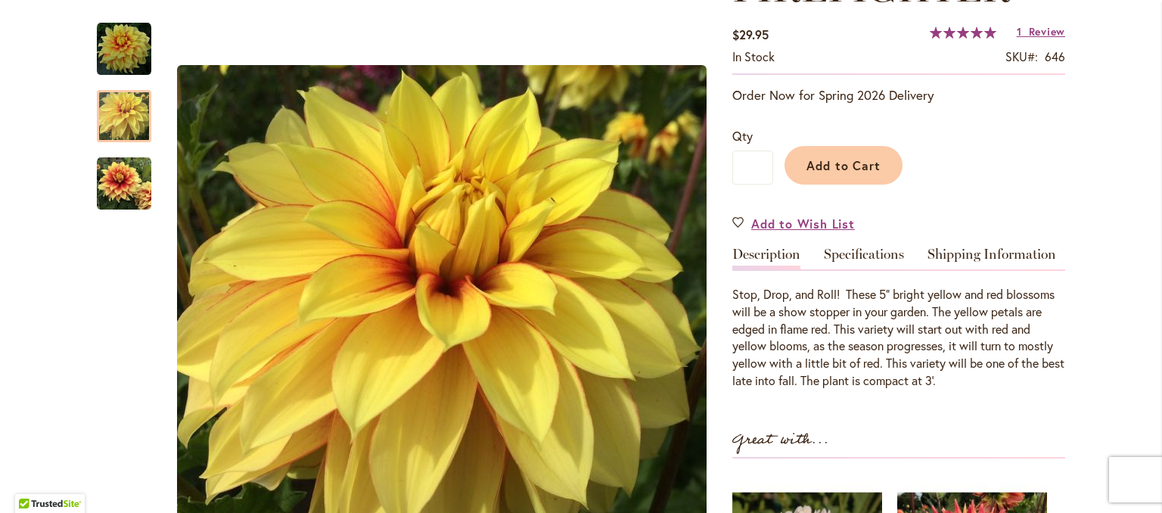
scroll to position [227, 0]
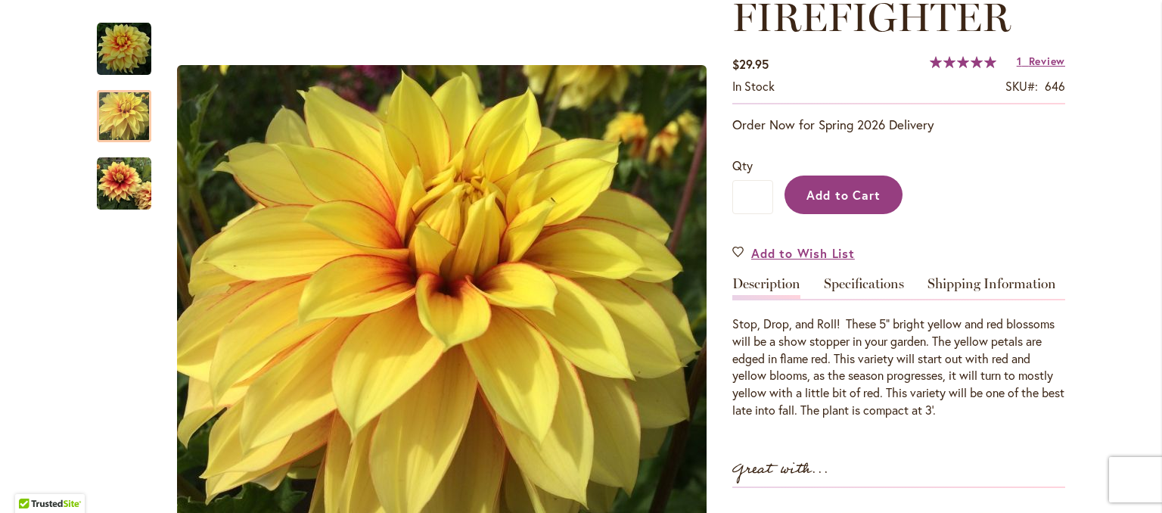
click at [850, 197] on span "Add to Cart" at bounding box center [843, 195] width 75 height 16
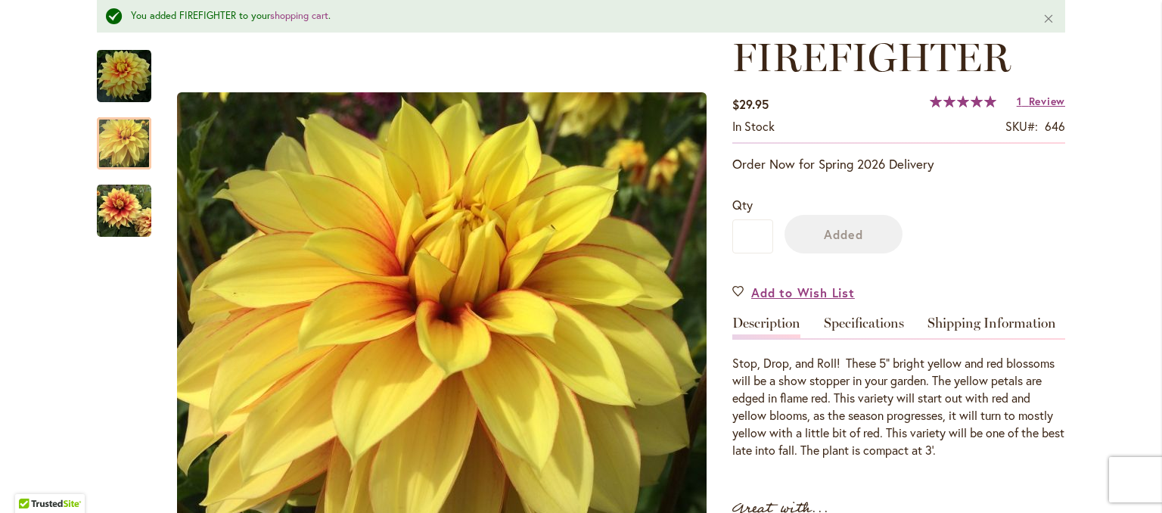
scroll to position [39, 0]
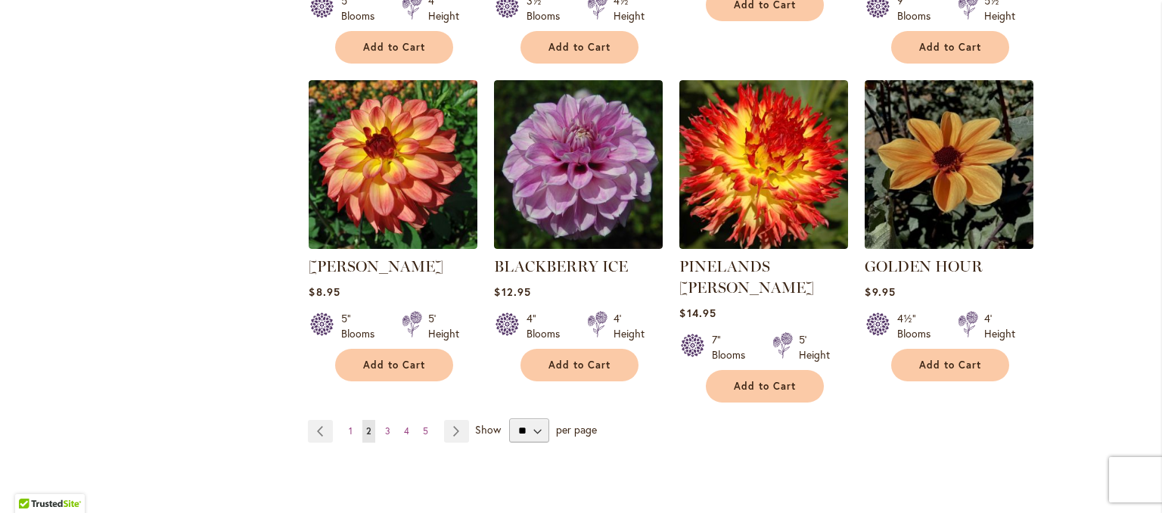
scroll to position [5371, 0]
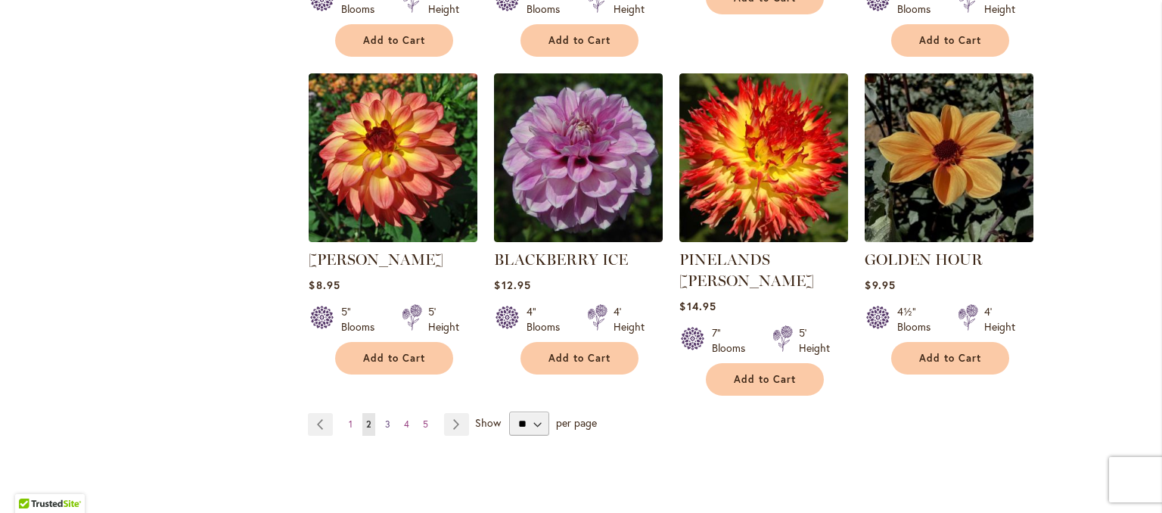
click at [384, 413] on link "Page 3" at bounding box center [387, 424] width 13 height 23
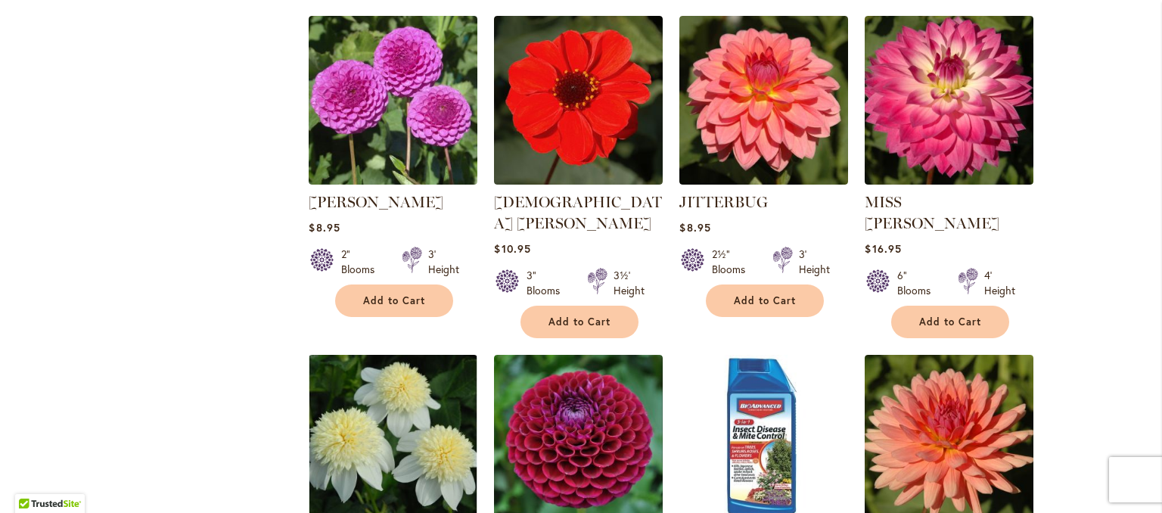
scroll to position [1816, 0]
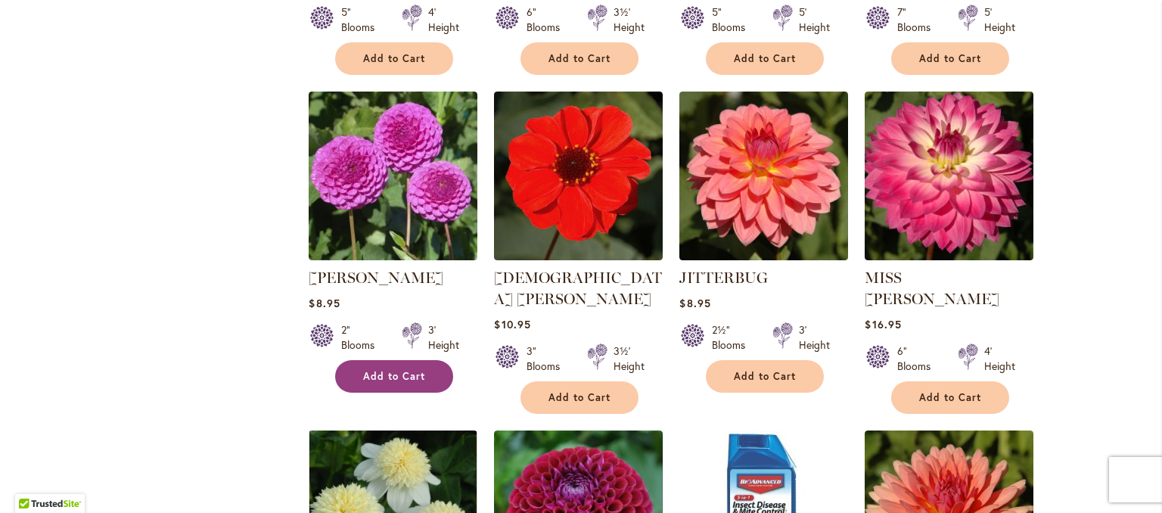
click at [402, 370] on span "Add to Cart" at bounding box center [394, 376] width 62 height 13
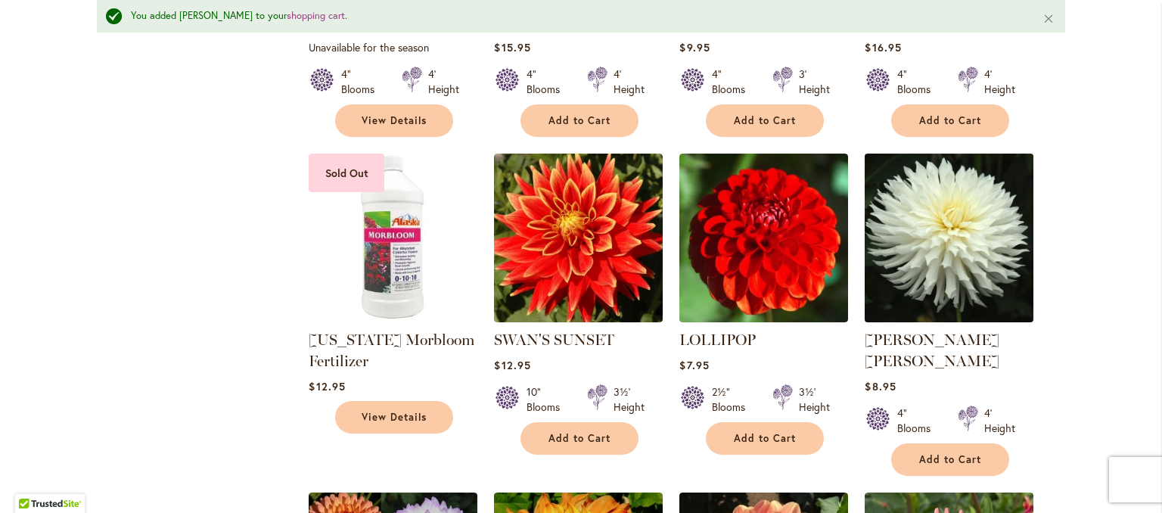
scroll to position [4352, 0]
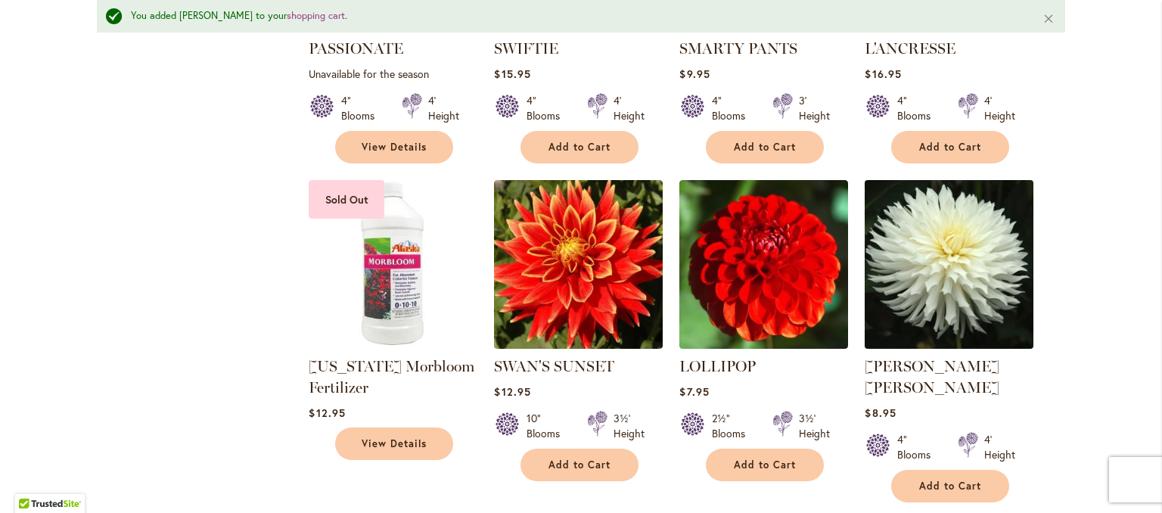
click at [937, 244] on img at bounding box center [949, 264] width 177 height 177
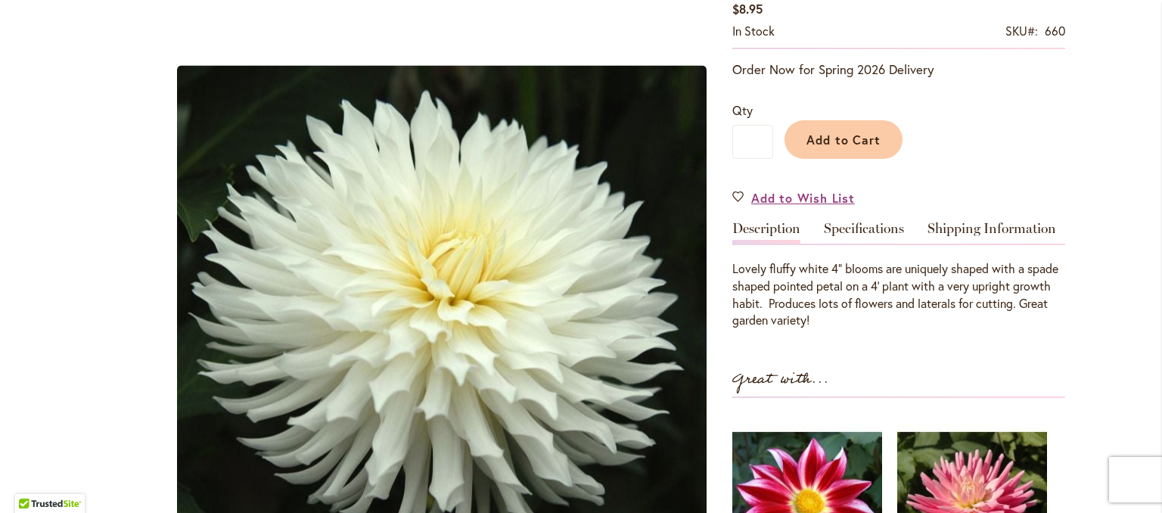
scroll to position [303, 0]
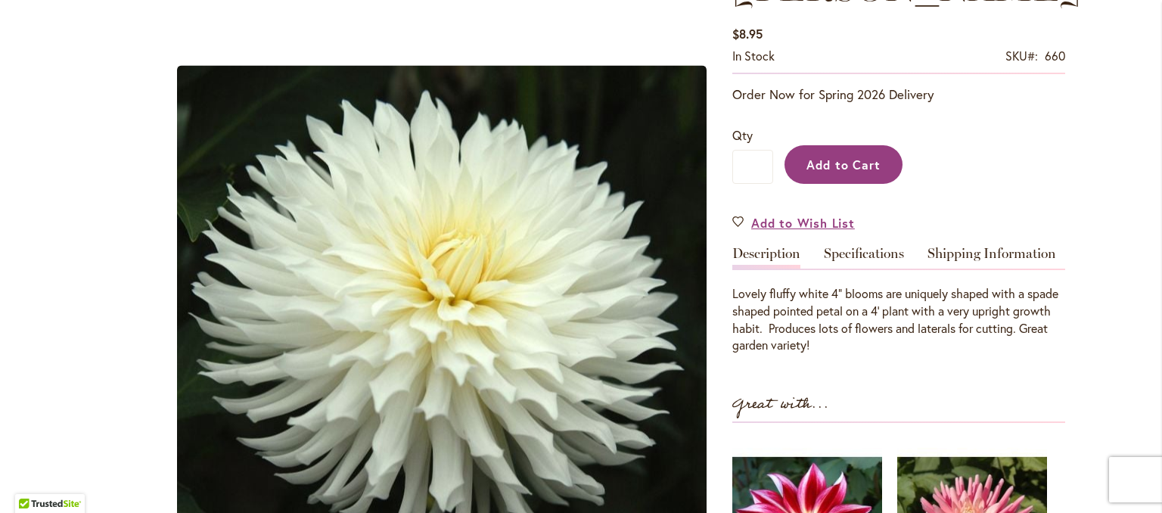
click at [828, 157] on span "Add to Cart" at bounding box center [843, 165] width 75 height 16
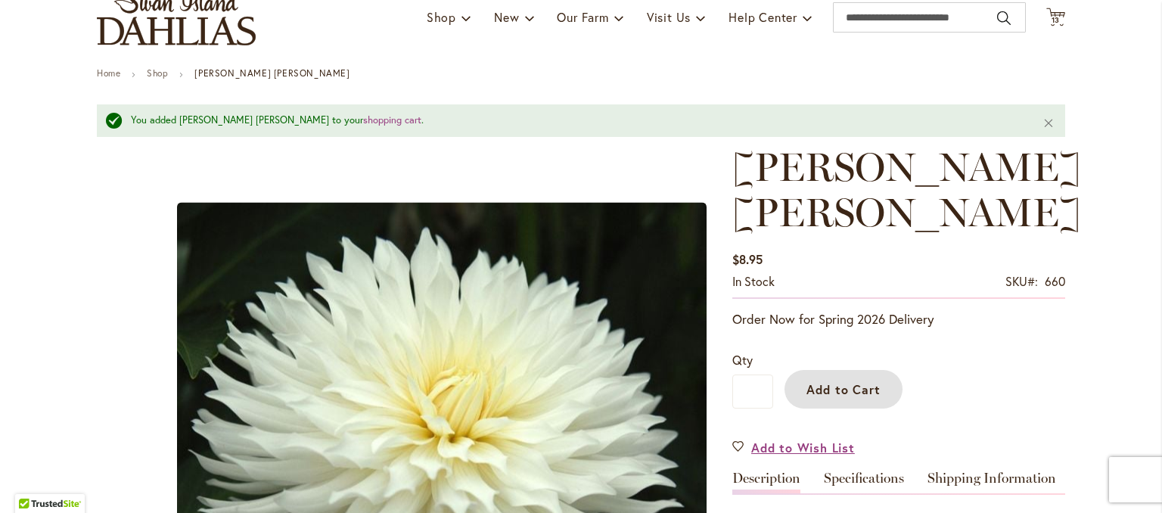
scroll to position [115, 0]
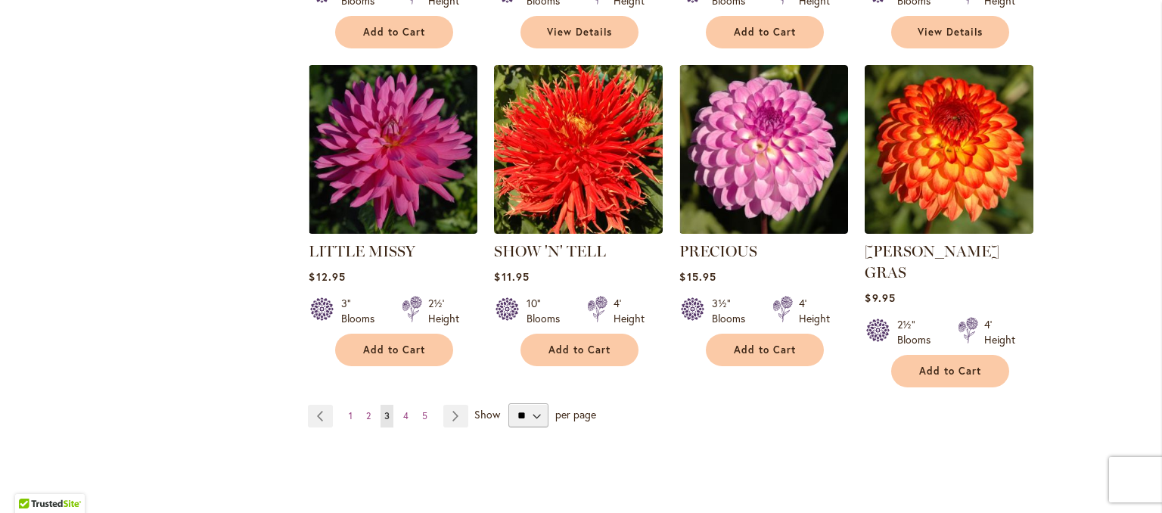
scroll to position [5447, 0]
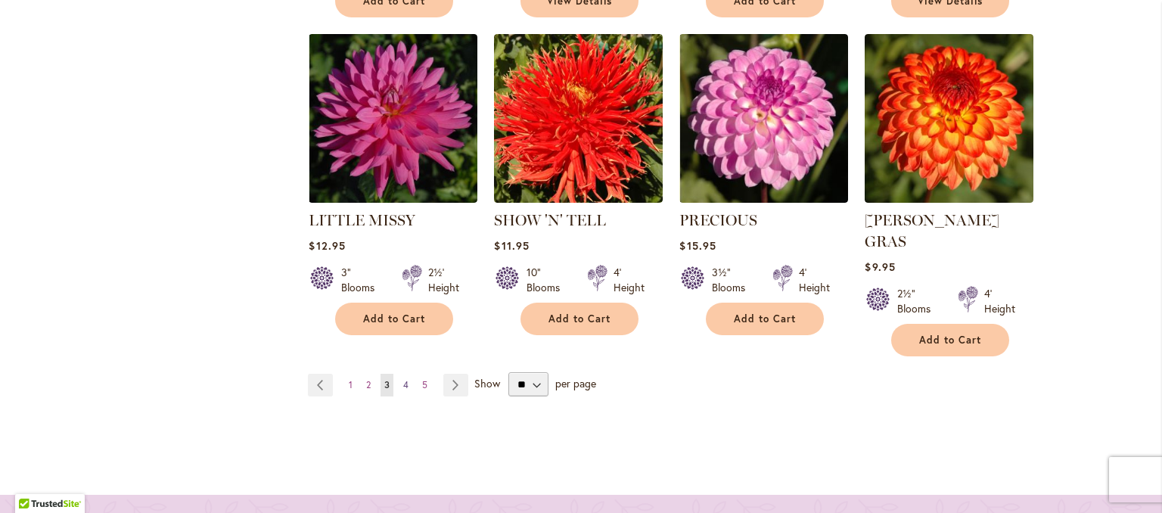
click at [400, 374] on link "Page 4" at bounding box center [405, 385] width 13 height 23
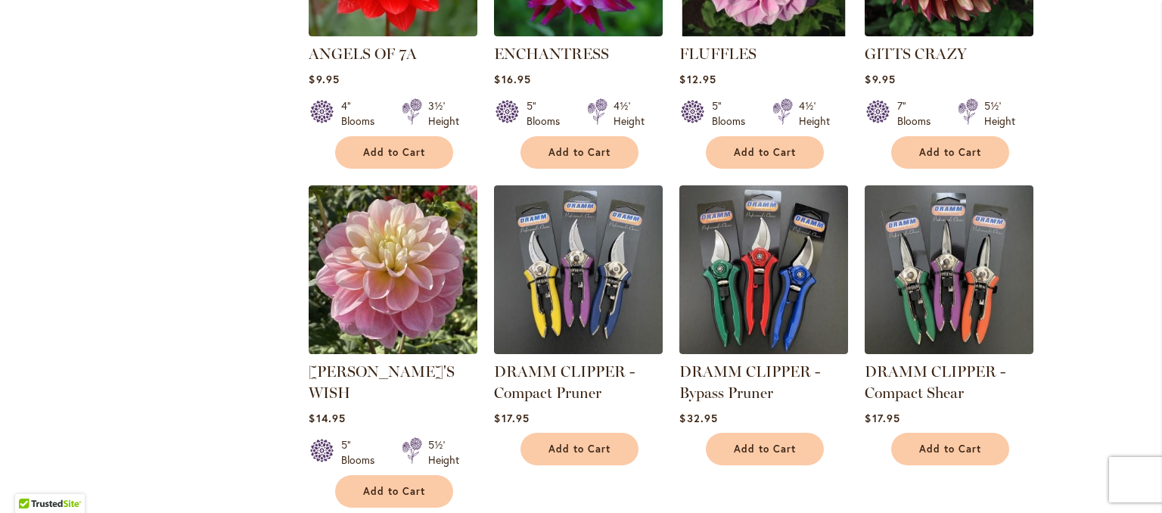
scroll to position [1437, 0]
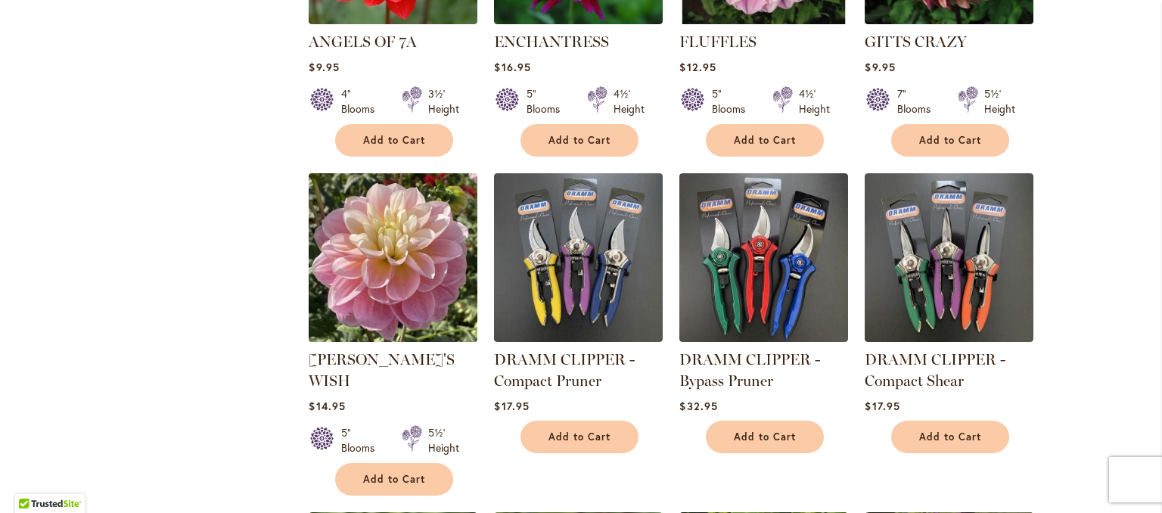
click at [413, 247] on img at bounding box center [393, 257] width 177 height 177
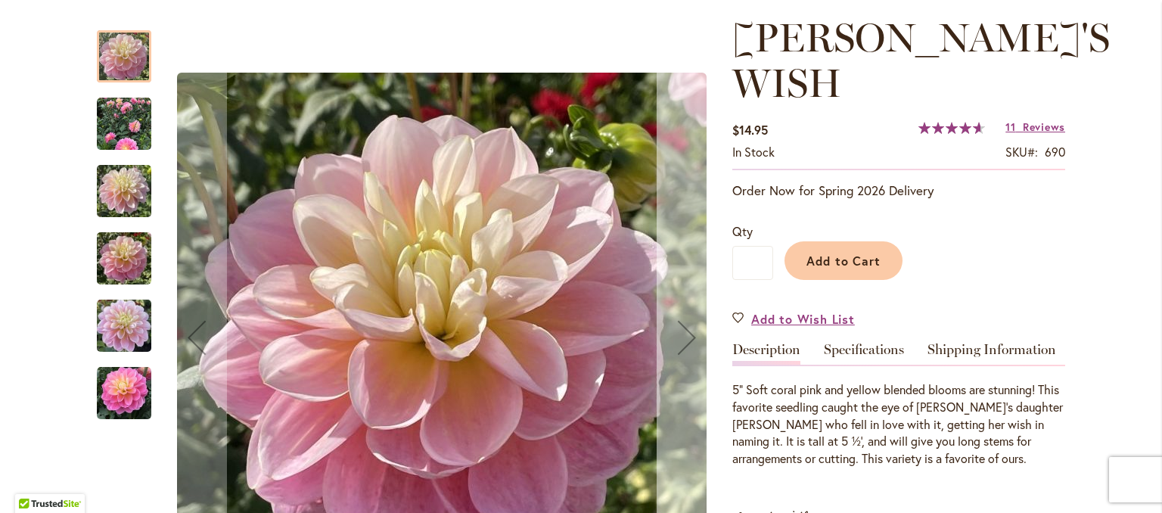
scroll to position [227, 0]
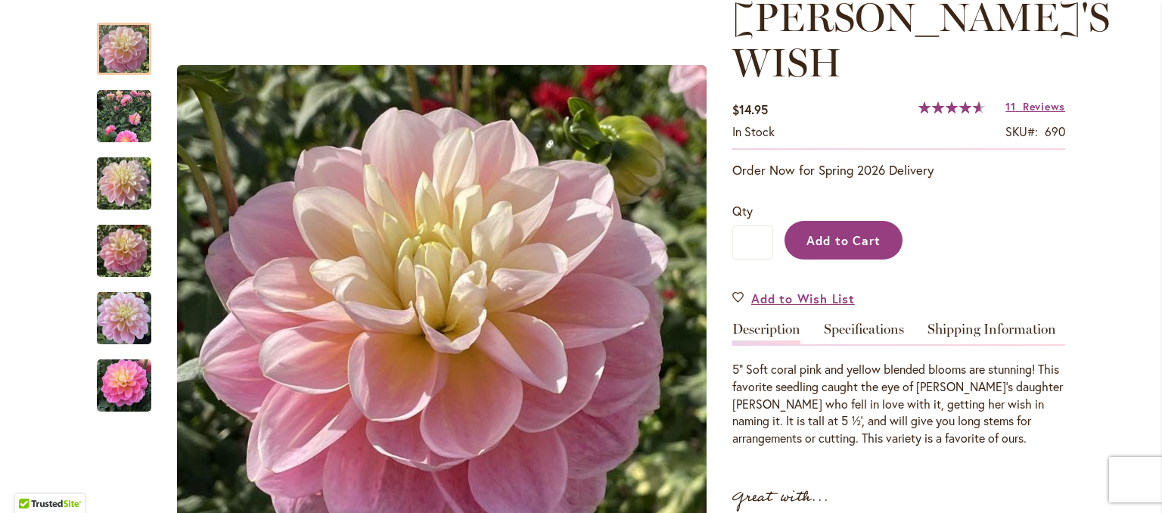
click at [869, 221] on button "Add to Cart" at bounding box center [844, 240] width 118 height 39
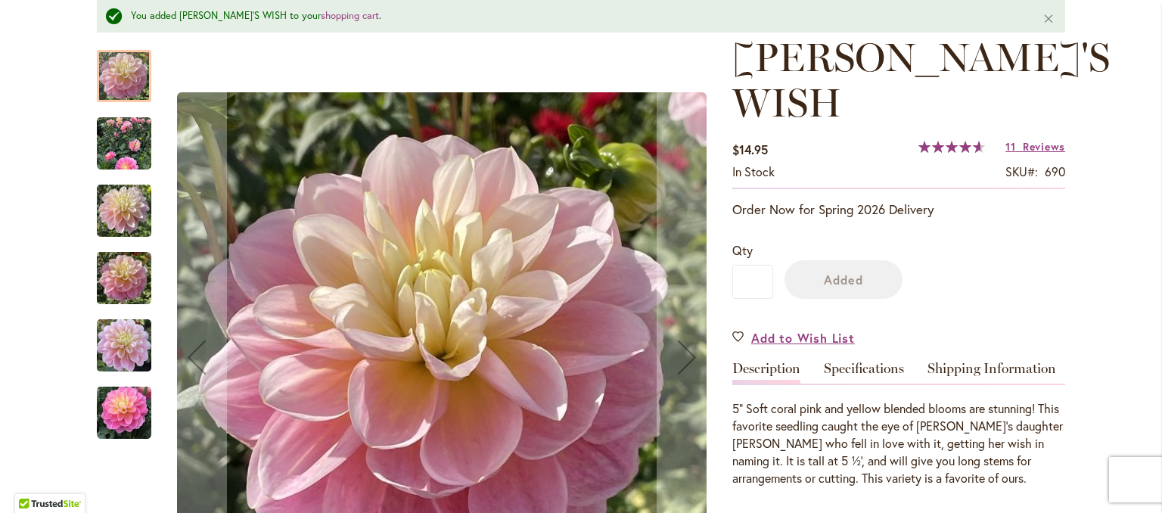
scroll to position [342, 0]
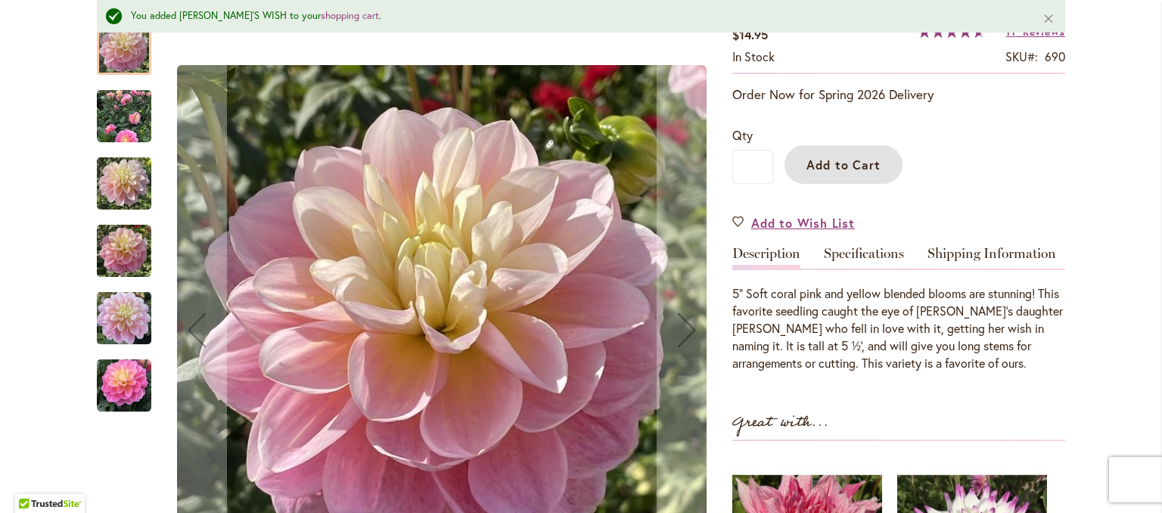
click at [116, 331] on img "GABBIE'S WISH" at bounding box center [124, 318] width 54 height 73
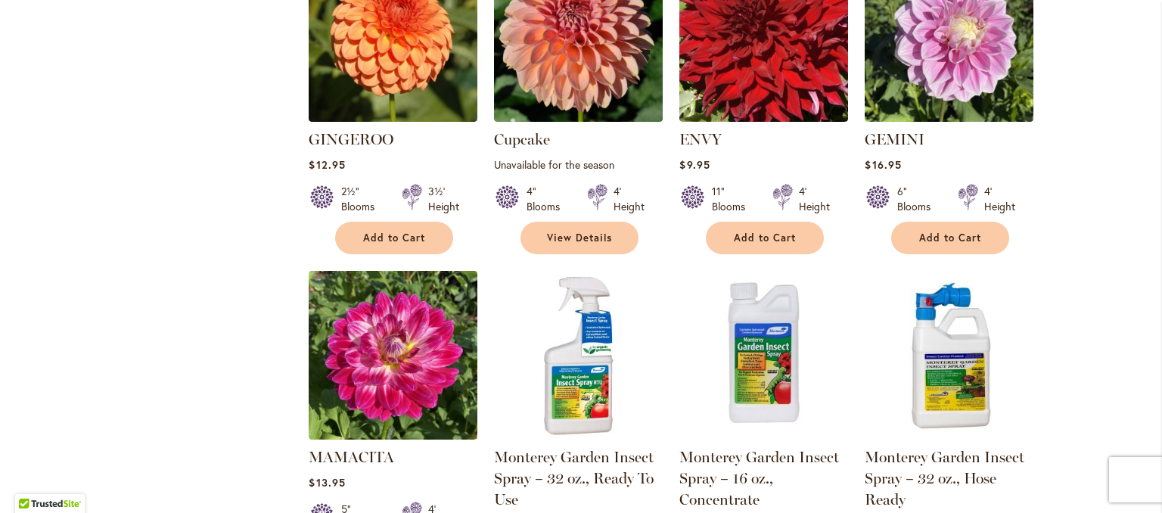
scroll to position [5371, 0]
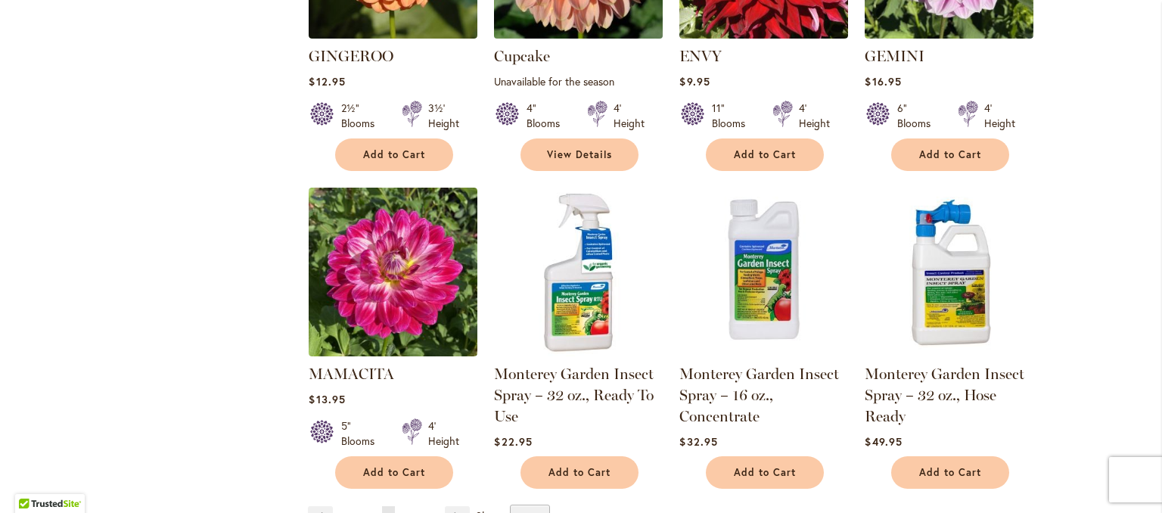
scroll to position [5454, 0]
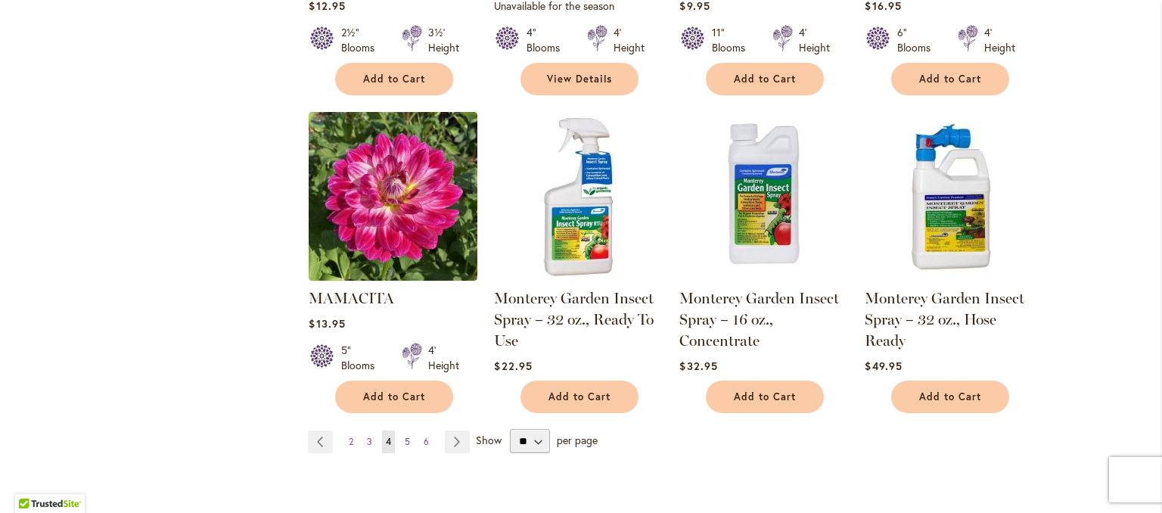
click at [405, 436] on span "5" at bounding box center [407, 441] width 5 height 11
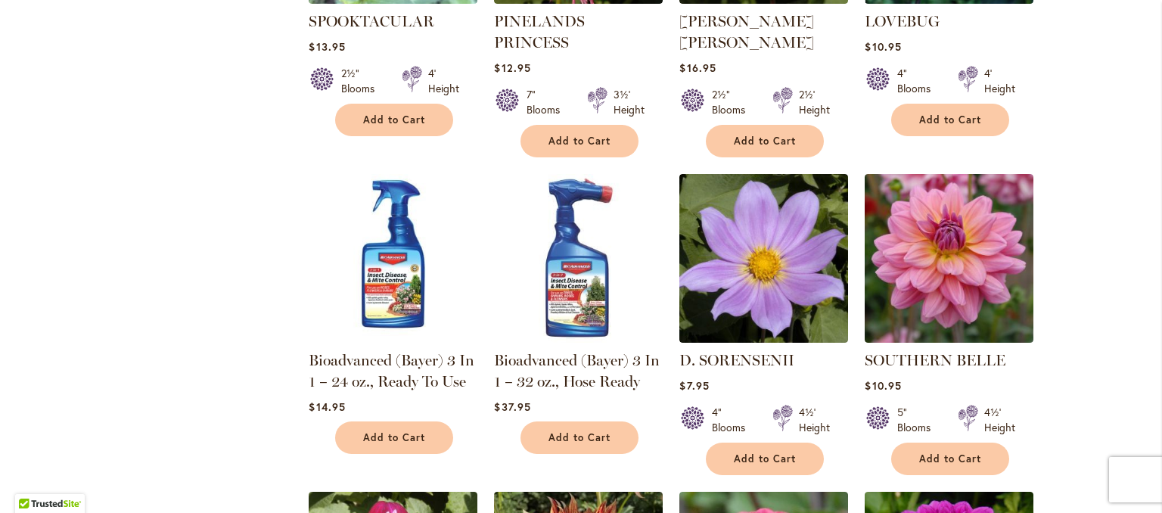
scroll to position [4615, 0]
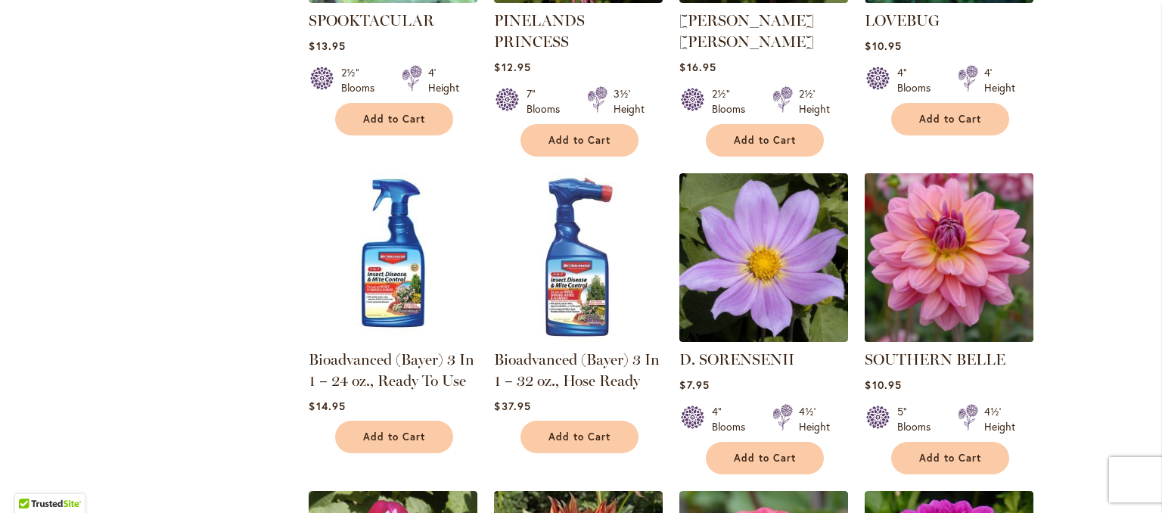
click at [949, 219] on img at bounding box center [949, 257] width 177 height 177
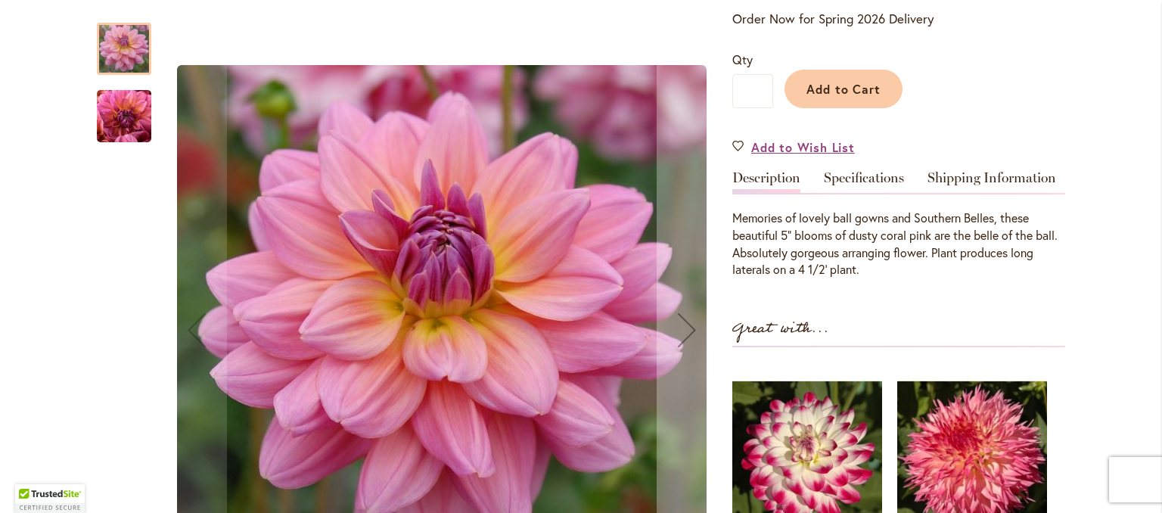
scroll to position [454, 0]
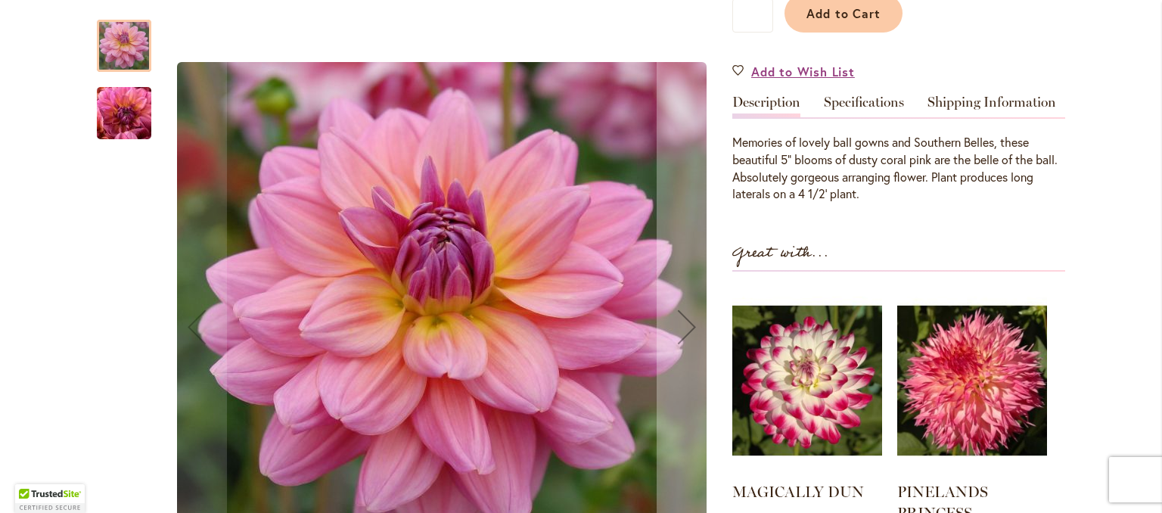
click at [117, 111] on img "SOUTHERN BELLE" at bounding box center [124, 113] width 109 height 82
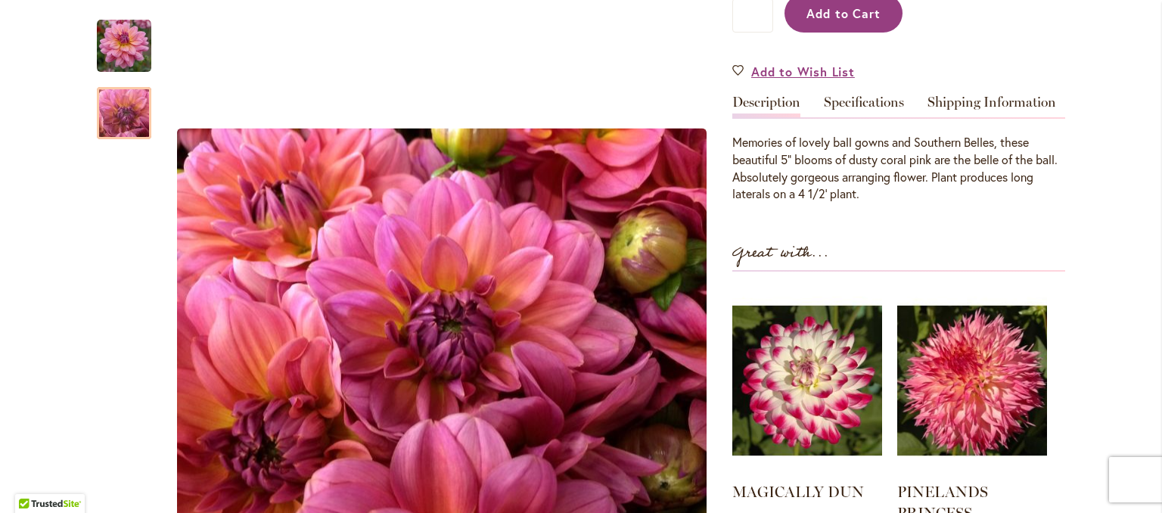
click at [847, 18] on span "Add to Cart" at bounding box center [843, 13] width 75 height 16
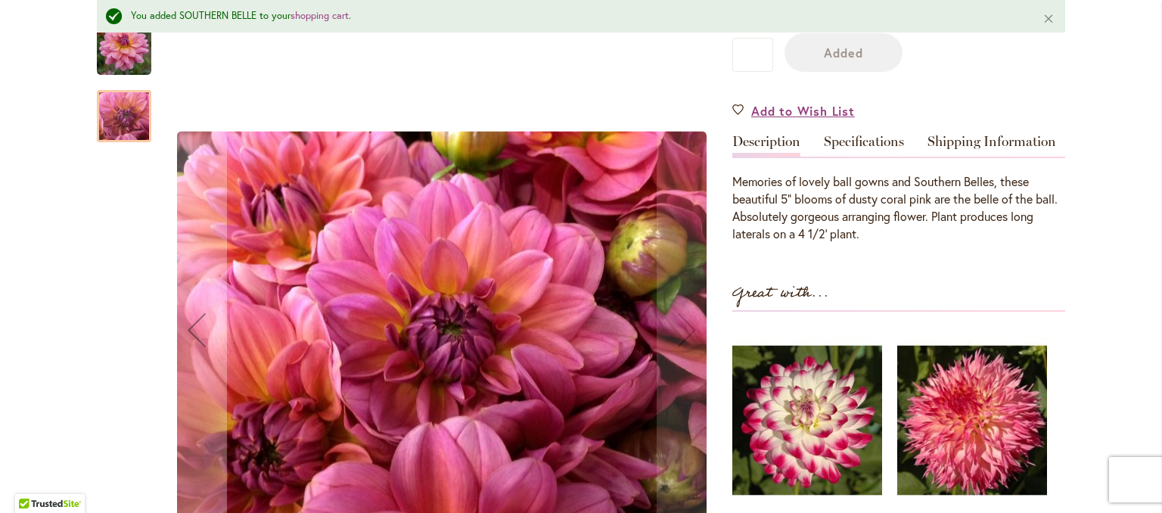
scroll to position [493, 0]
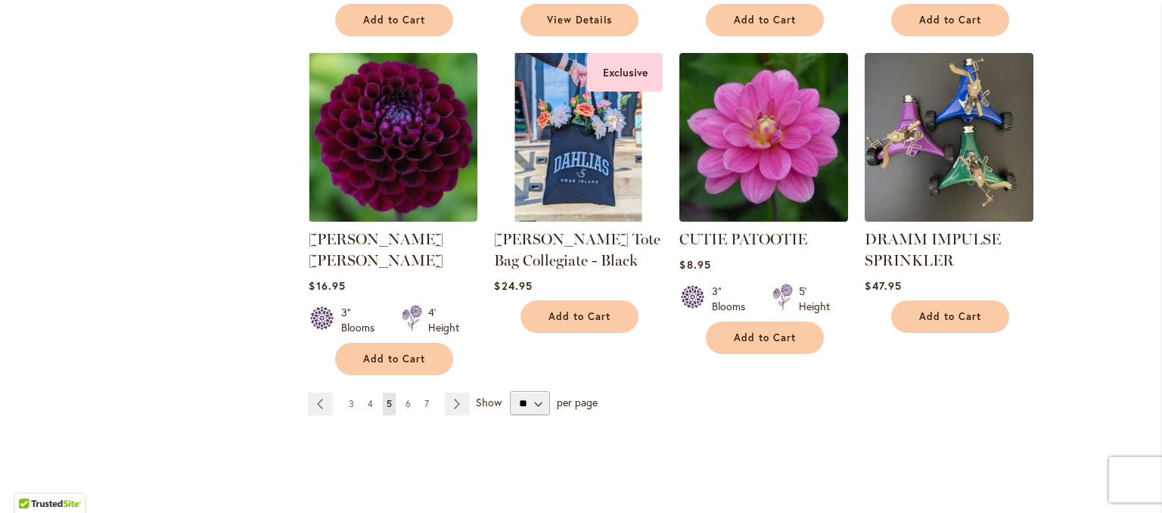
scroll to position [5371, 0]
click at [406, 397] on span "6" at bounding box center [408, 402] width 5 height 11
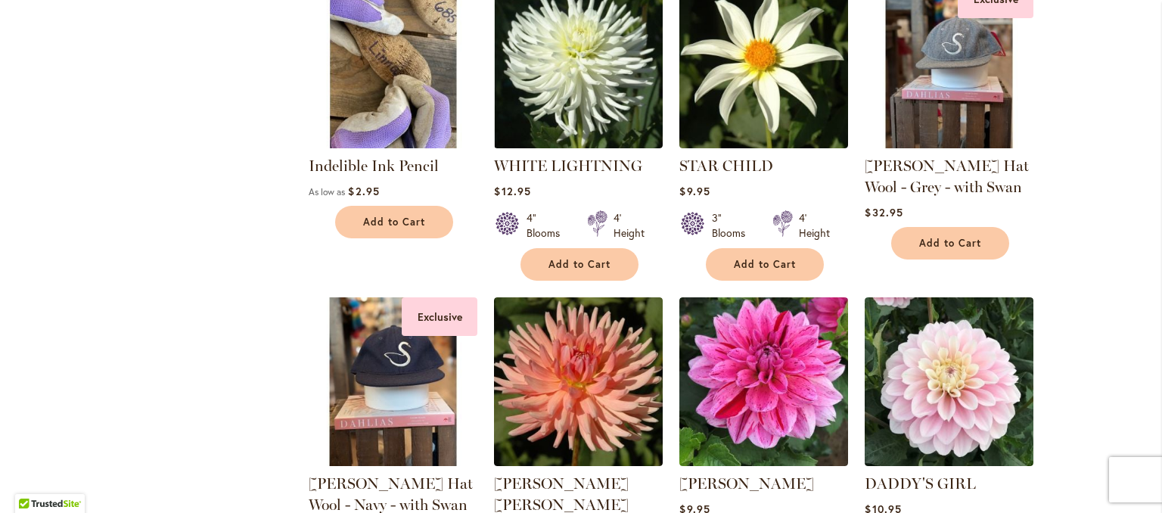
scroll to position [2421, 0]
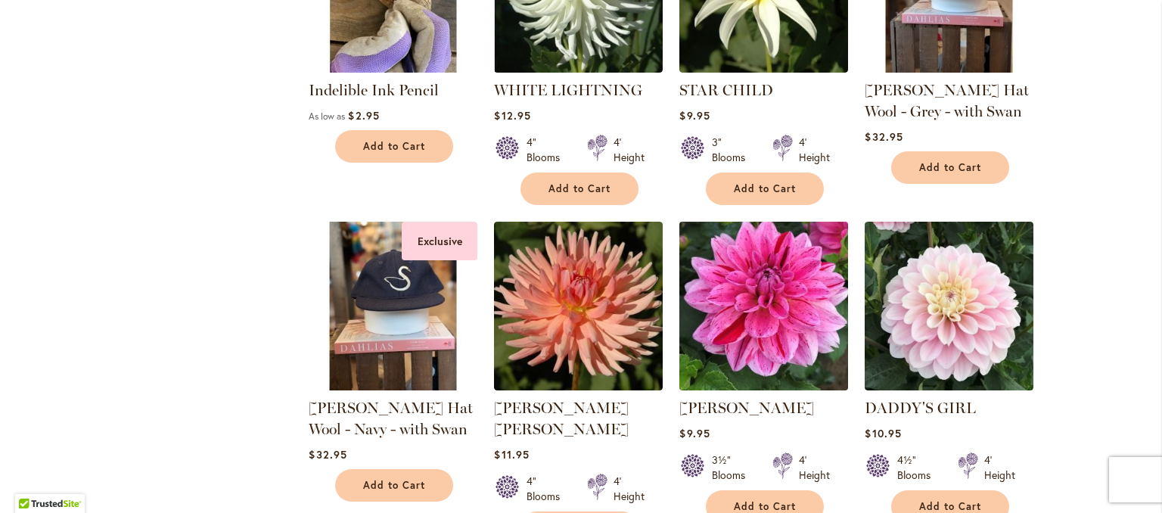
click at [781, 310] on img at bounding box center [764, 306] width 177 height 177
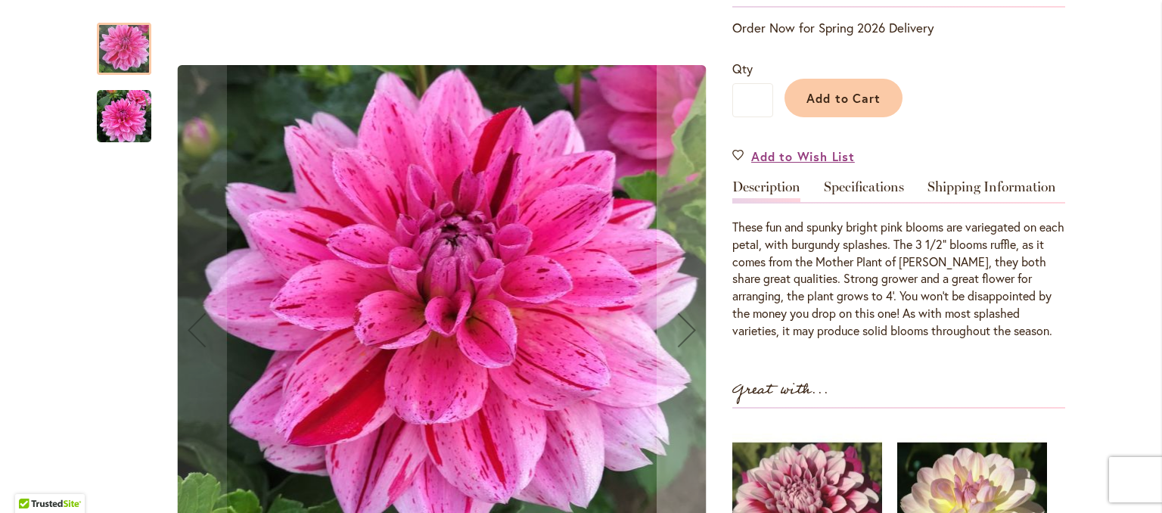
scroll to position [303, 0]
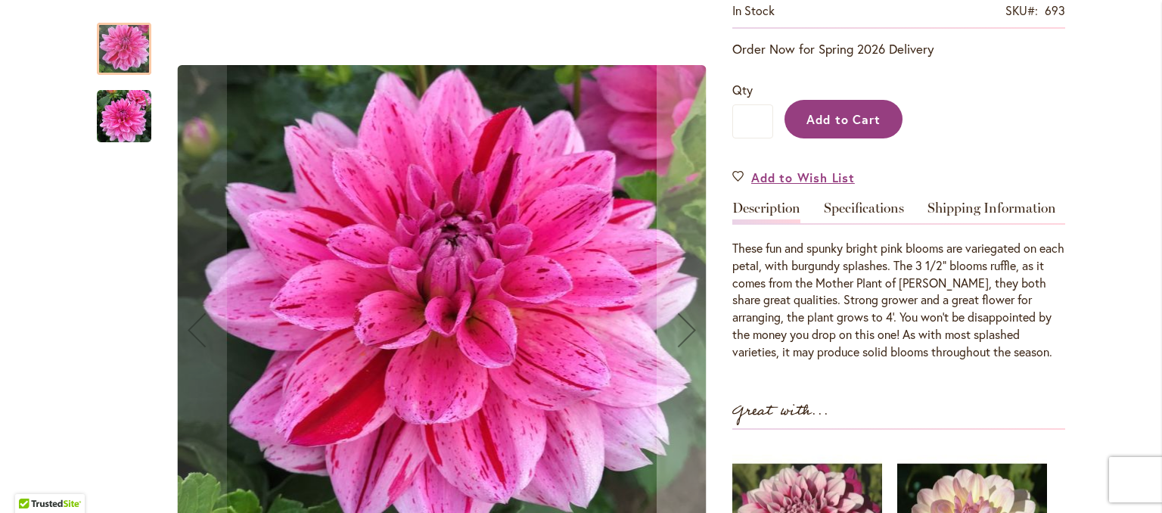
click at [826, 122] on span "Add to Cart" at bounding box center [843, 119] width 75 height 16
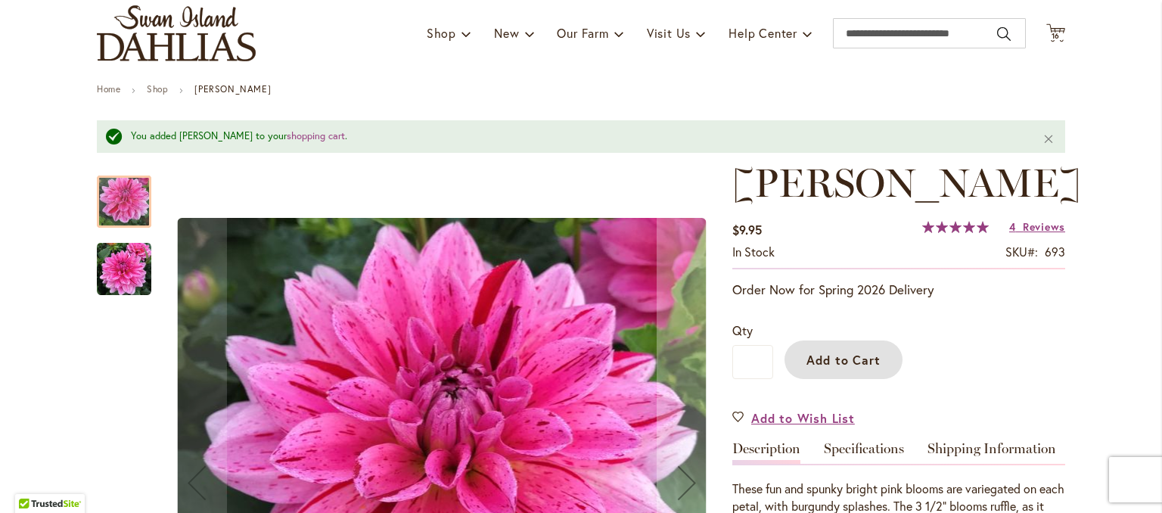
scroll to position [39, 0]
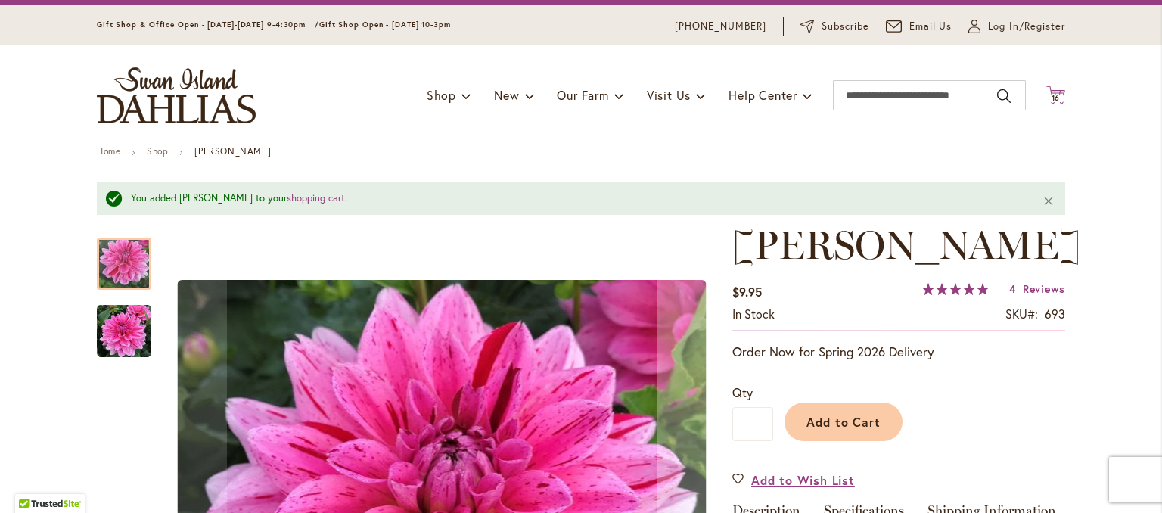
click at [1058, 98] on icon "Cart .cls-1 { fill: #231f20; }" at bounding box center [1055, 94] width 19 height 19
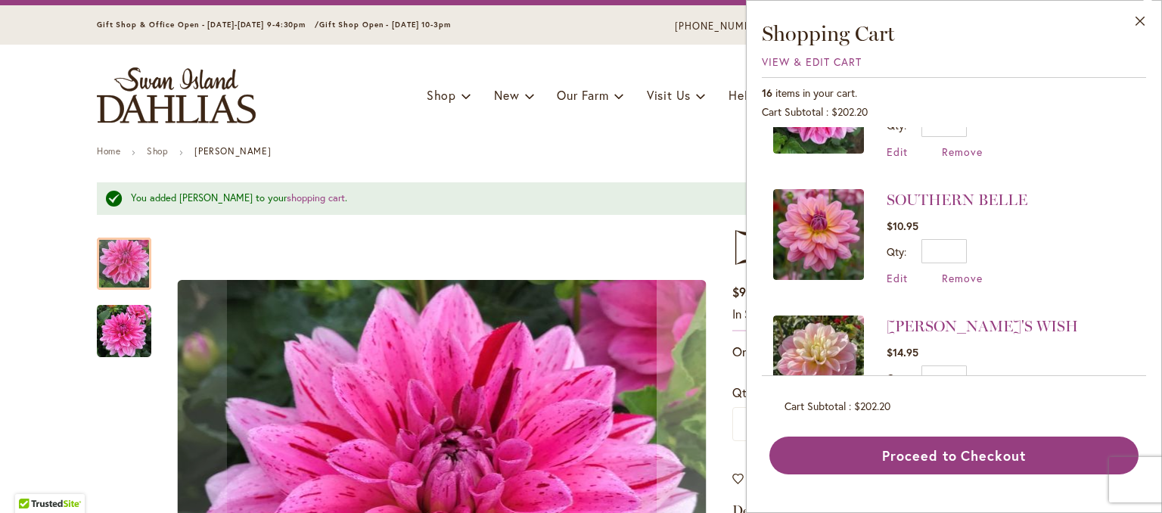
scroll to position [151, 0]
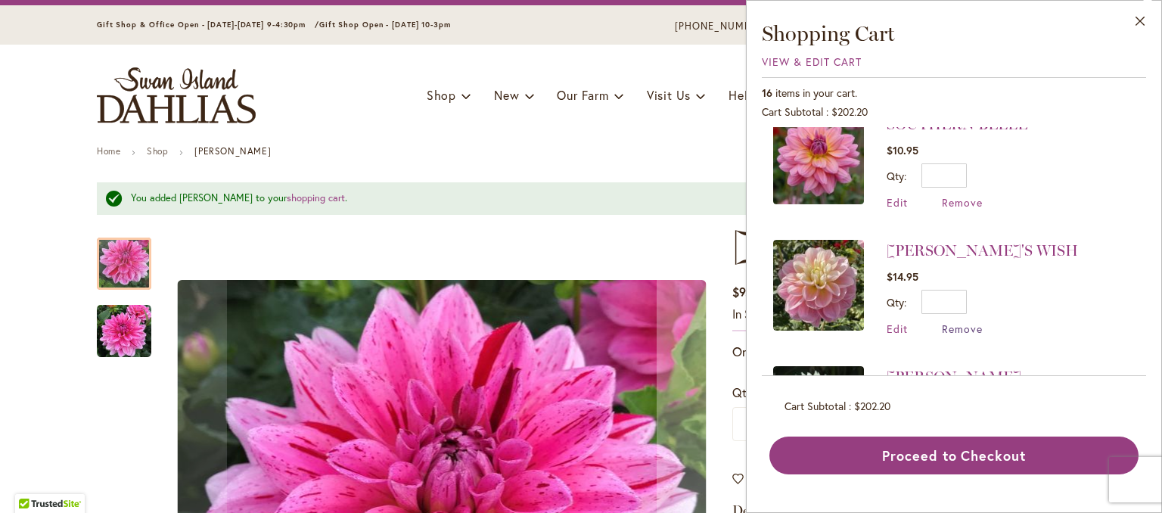
click at [977, 325] on span "Remove" at bounding box center [962, 329] width 41 height 14
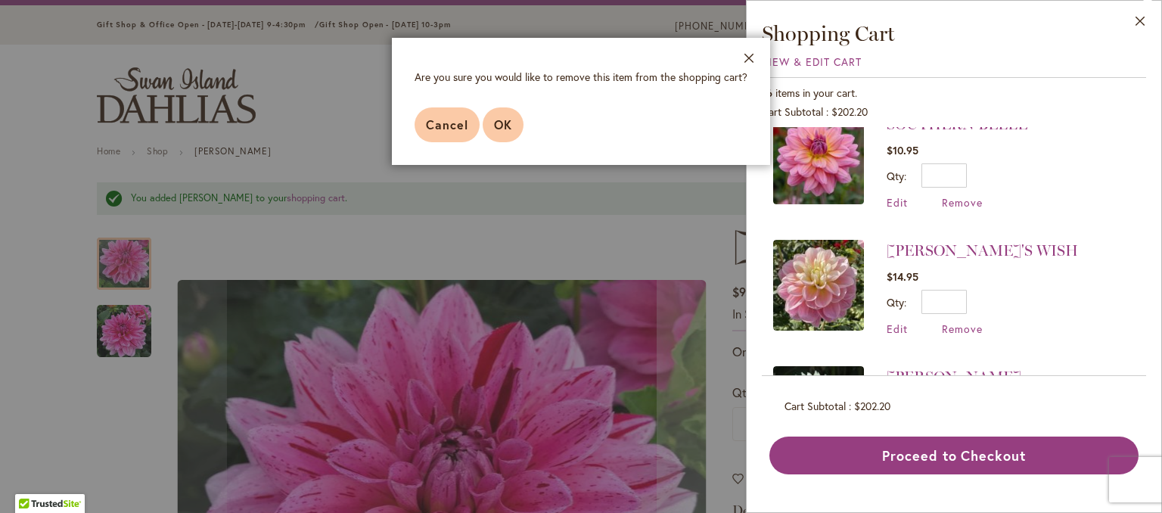
click at [491, 122] on button "OK" at bounding box center [503, 124] width 41 height 35
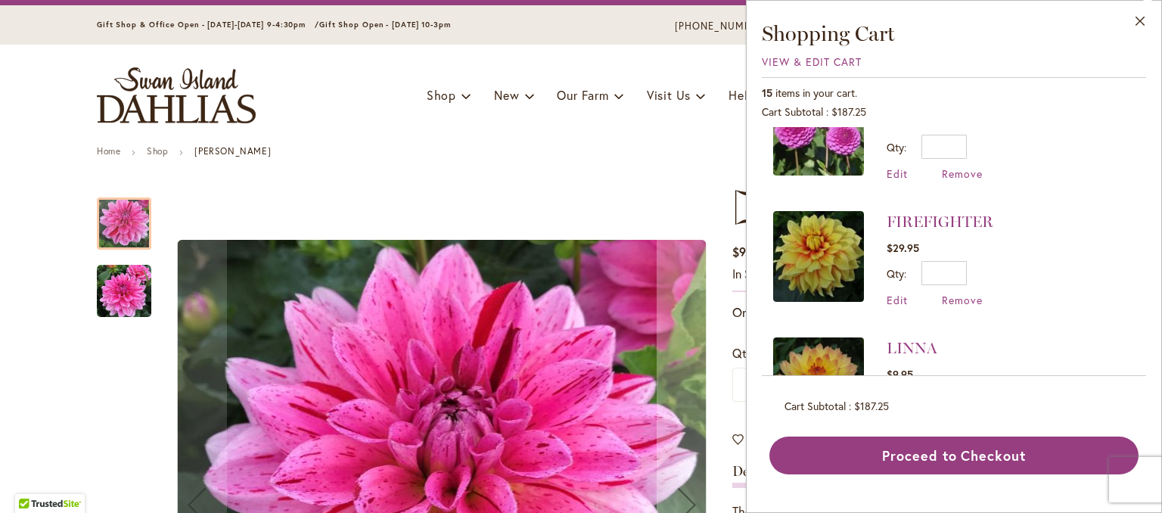
scroll to position [378, 0]
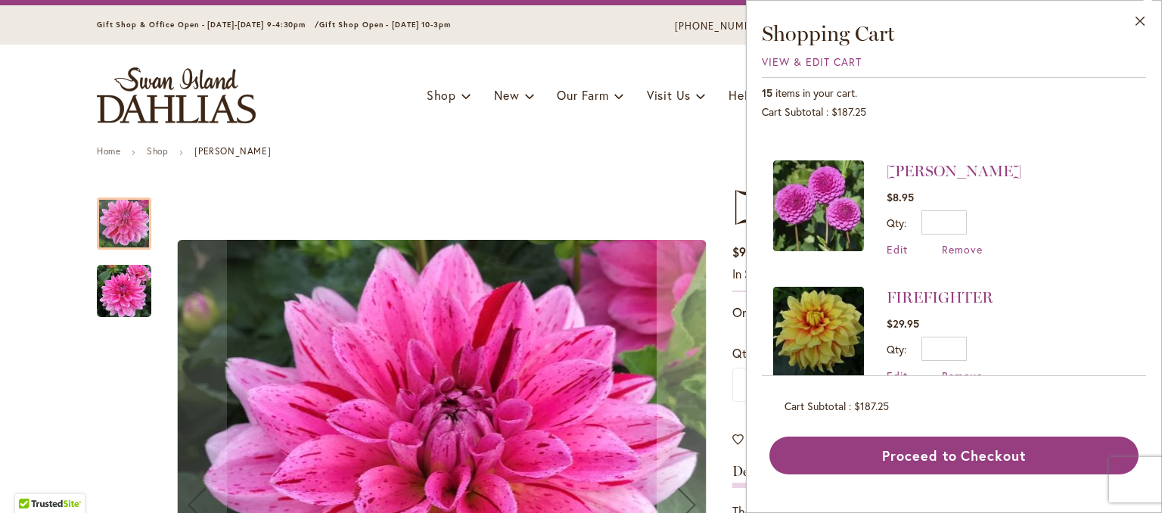
drag, startPoint x: 962, startPoint y: 222, endPoint x: 1012, endPoint y: 222, distance: 50.7
click at [962, 242] on span "Remove" at bounding box center [962, 249] width 41 height 14
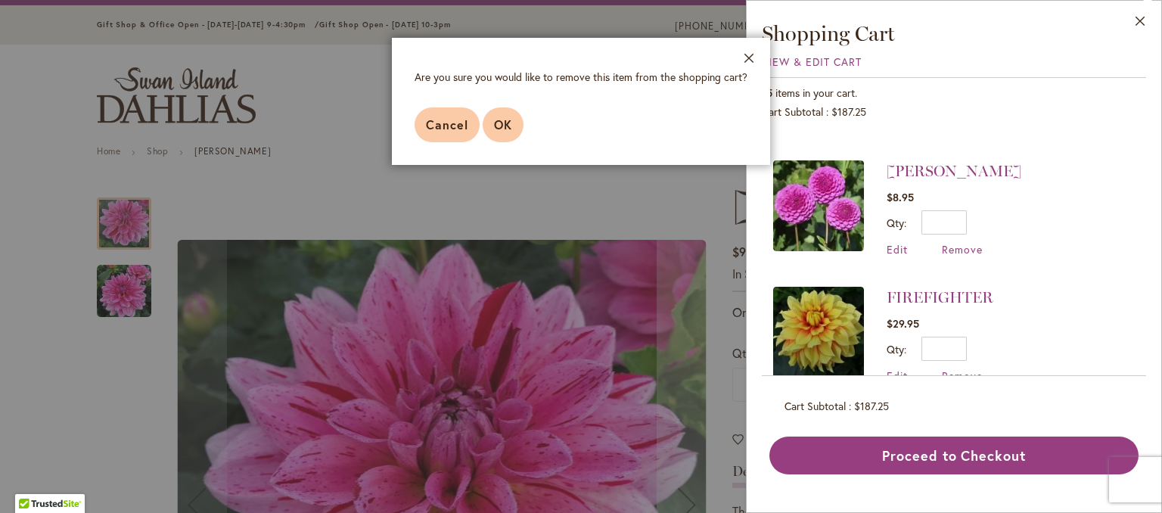
click at [505, 140] on button "OK" at bounding box center [503, 124] width 41 height 35
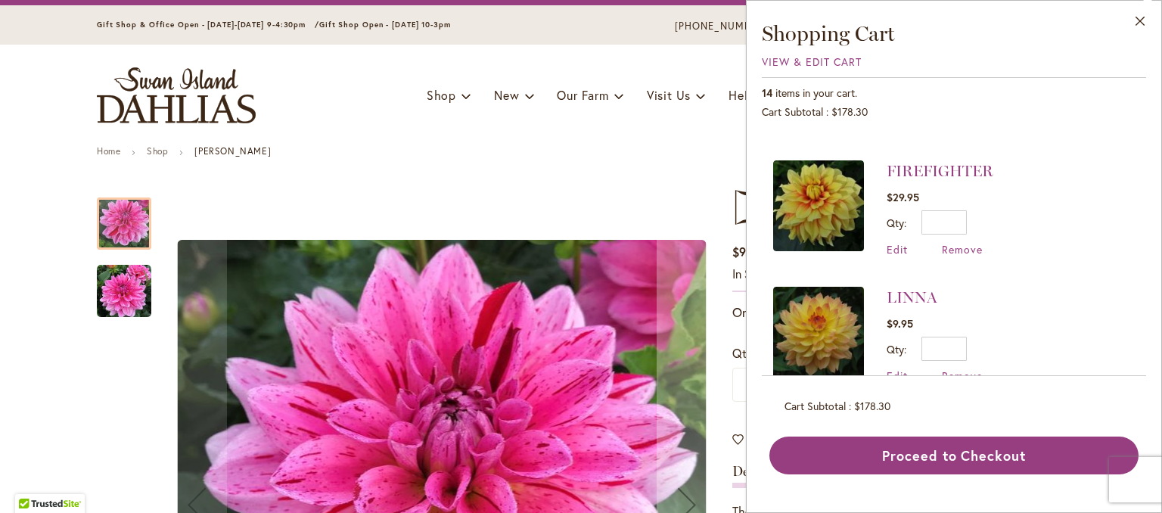
click at [847, 212] on img at bounding box center [818, 205] width 91 height 91
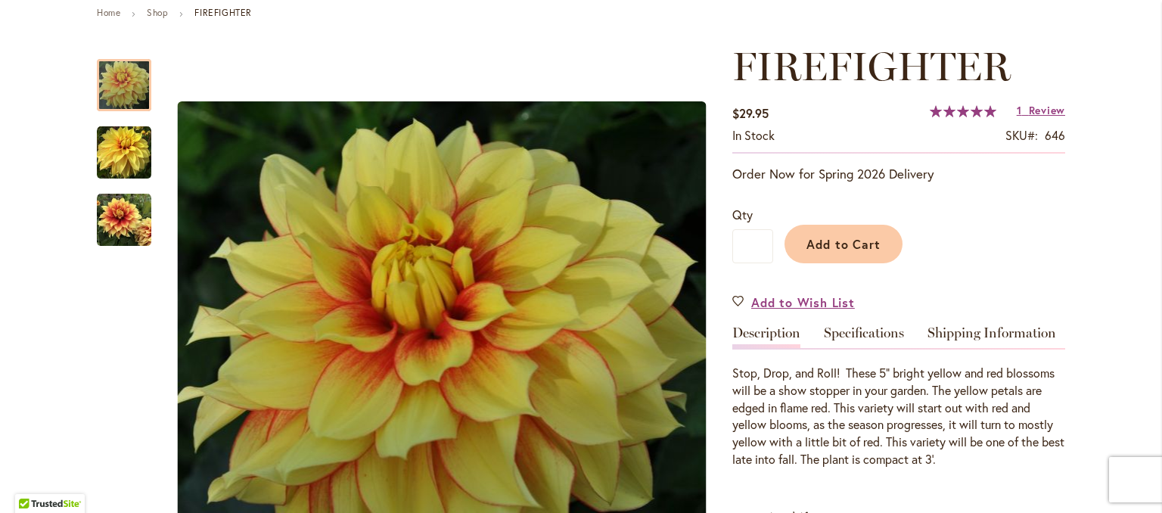
scroll to position [151, 0]
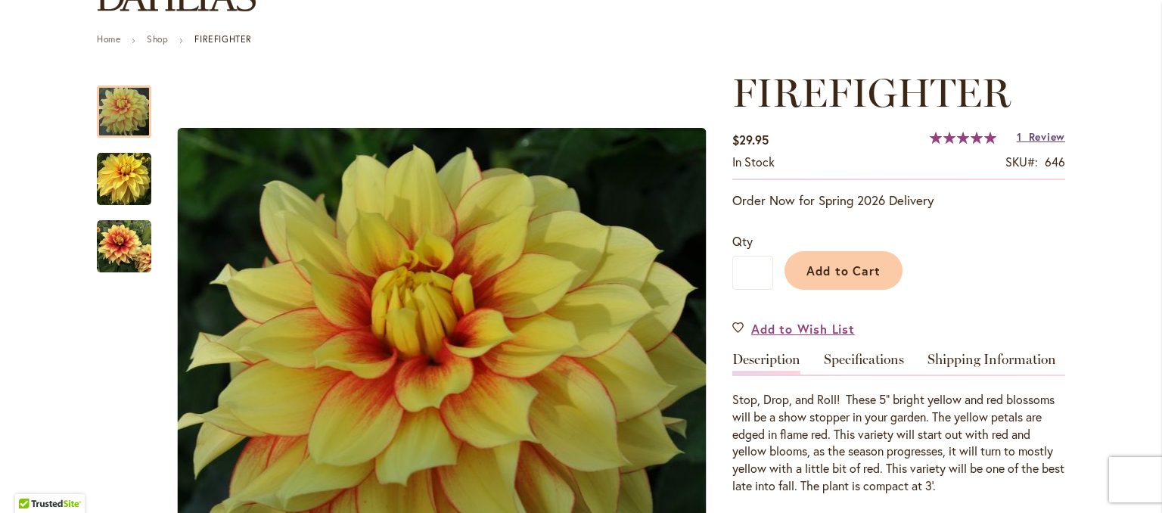
click at [1017, 133] on span "1" at bounding box center [1019, 136] width 5 height 14
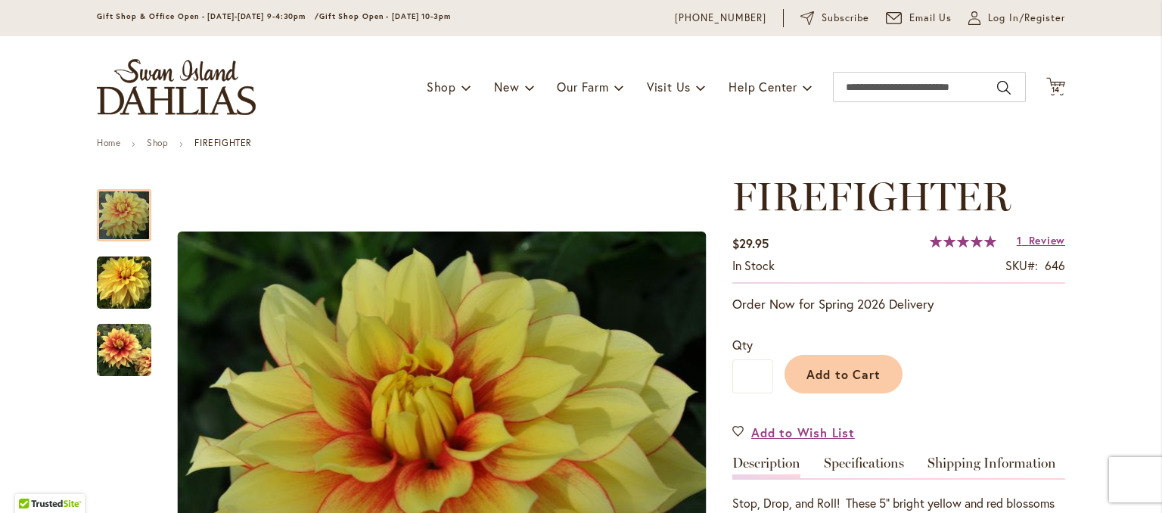
scroll to position [0, 0]
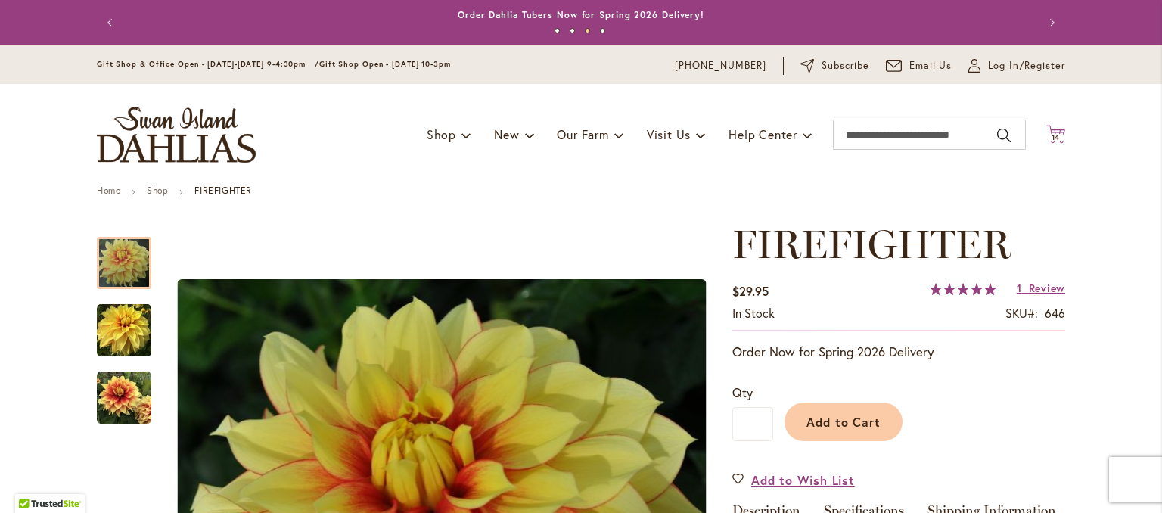
click at [1052, 140] on span "14" at bounding box center [1056, 137] width 9 height 10
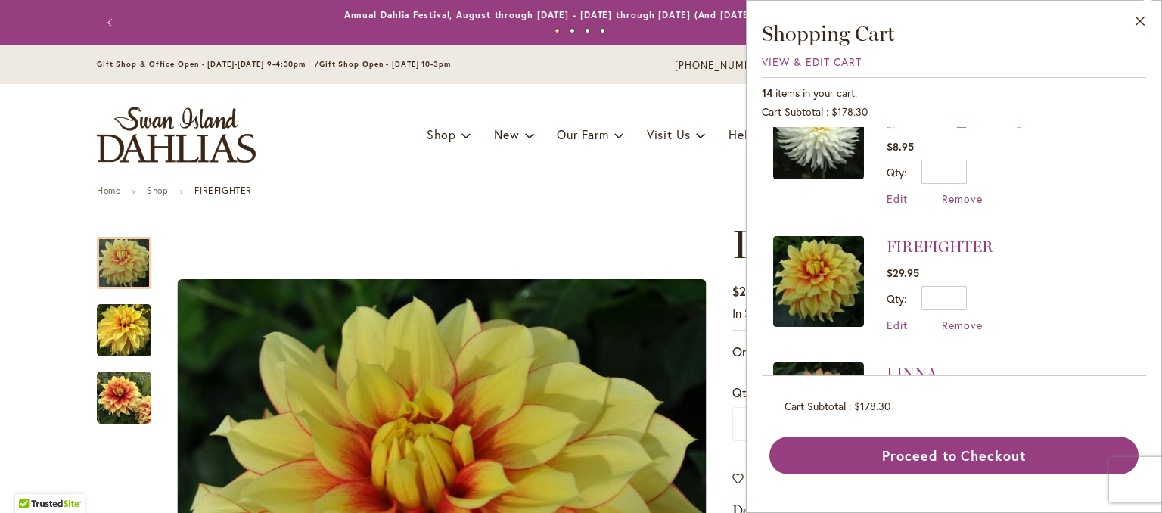
scroll to position [378, 0]
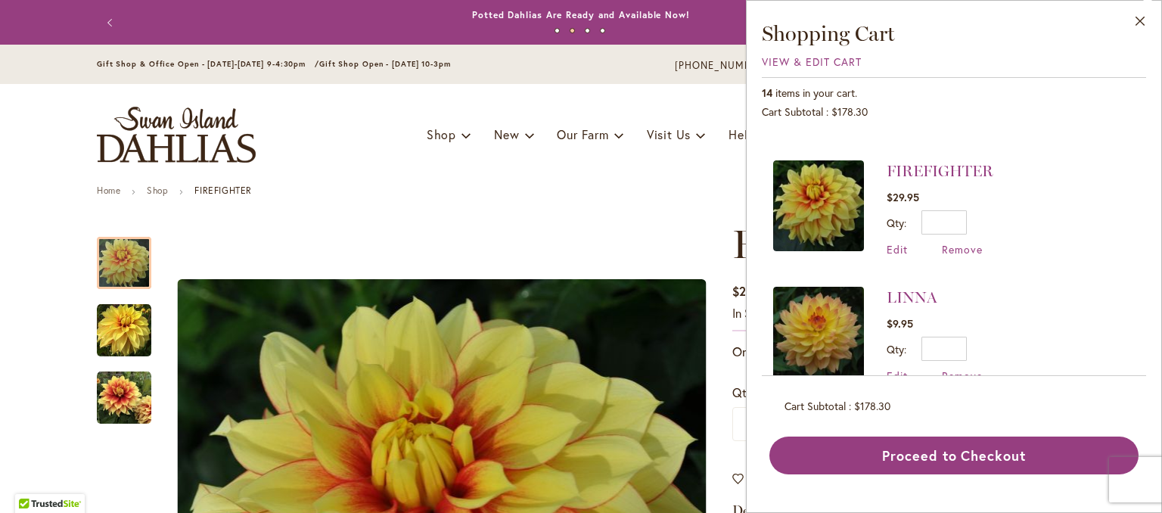
click at [939, 368] on div "Edit Remove" at bounding box center [935, 375] width 96 height 14
click at [946, 368] on span "Remove" at bounding box center [962, 375] width 41 height 14
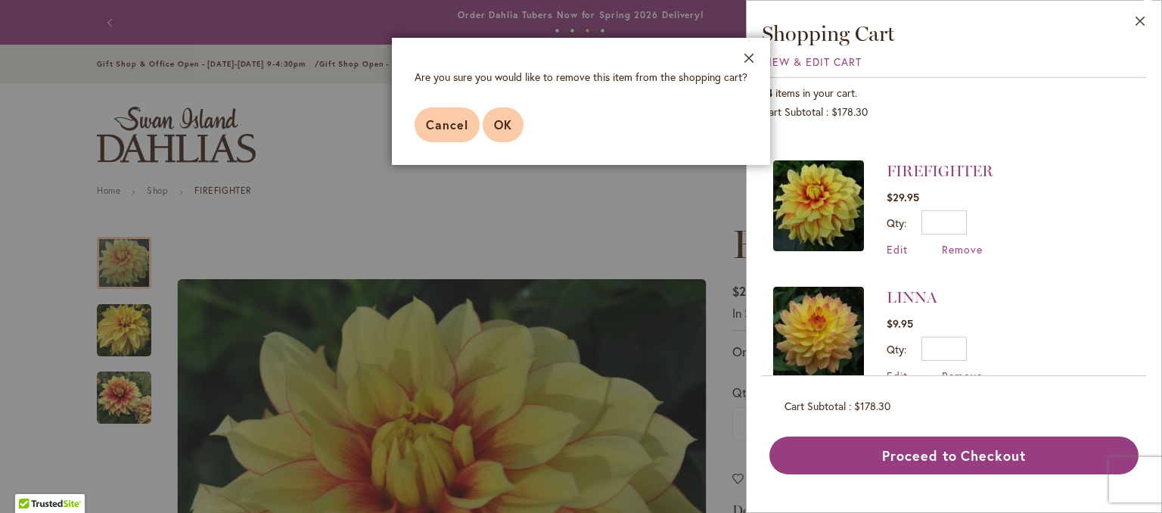
click at [490, 128] on button "OK" at bounding box center [503, 124] width 41 height 35
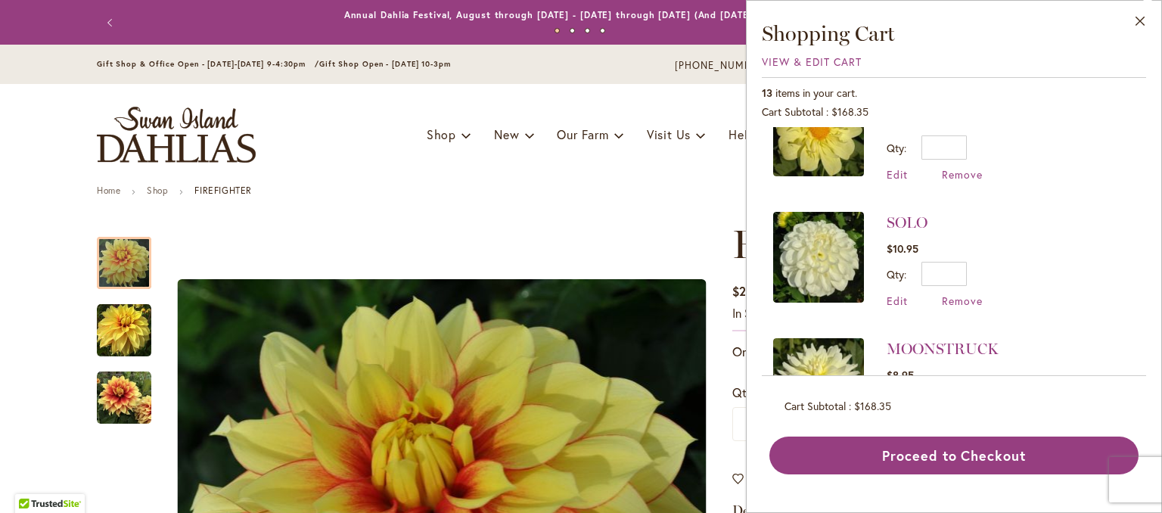
scroll to position [605, 0]
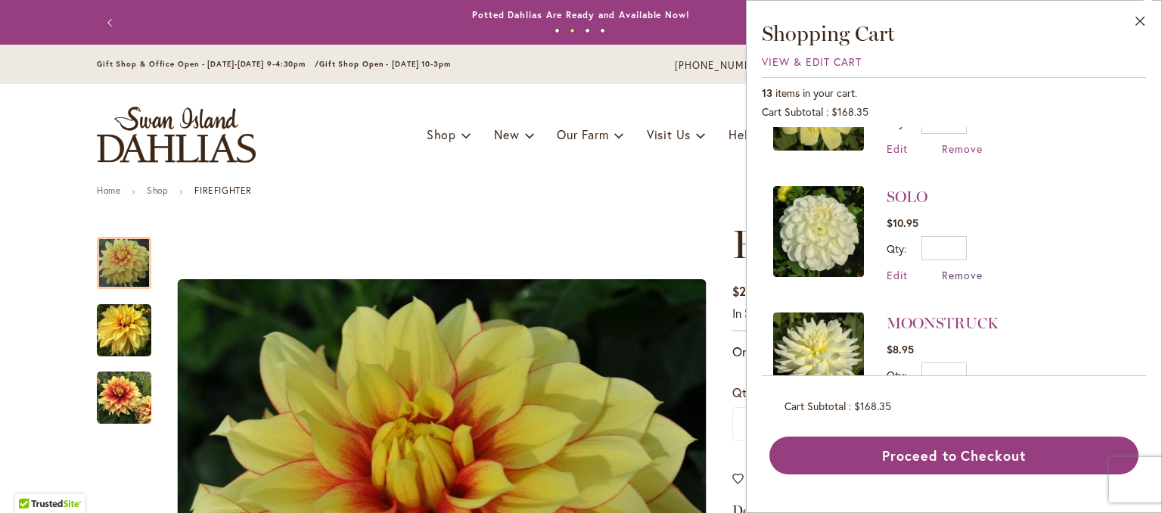
click at [955, 268] on span "Remove" at bounding box center [962, 275] width 41 height 14
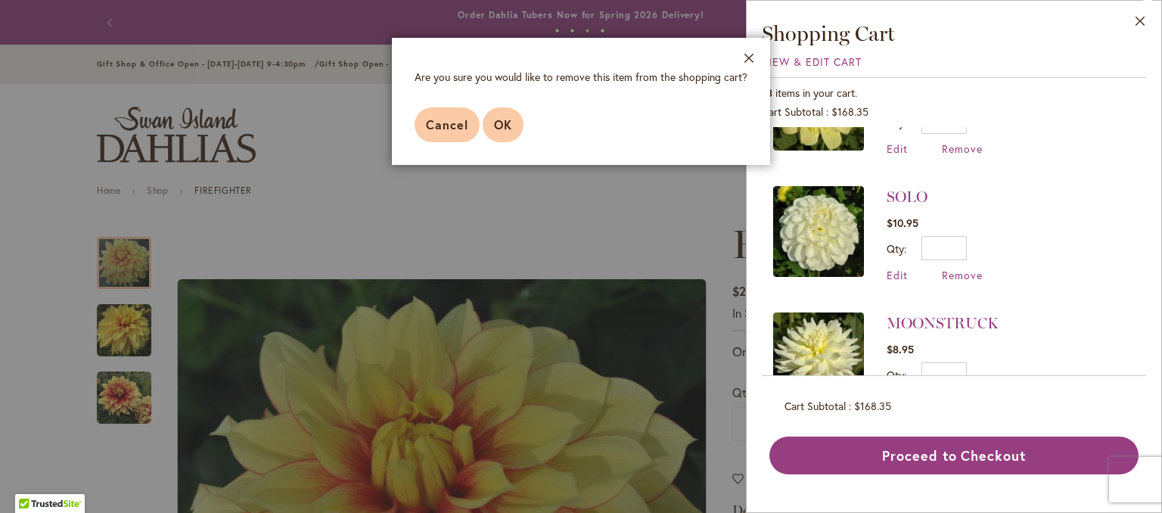
click at [505, 131] on span "OK" at bounding box center [503, 125] width 18 height 16
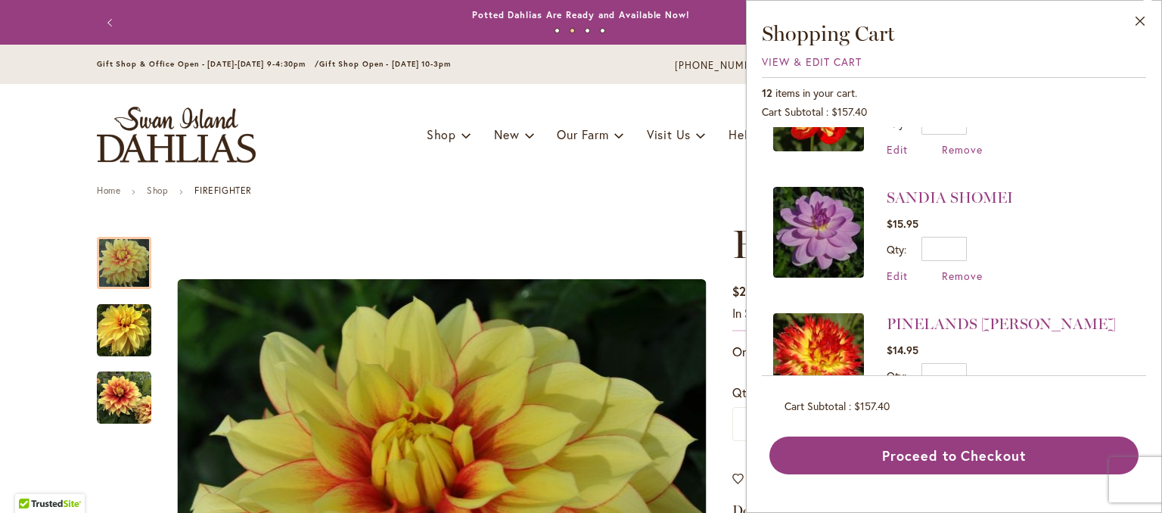
scroll to position [1059, 0]
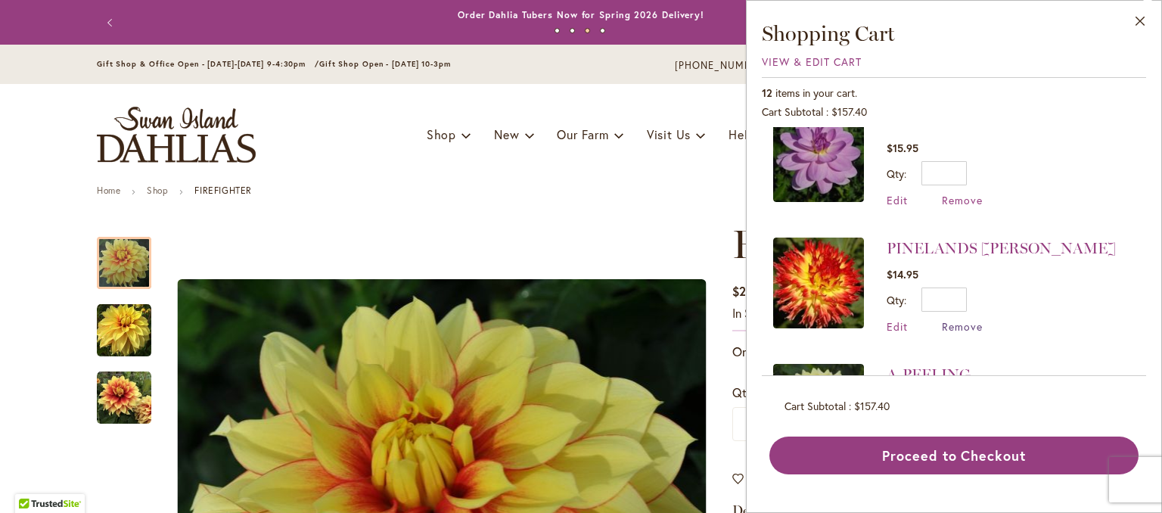
click at [971, 319] on span "Remove" at bounding box center [962, 326] width 41 height 14
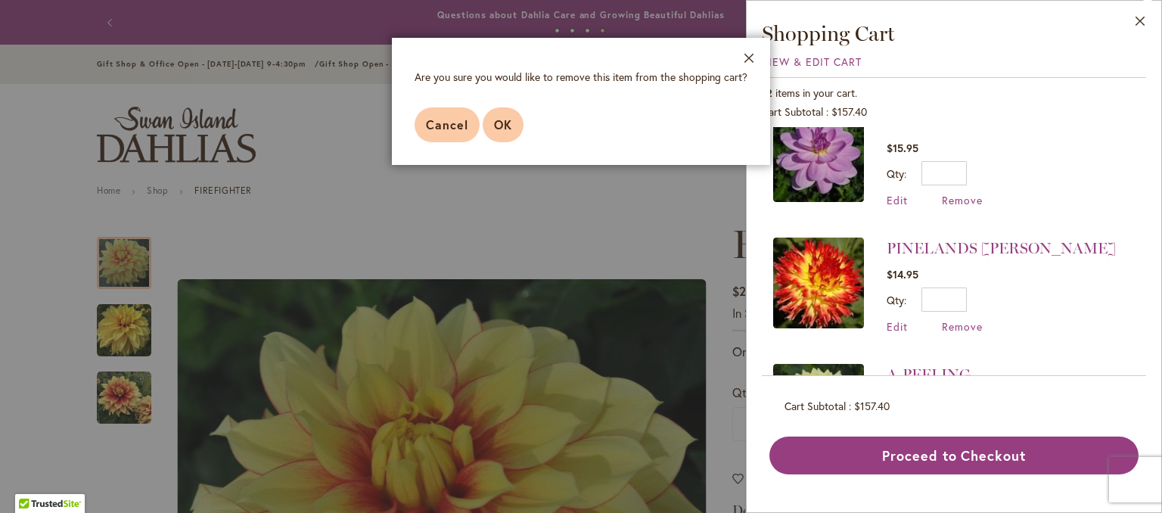
click at [496, 133] on button "OK" at bounding box center [503, 124] width 41 height 35
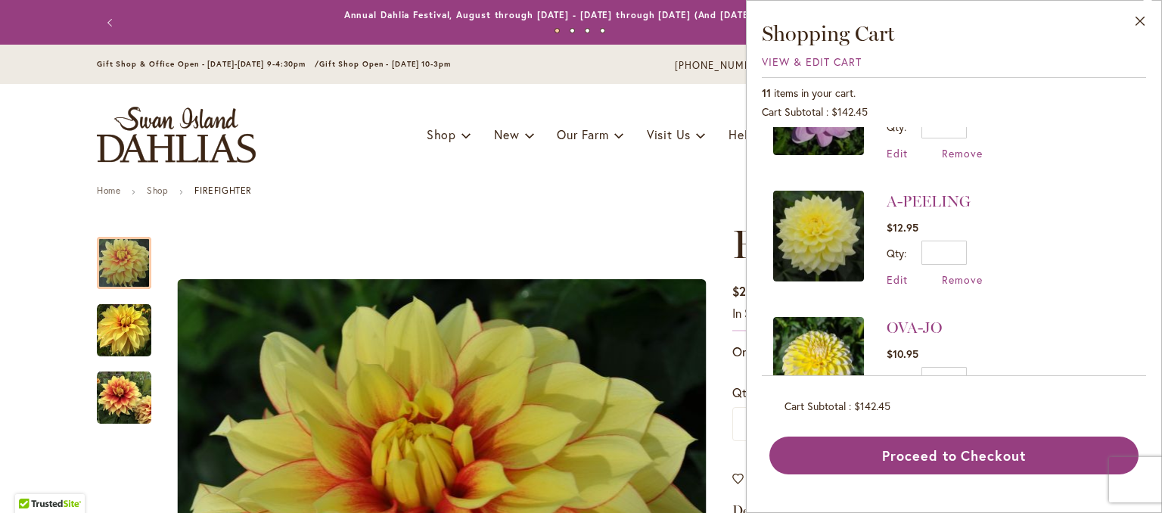
scroll to position [1131, 0]
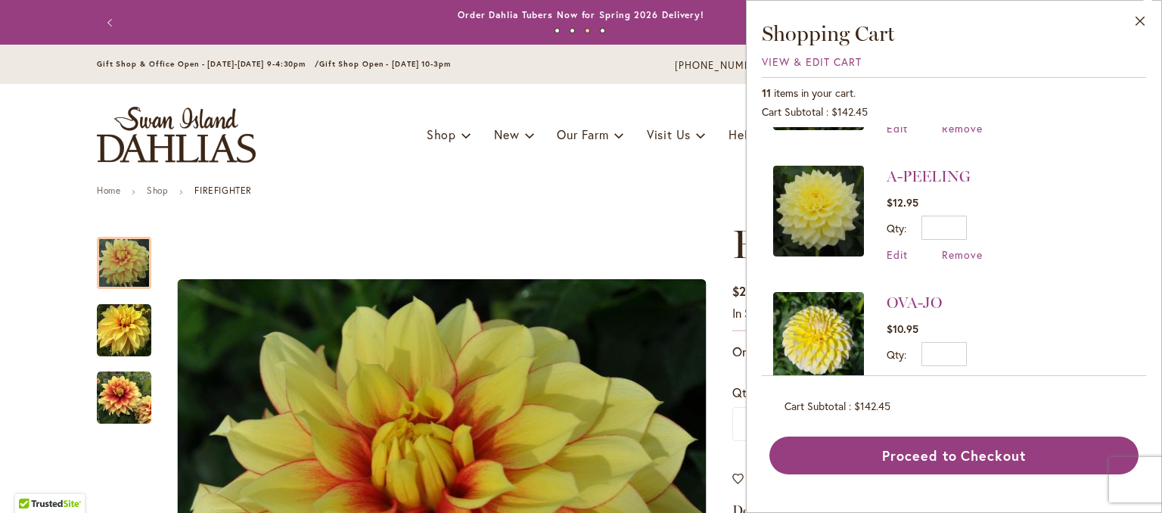
click at [954, 374] on span "Remove" at bounding box center [962, 381] width 41 height 14
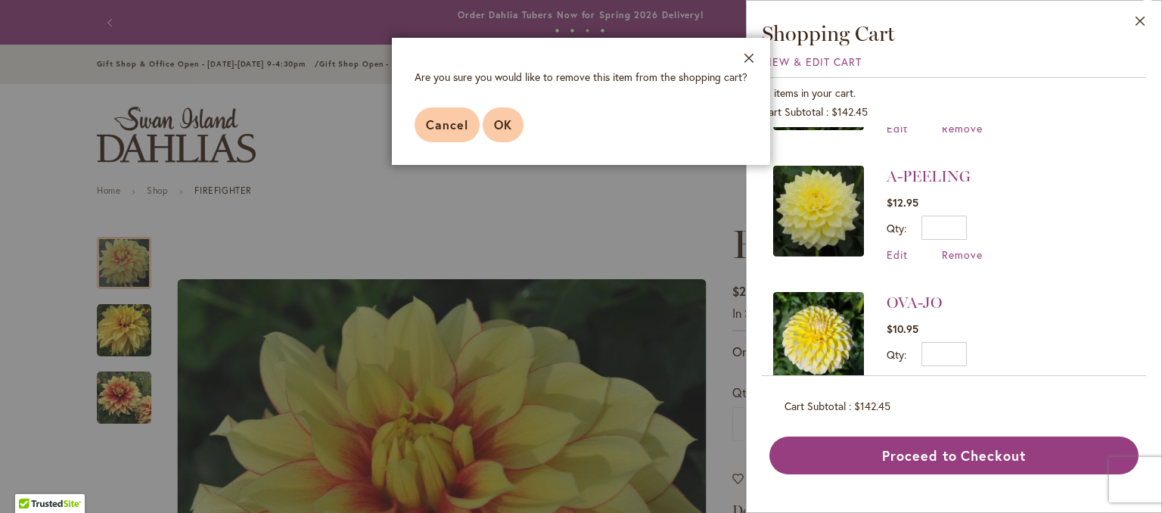
click at [491, 120] on button "OK" at bounding box center [503, 124] width 41 height 35
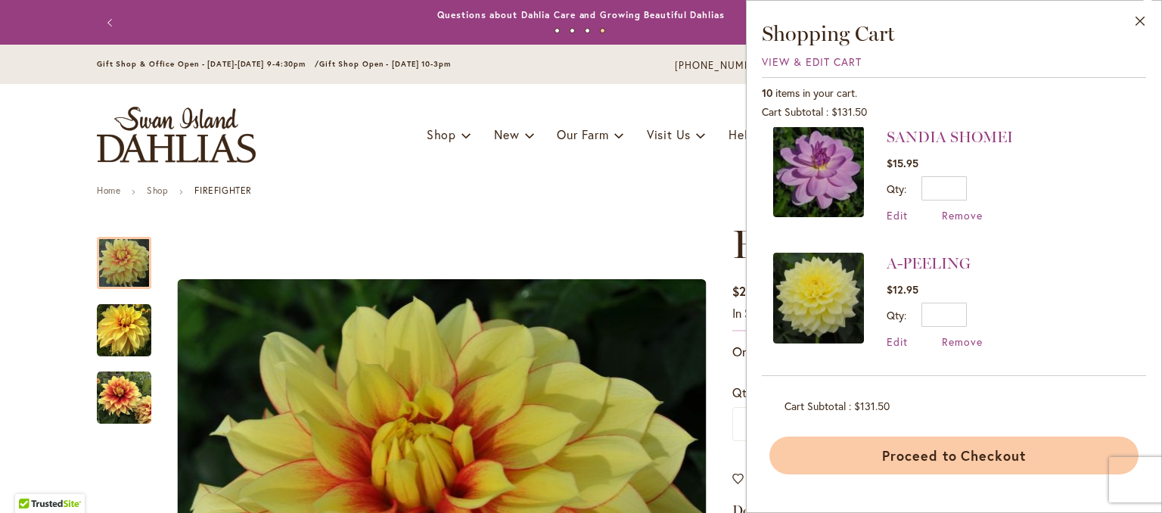
scroll to position [0, 0]
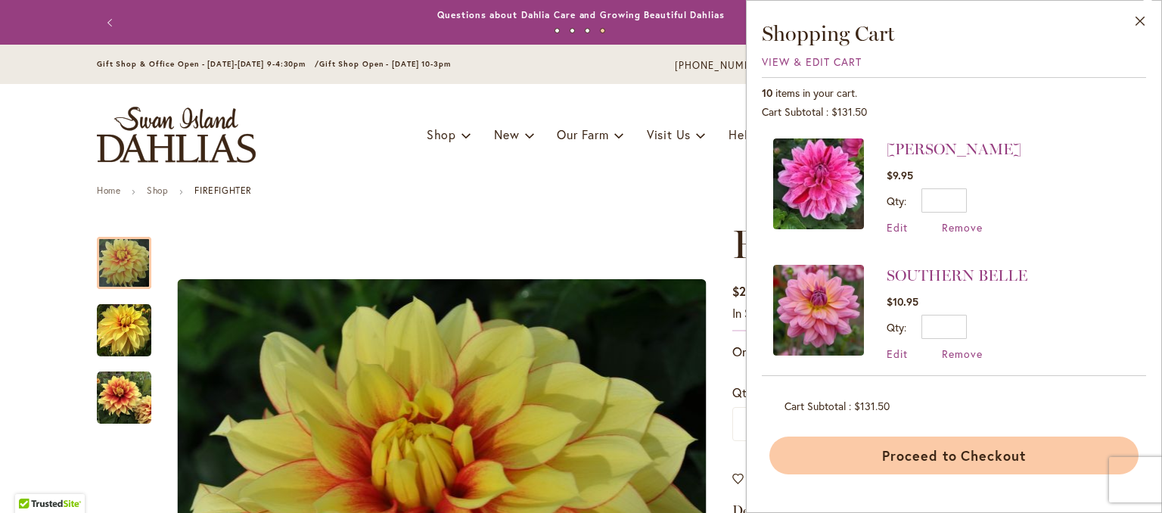
click at [1043, 462] on button "Proceed to Checkout" at bounding box center [953, 456] width 369 height 38
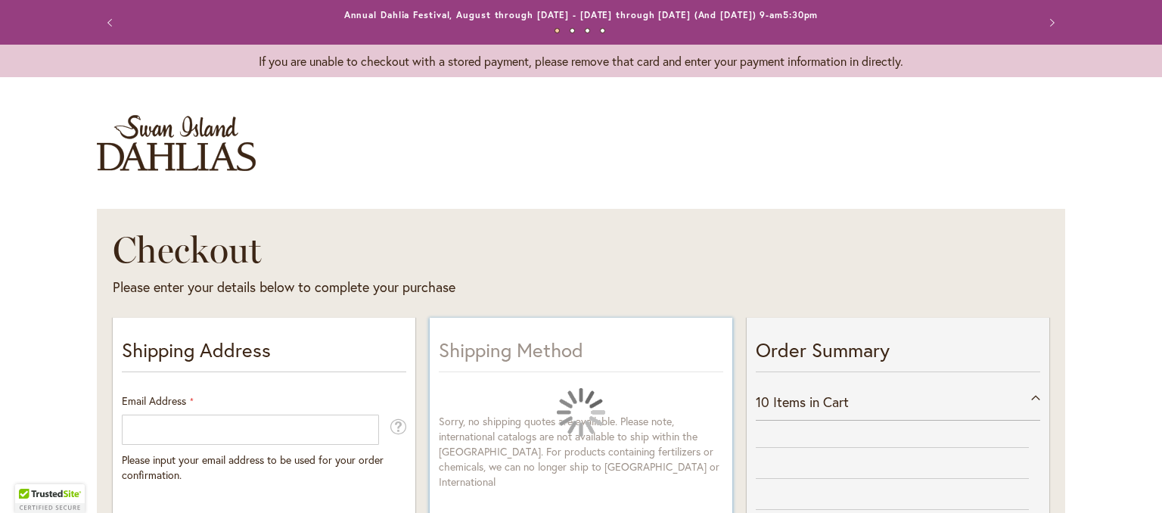
select select "**"
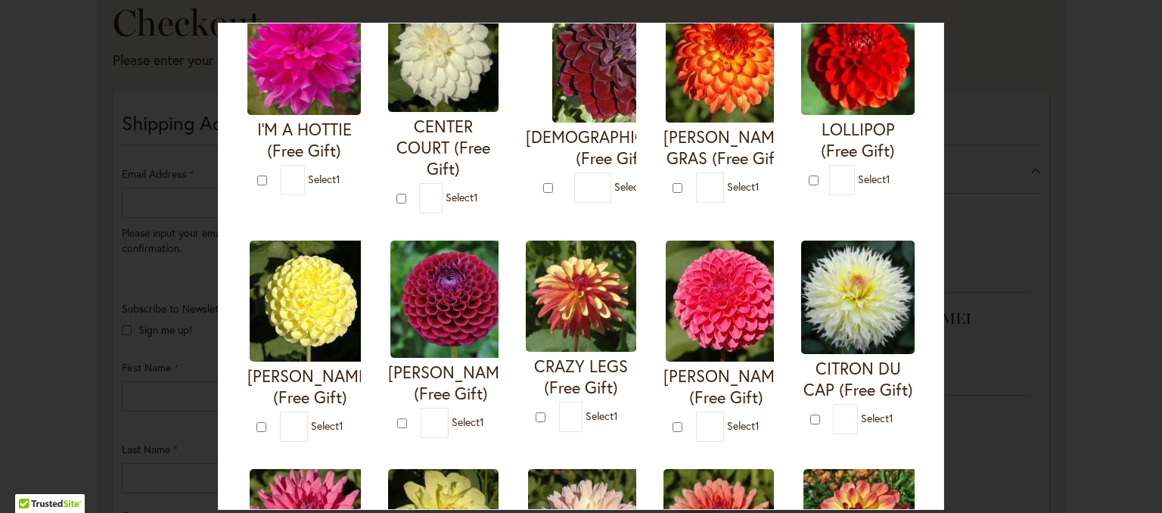
scroll to position [76, 0]
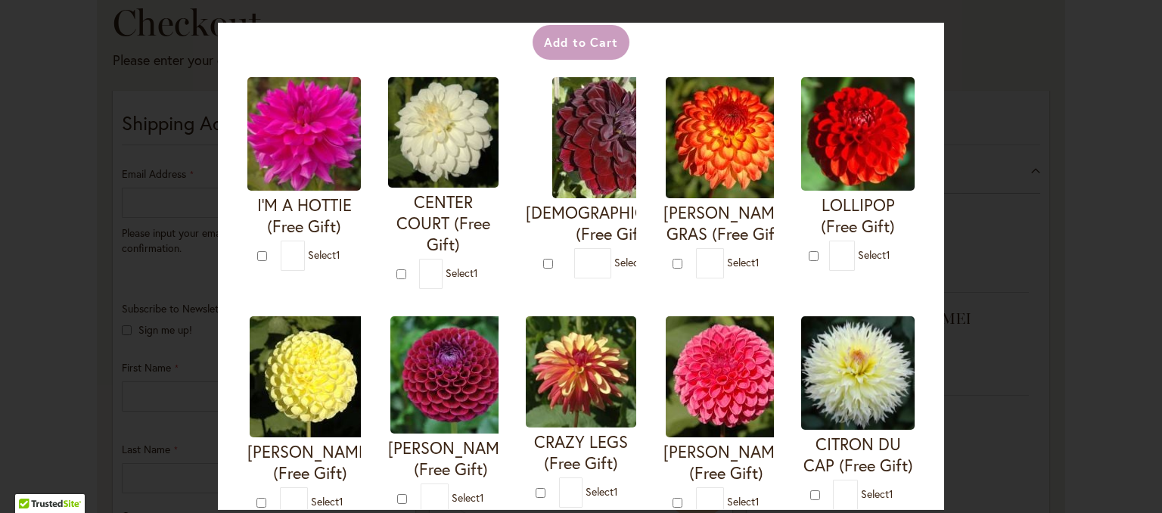
click at [787, 156] on img at bounding box center [726, 137] width 121 height 121
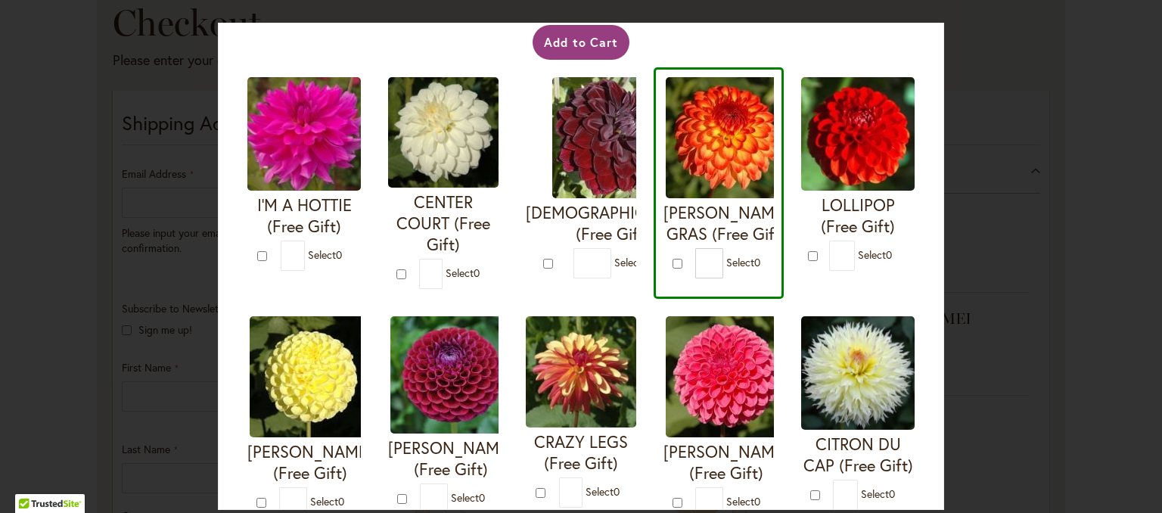
click at [787, 156] on img at bounding box center [726, 137] width 121 height 121
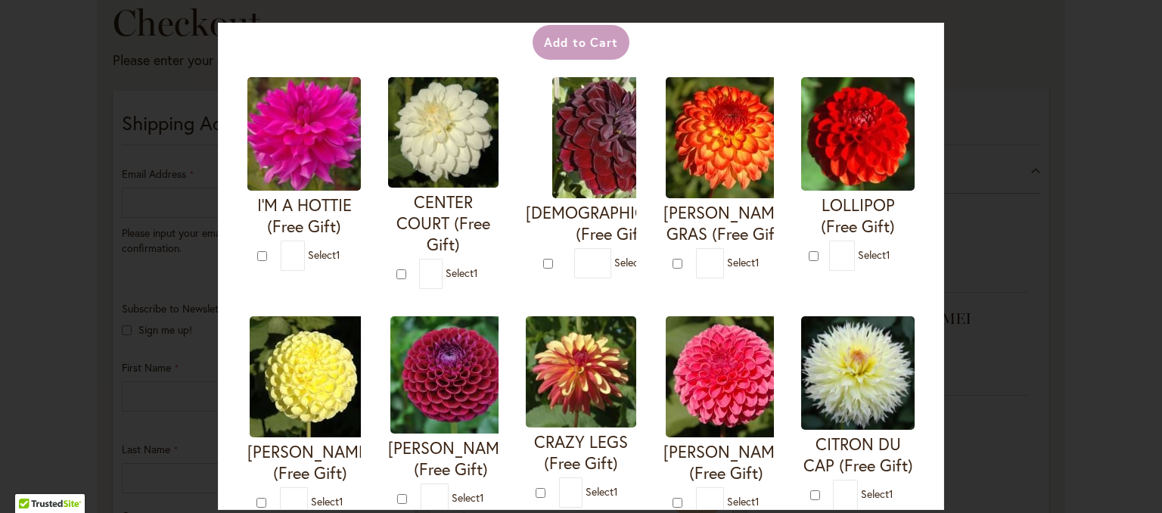
click at [787, 156] on img at bounding box center [726, 137] width 121 height 121
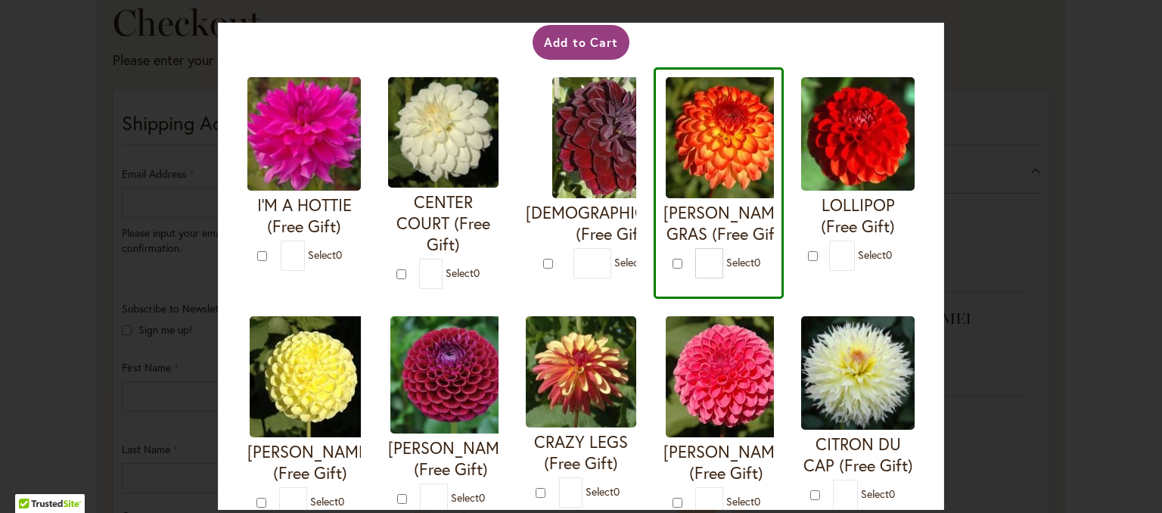
click at [371, 384] on img at bounding box center [310, 376] width 121 height 121
type input "*"
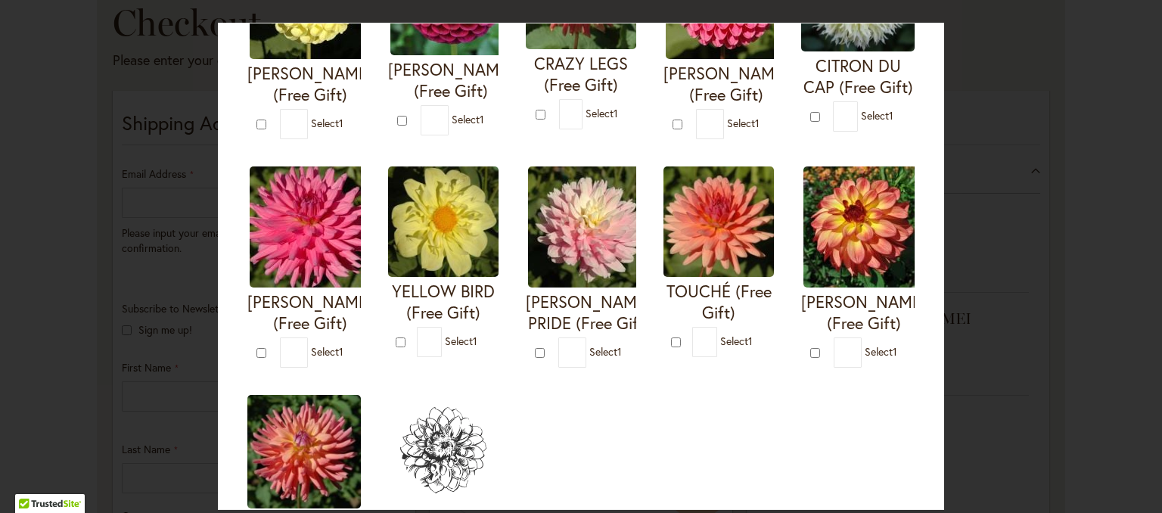
scroll to position [530, 0]
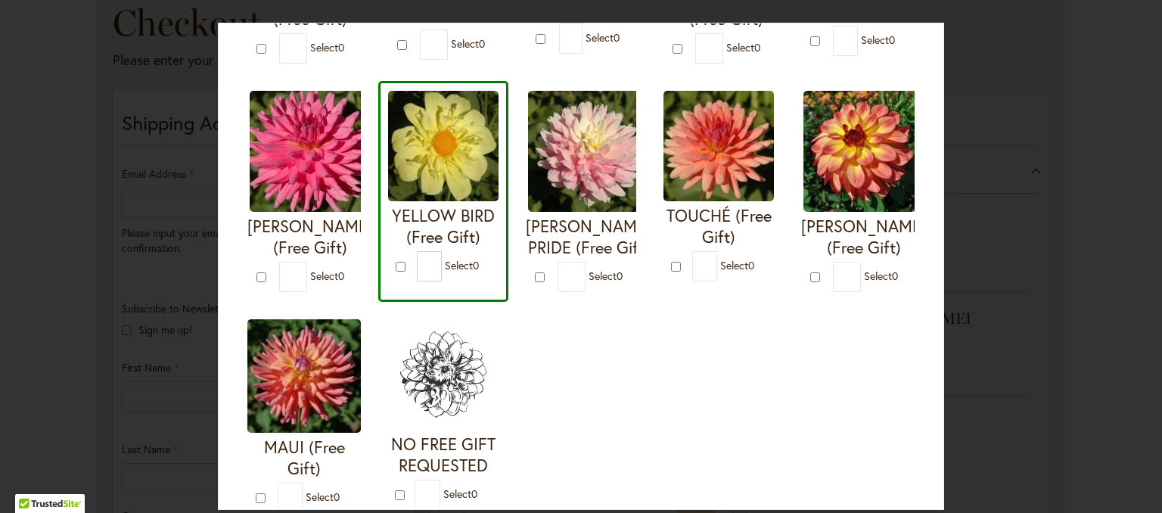
click at [499, 213] on h4 "YELLOW BIRD (Free Gift)" at bounding box center [443, 226] width 110 height 42
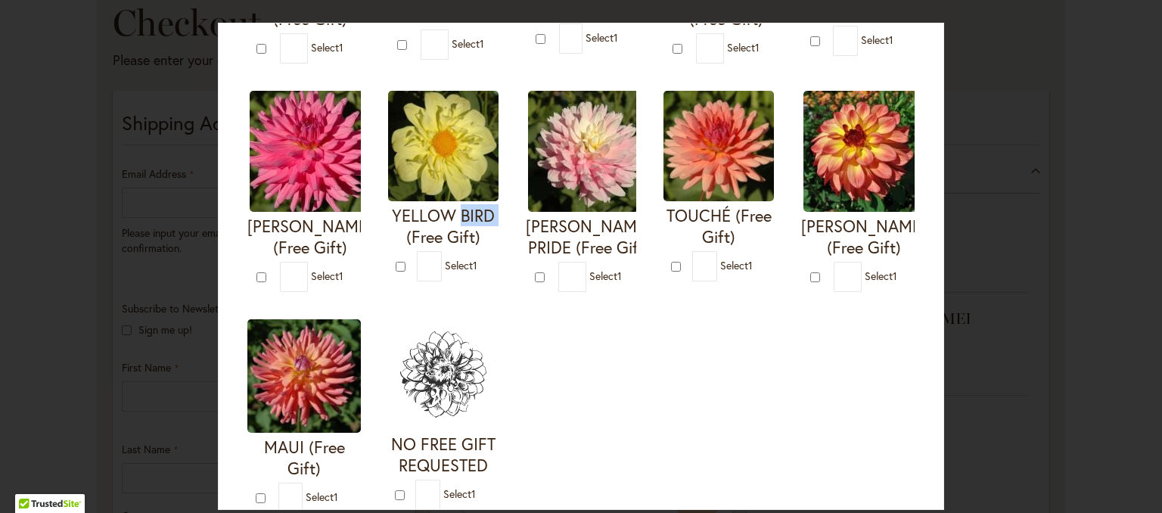
click at [499, 213] on h4 "YELLOW BIRD (Free Gift)" at bounding box center [443, 226] width 110 height 42
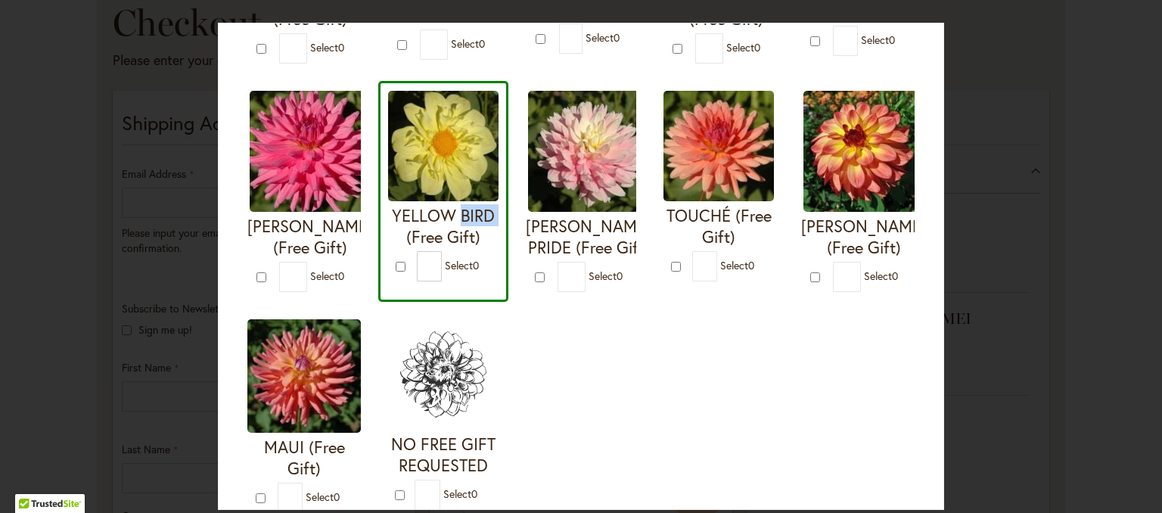
click at [499, 144] on img at bounding box center [443, 146] width 110 height 110
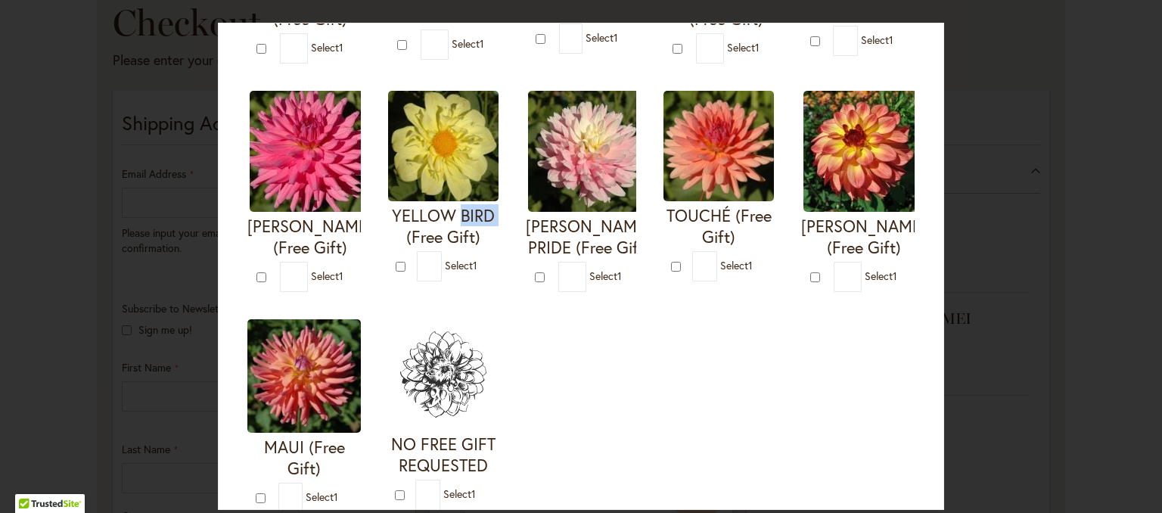
click at [499, 144] on img at bounding box center [443, 146] width 110 height 110
type input "*"
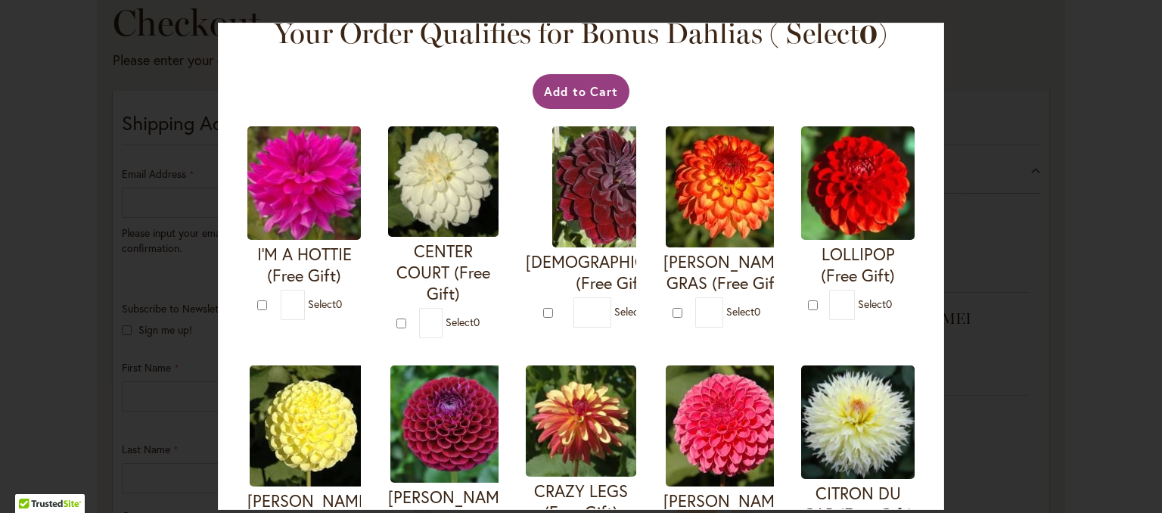
scroll to position [0, 0]
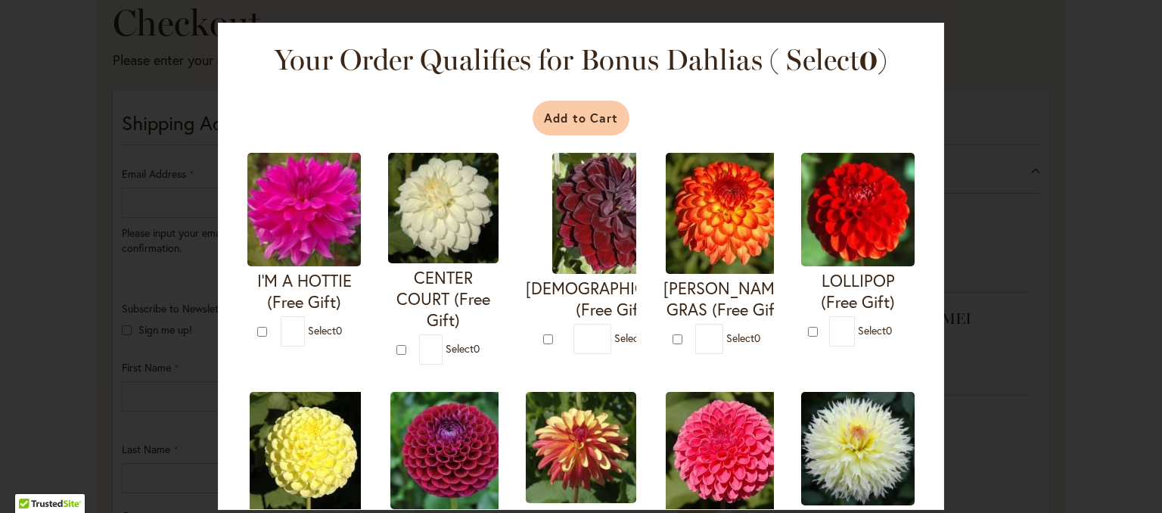
click at [536, 110] on button "Add to Cart" at bounding box center [582, 118] width 98 height 35
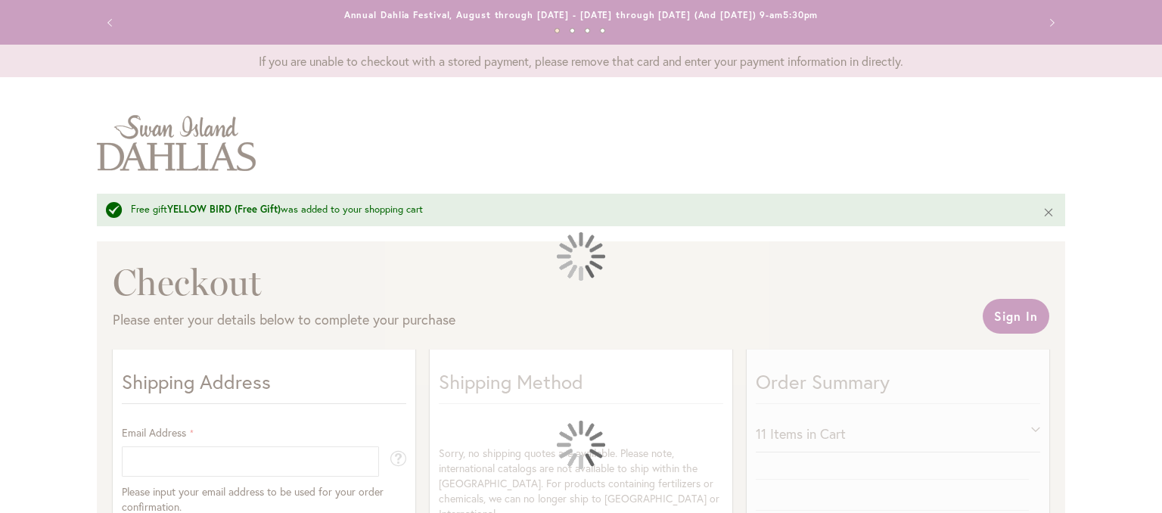
select select "**"
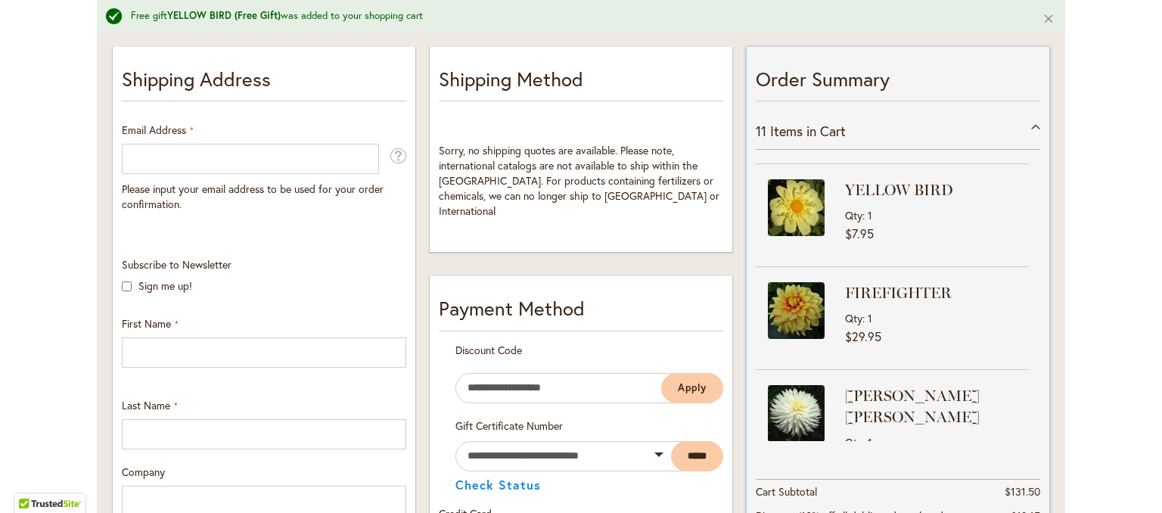
scroll to position [421, 0]
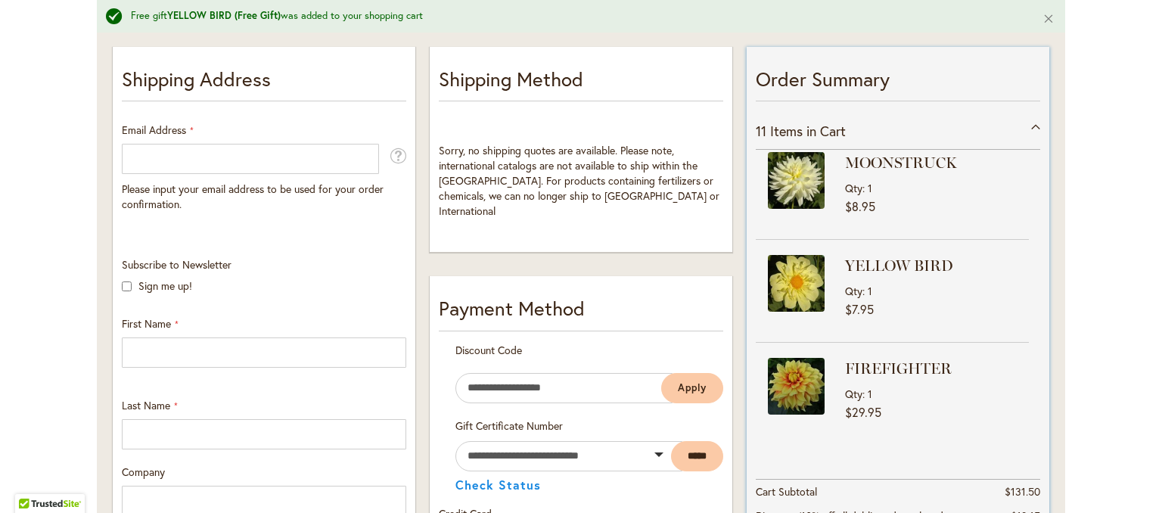
click at [913, 302] on span "$7.95" at bounding box center [937, 309] width 184 height 14
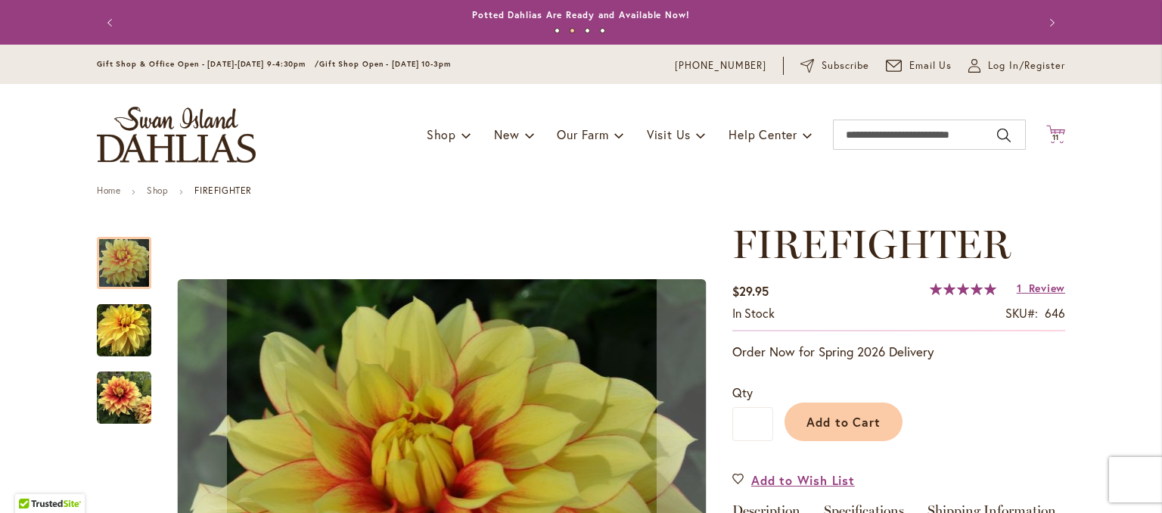
click at [1047, 131] on icon at bounding box center [1055, 134] width 19 height 18
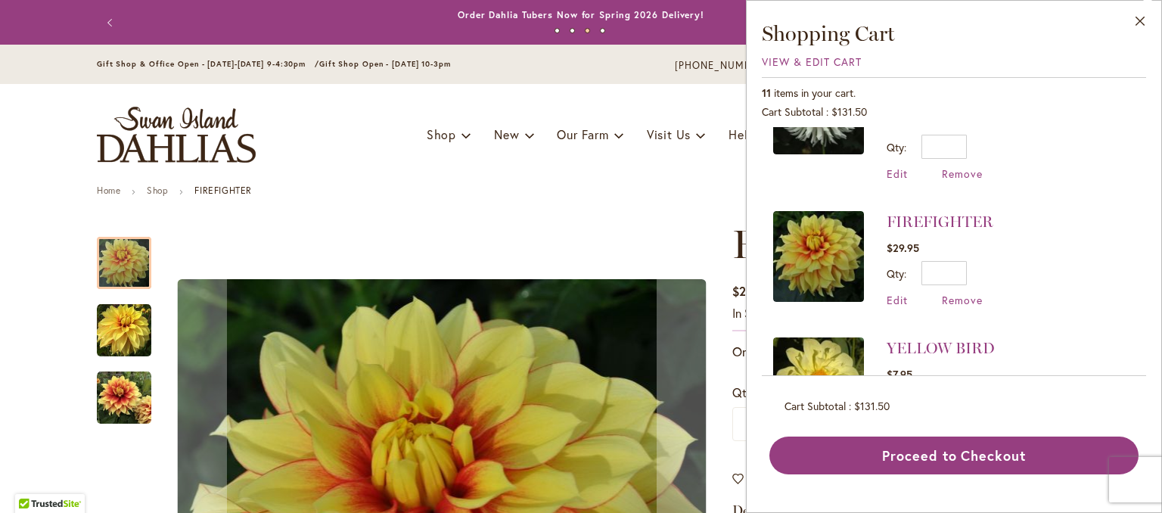
scroll to position [530, 0]
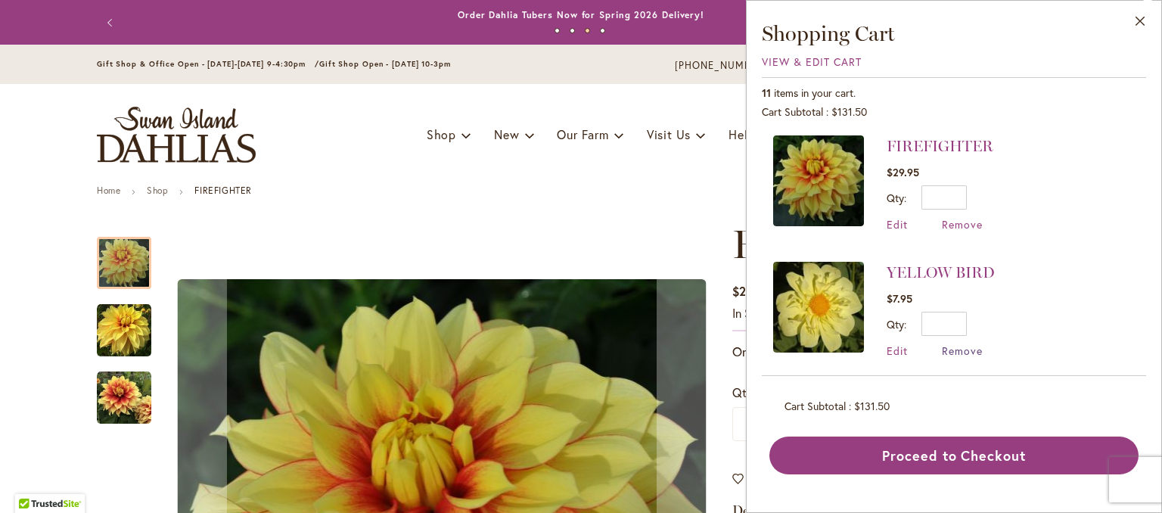
click at [960, 343] on span "Remove" at bounding box center [962, 350] width 41 height 14
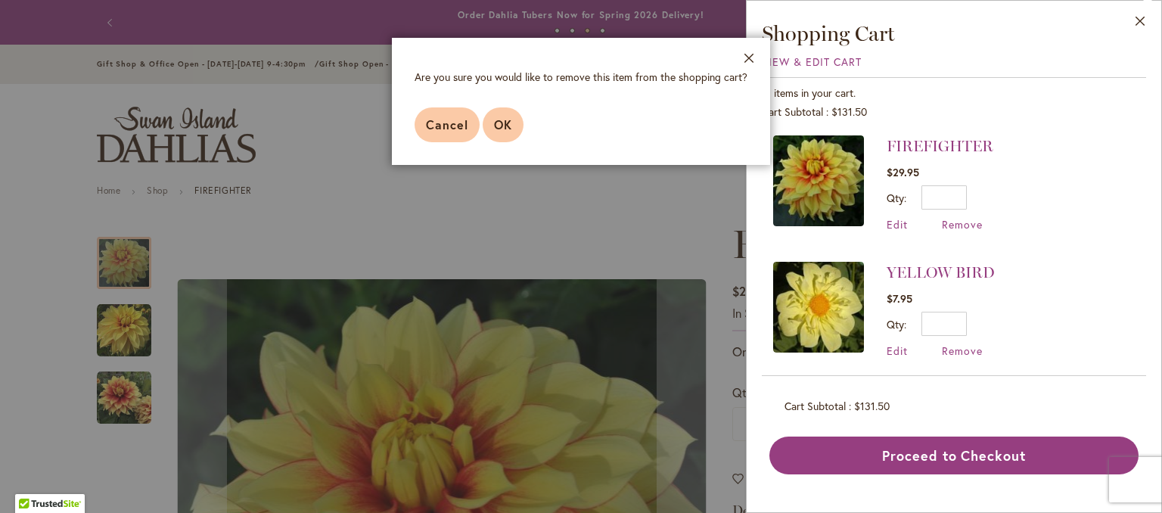
click at [494, 121] on span "OK" at bounding box center [503, 125] width 18 height 16
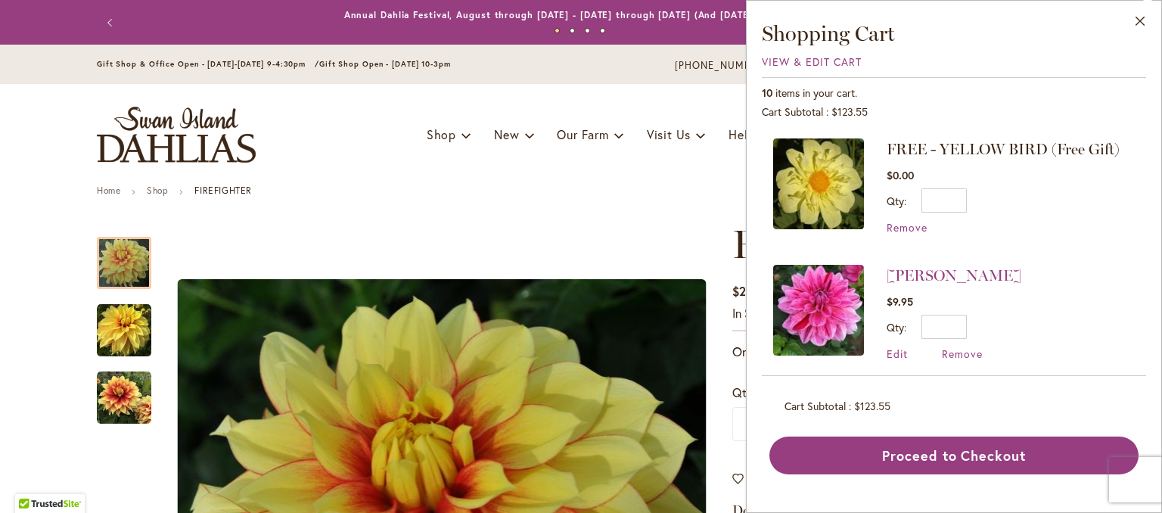
scroll to position [76, 0]
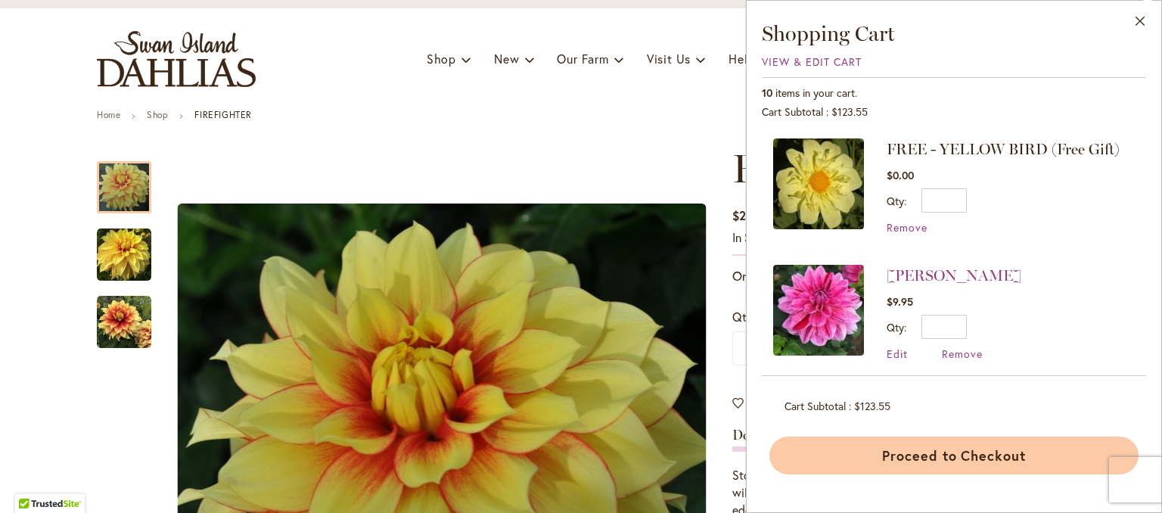
click at [926, 461] on button "Proceed to Checkout" at bounding box center [953, 456] width 369 height 38
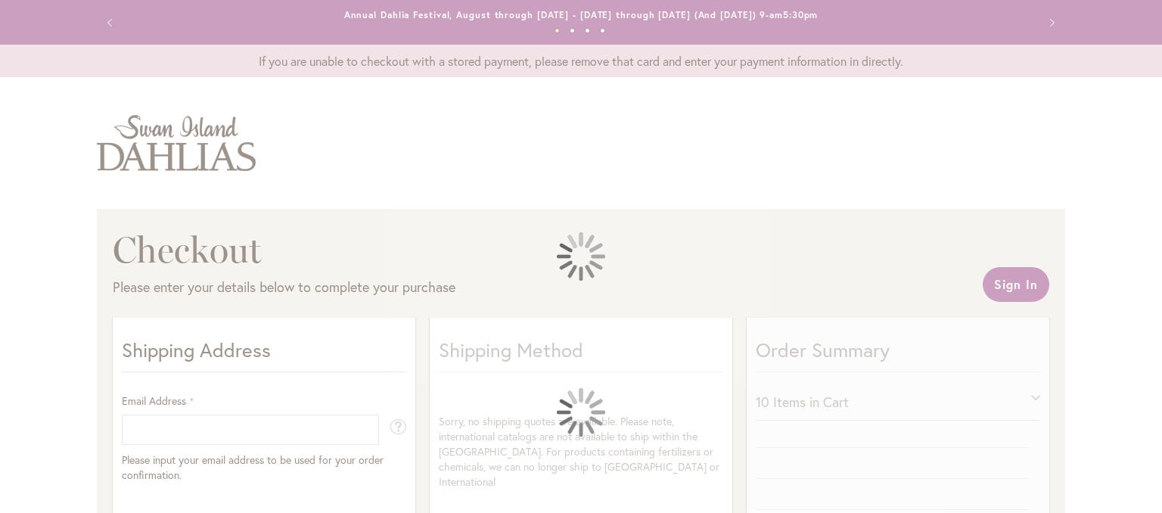
select select "**"
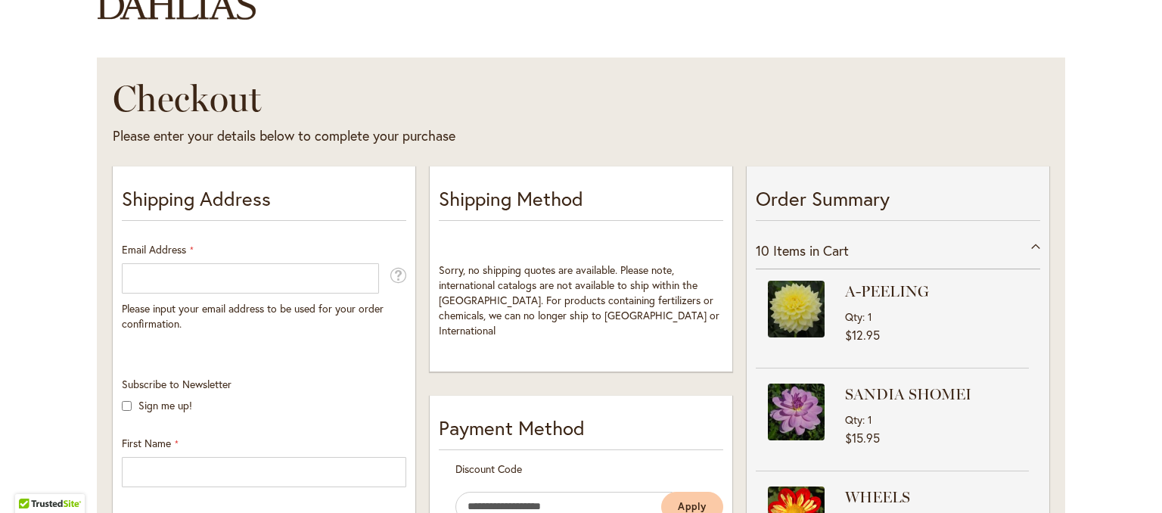
scroll to position [227, 0]
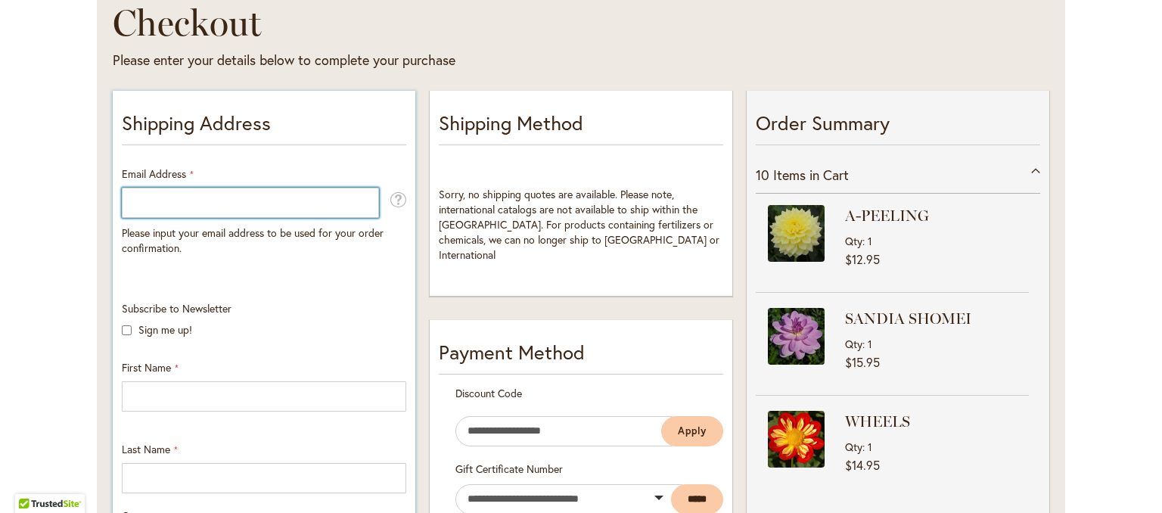
click at [168, 191] on input "Email Address" at bounding box center [250, 203] width 257 height 30
type input "**********"
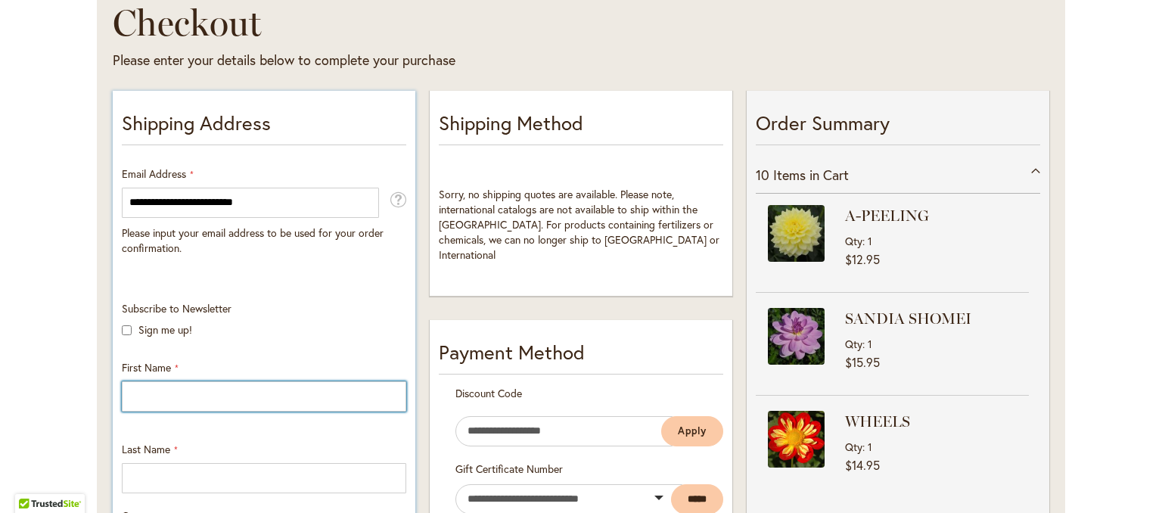
click at [160, 394] on input "First Name" at bounding box center [264, 396] width 284 height 30
type input "*******"
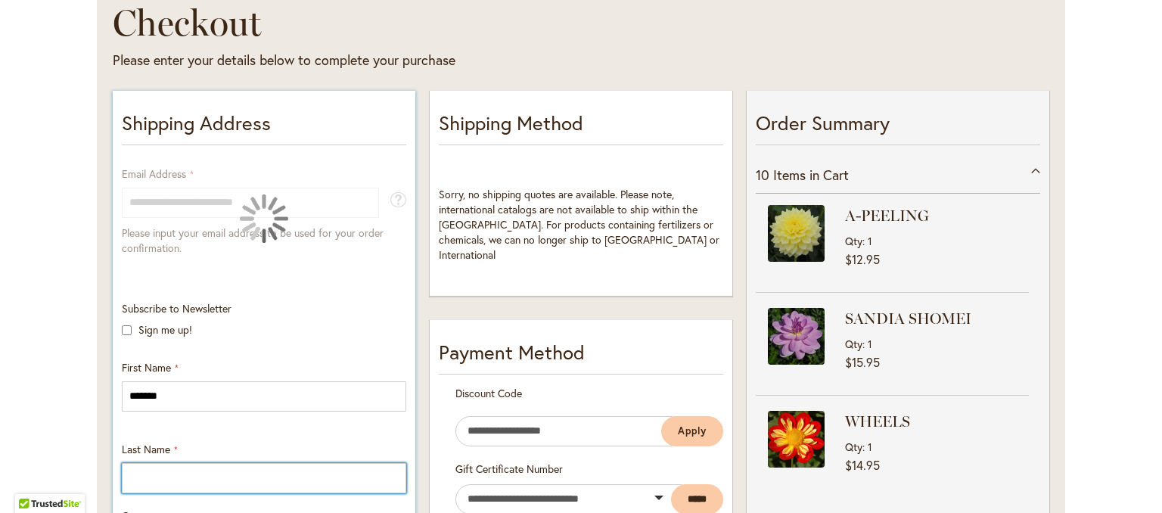
type input "********"
type input "**********"
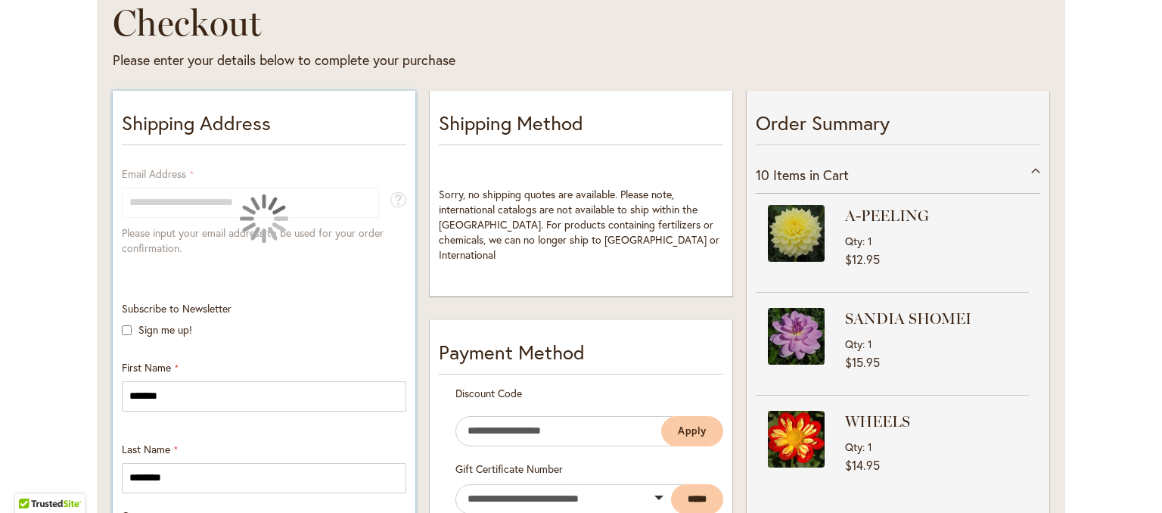
select select "**"
type input "******"
type input "*****"
type input "**********"
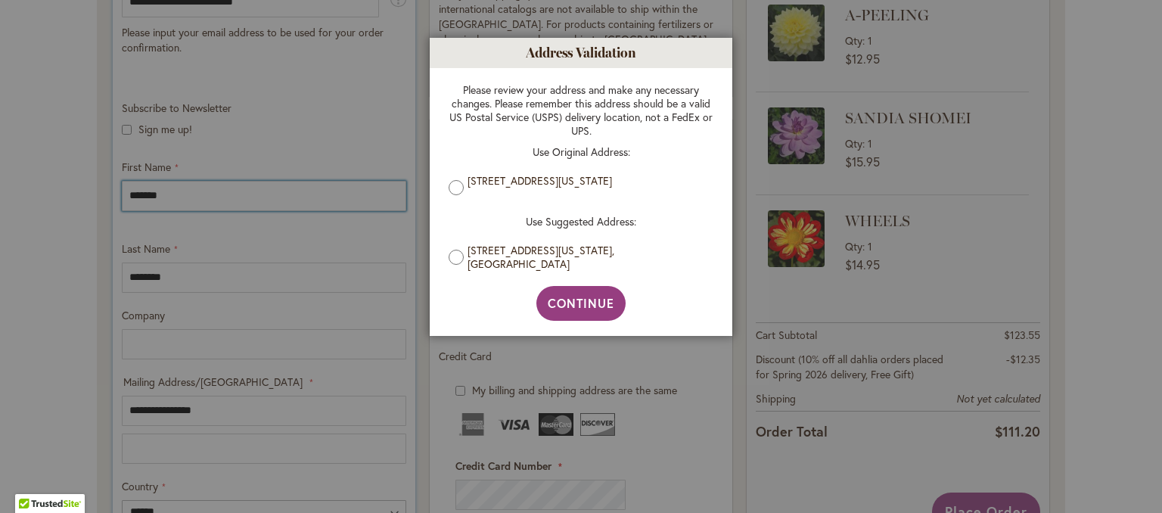
scroll to position [454, 0]
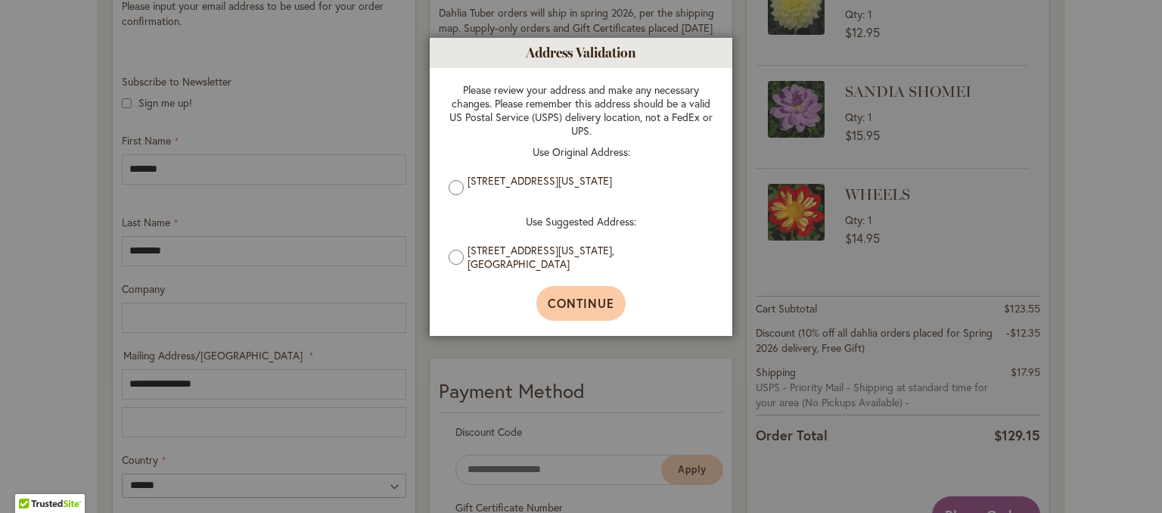
click at [603, 309] on span "Continue" at bounding box center [581, 303] width 67 height 16
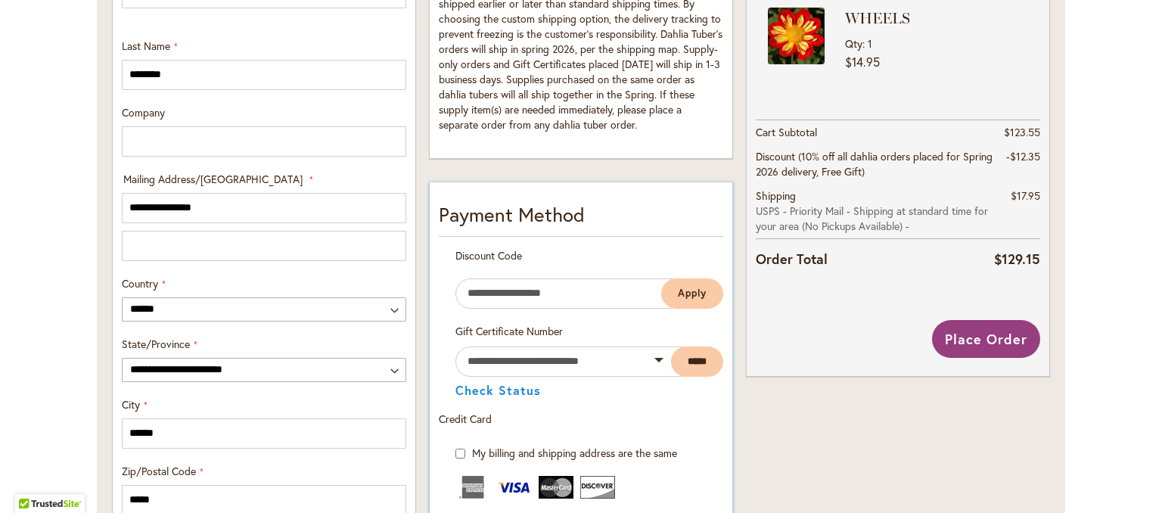
scroll to position [605, 0]
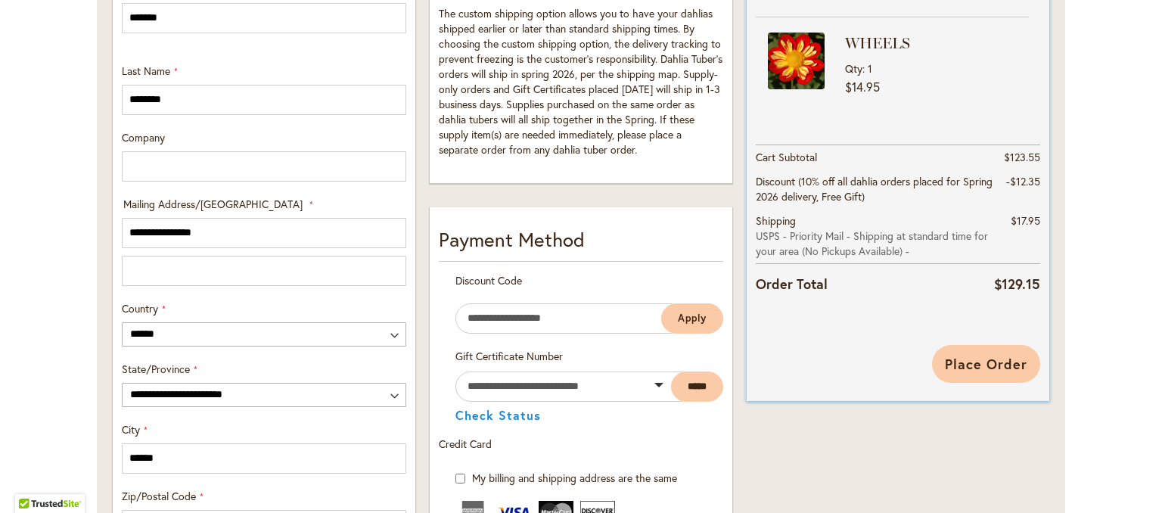
click at [965, 367] on span "Place Order" at bounding box center [986, 364] width 82 height 18
